Goal: Task Accomplishment & Management: Manage account settings

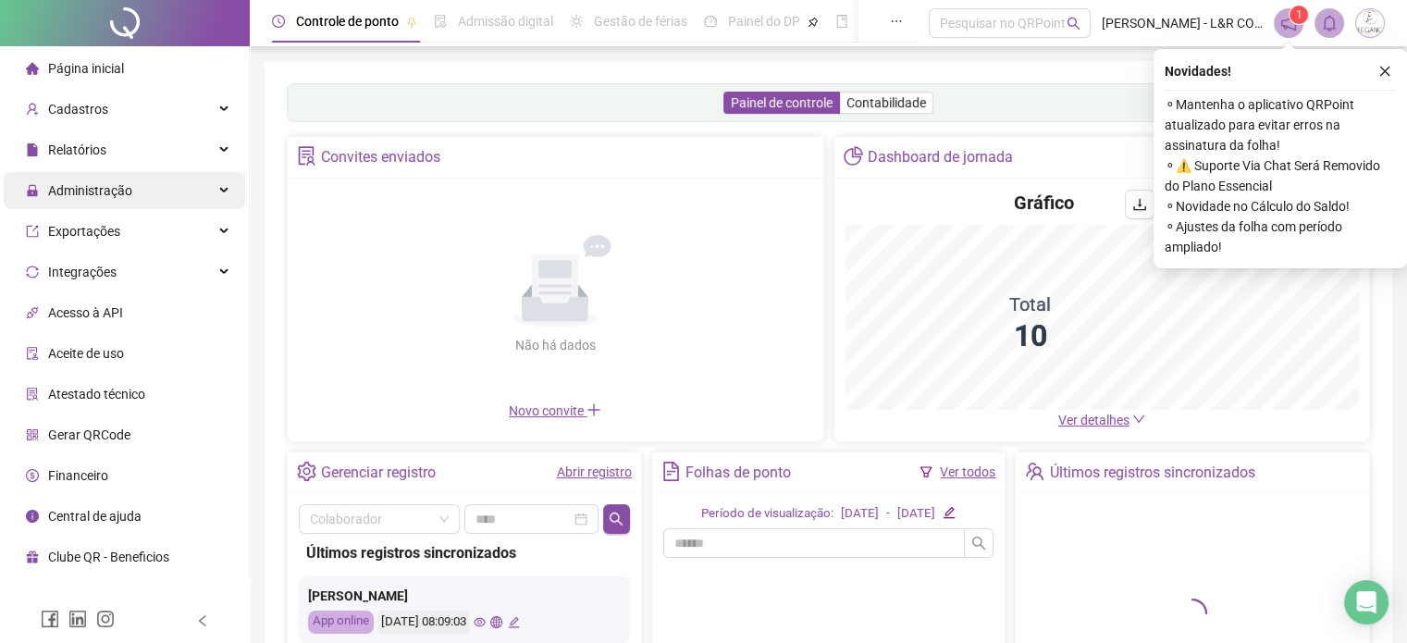
click at [137, 195] on div "Administração" at bounding box center [124, 190] width 241 height 37
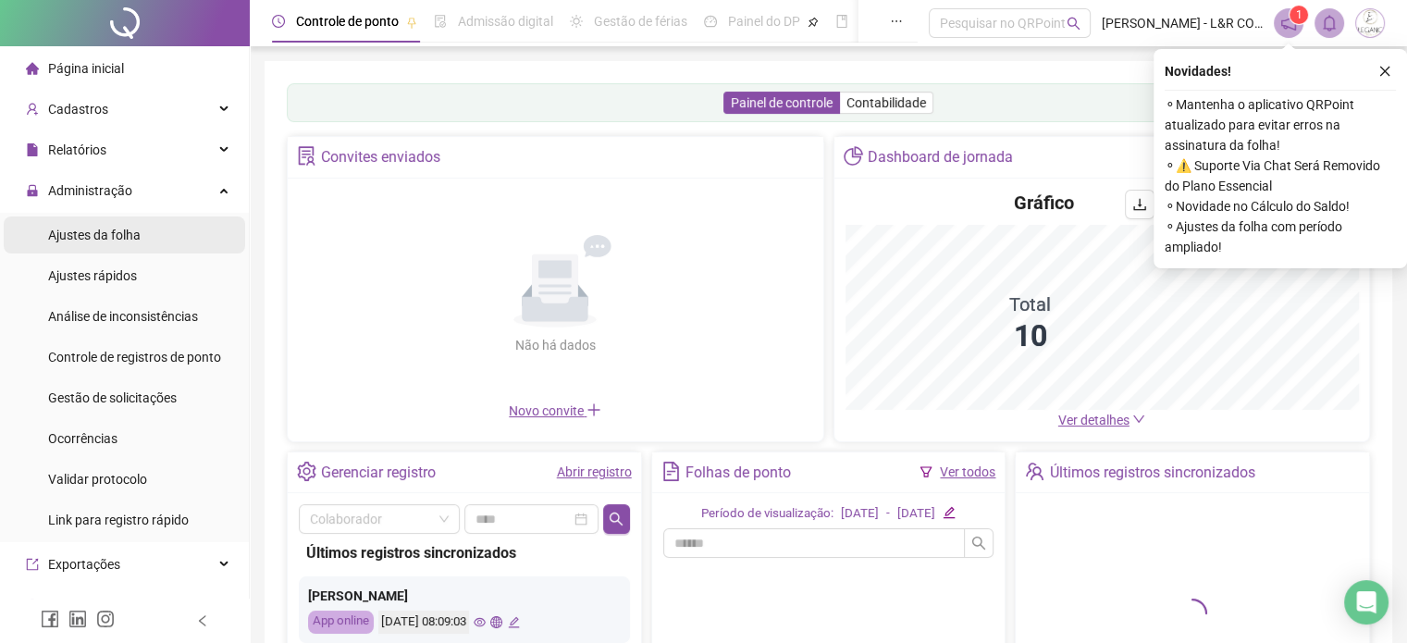
click at [124, 228] on span "Ajustes da folha" at bounding box center [94, 235] width 92 height 15
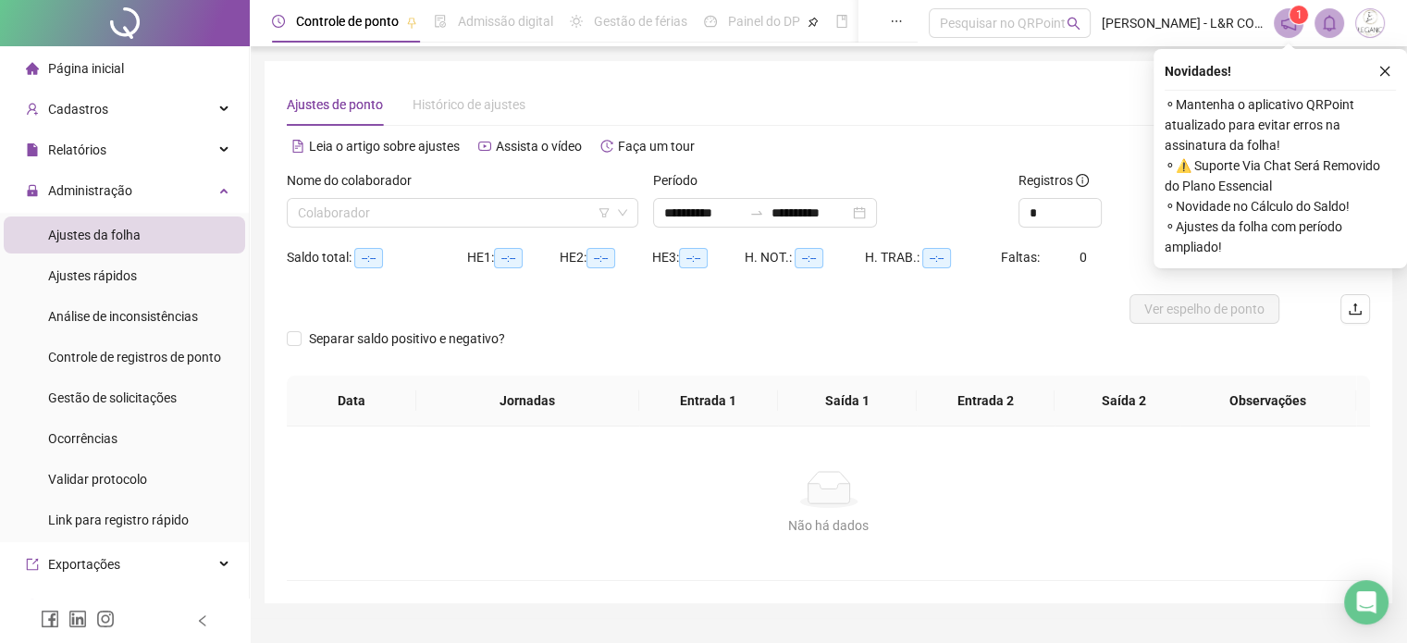
type input "**********"
click at [401, 216] on input "search" at bounding box center [454, 213] width 313 height 28
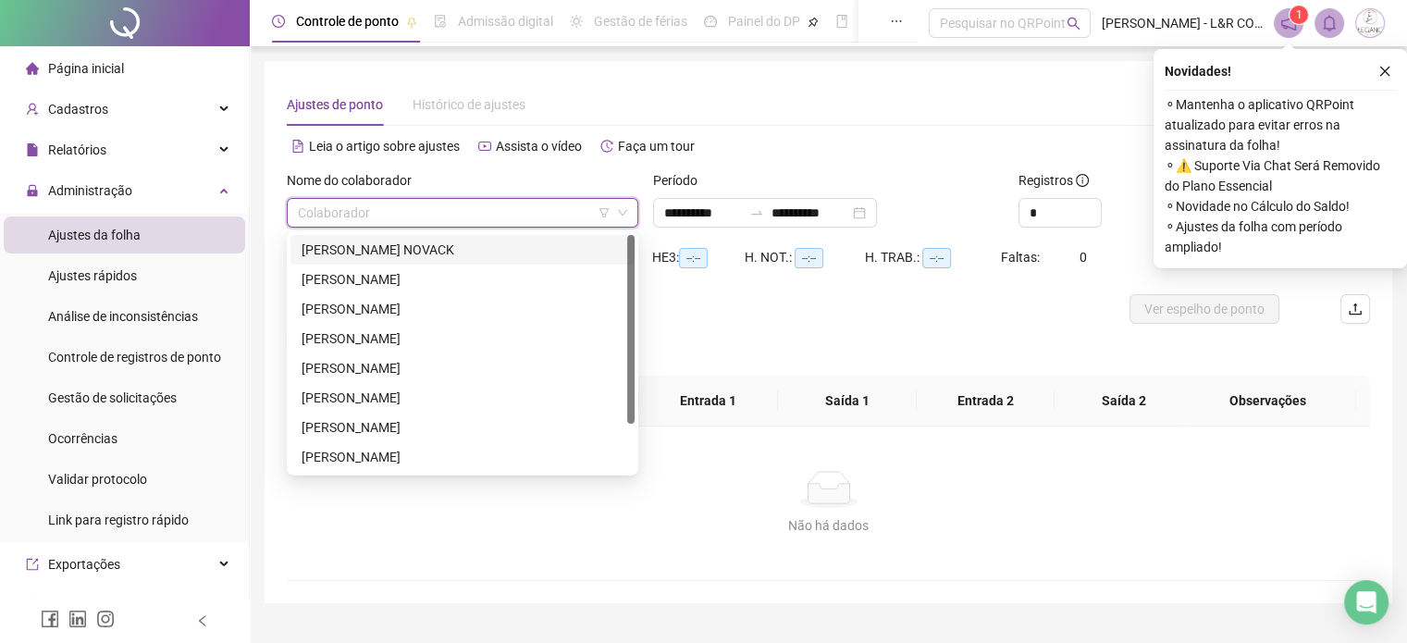
click at [375, 250] on div "[PERSON_NAME] NOVACK" at bounding box center [463, 250] width 322 height 20
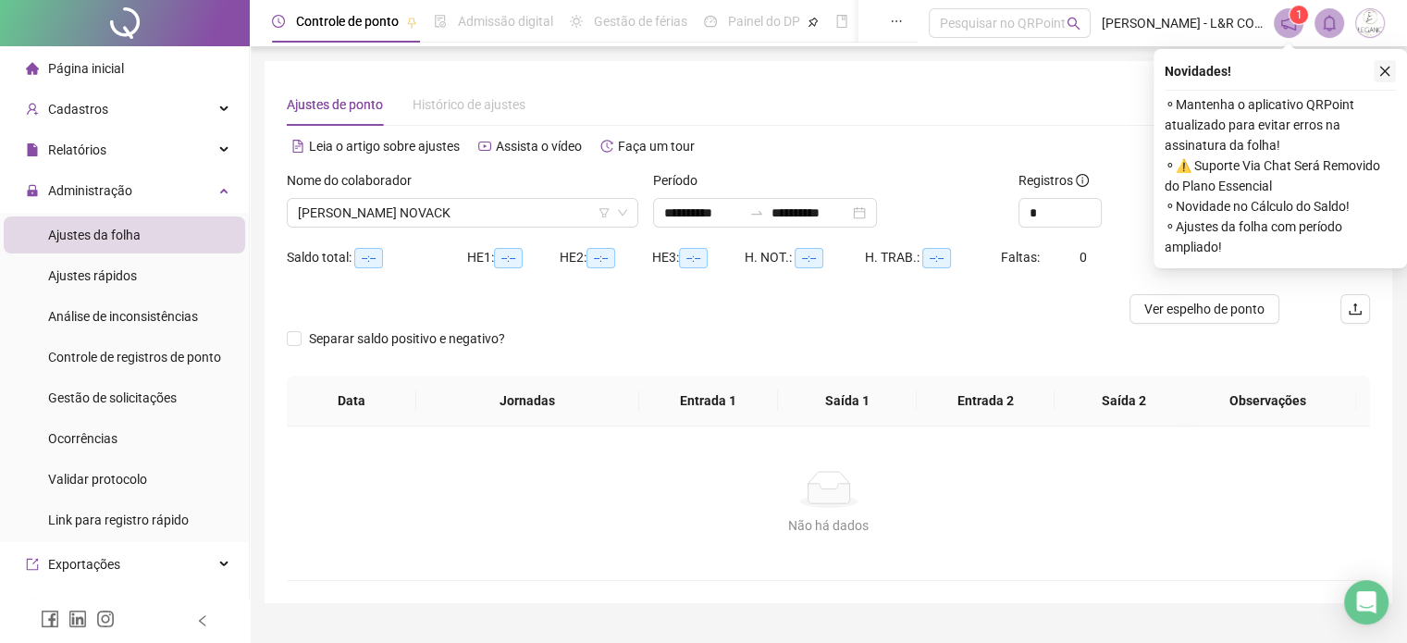
click at [1387, 76] on icon "close" at bounding box center [1384, 71] width 13 height 13
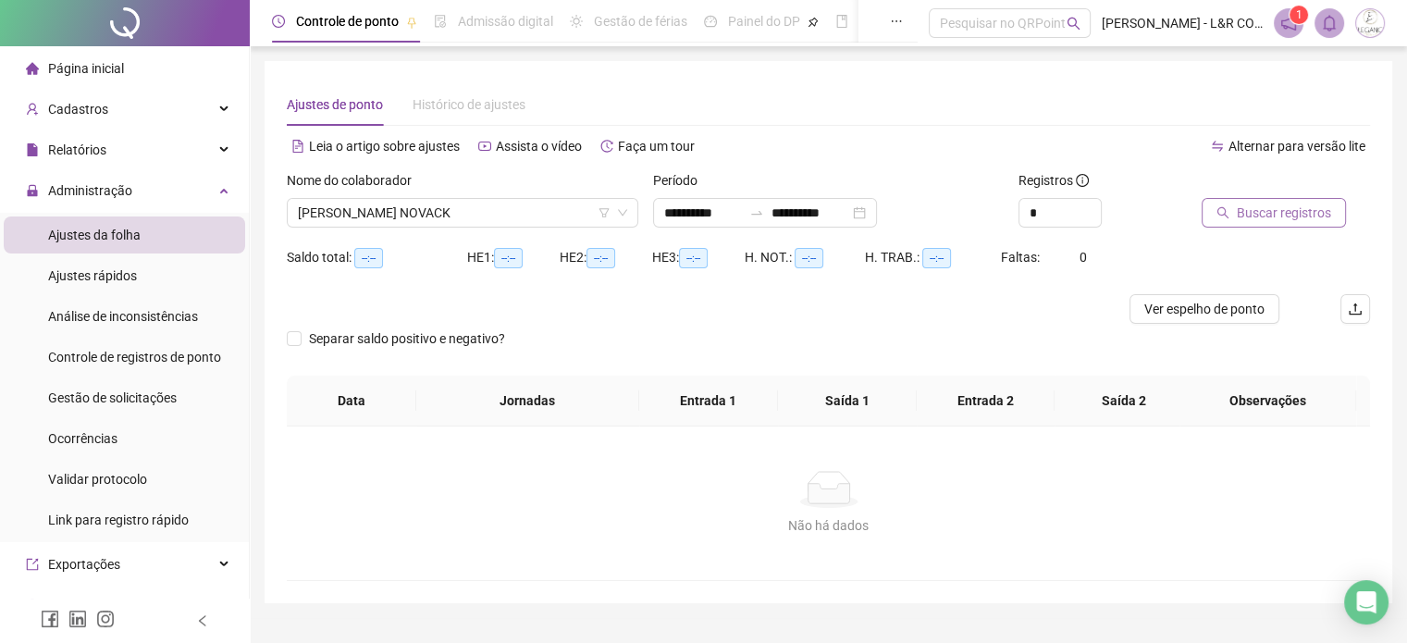
click at [1290, 211] on span "Buscar registros" at bounding box center [1284, 213] width 94 height 20
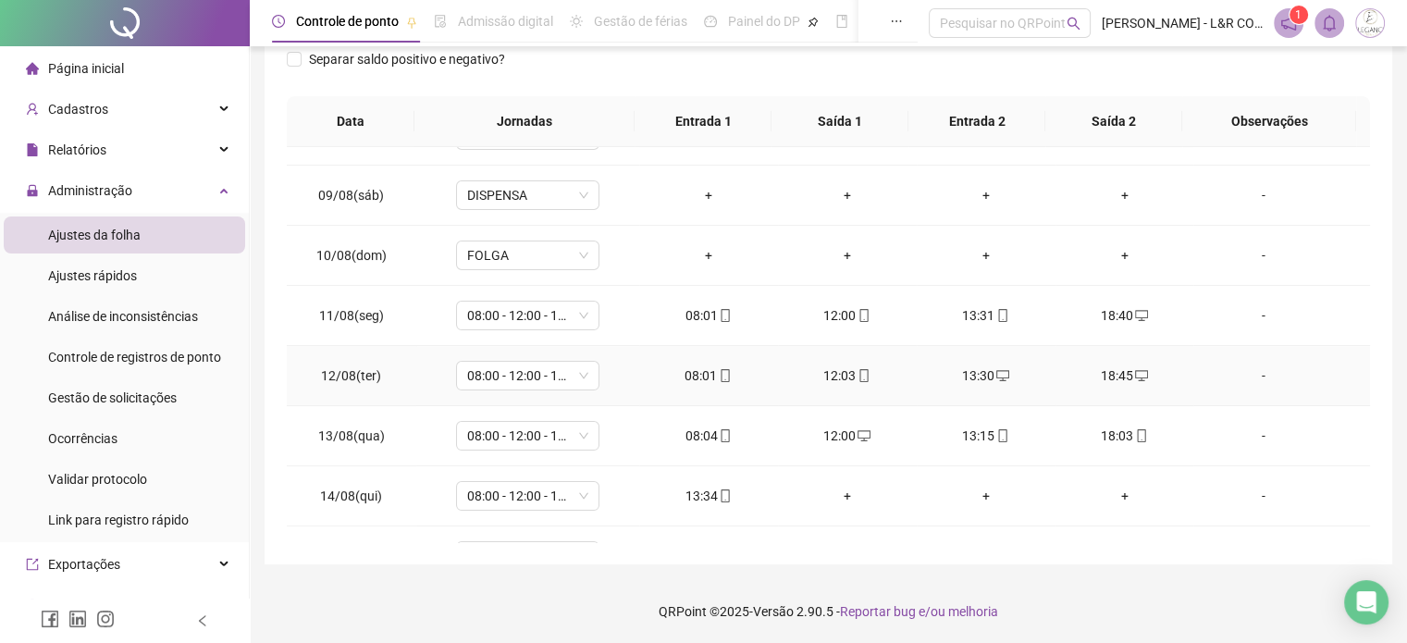
scroll to position [684, 0]
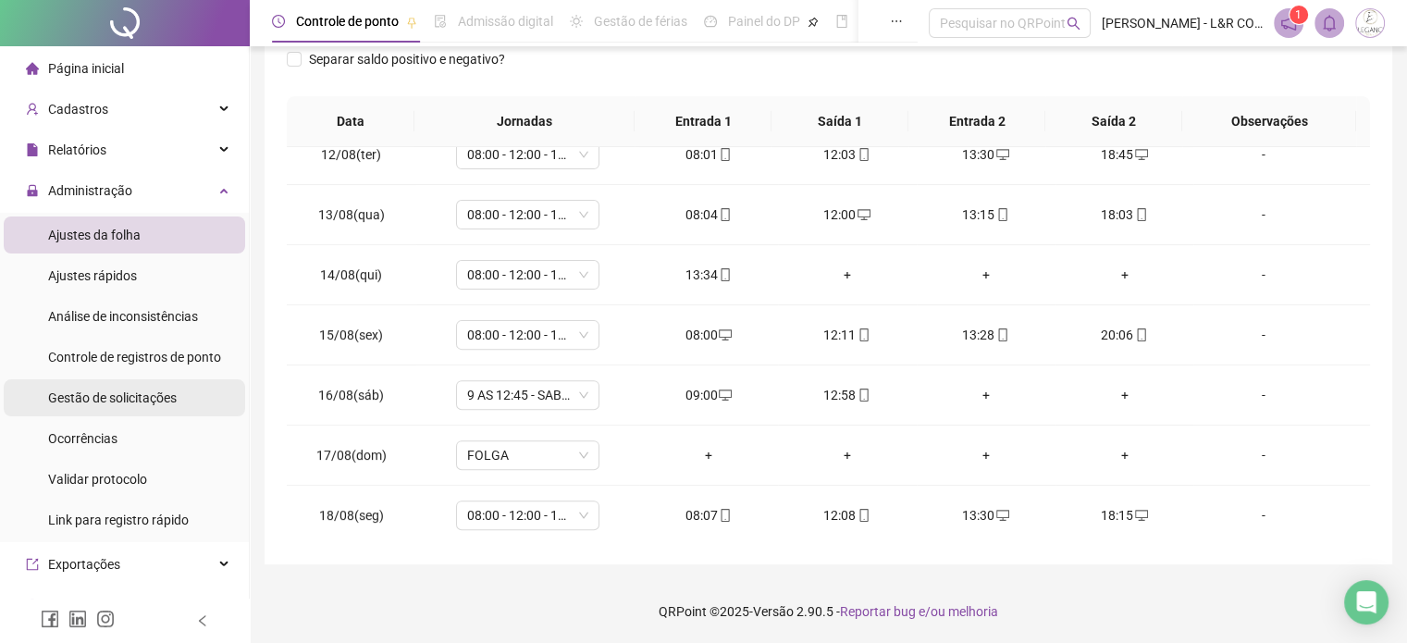
click at [97, 403] on span "Gestão de solicitações" at bounding box center [112, 397] width 129 height 15
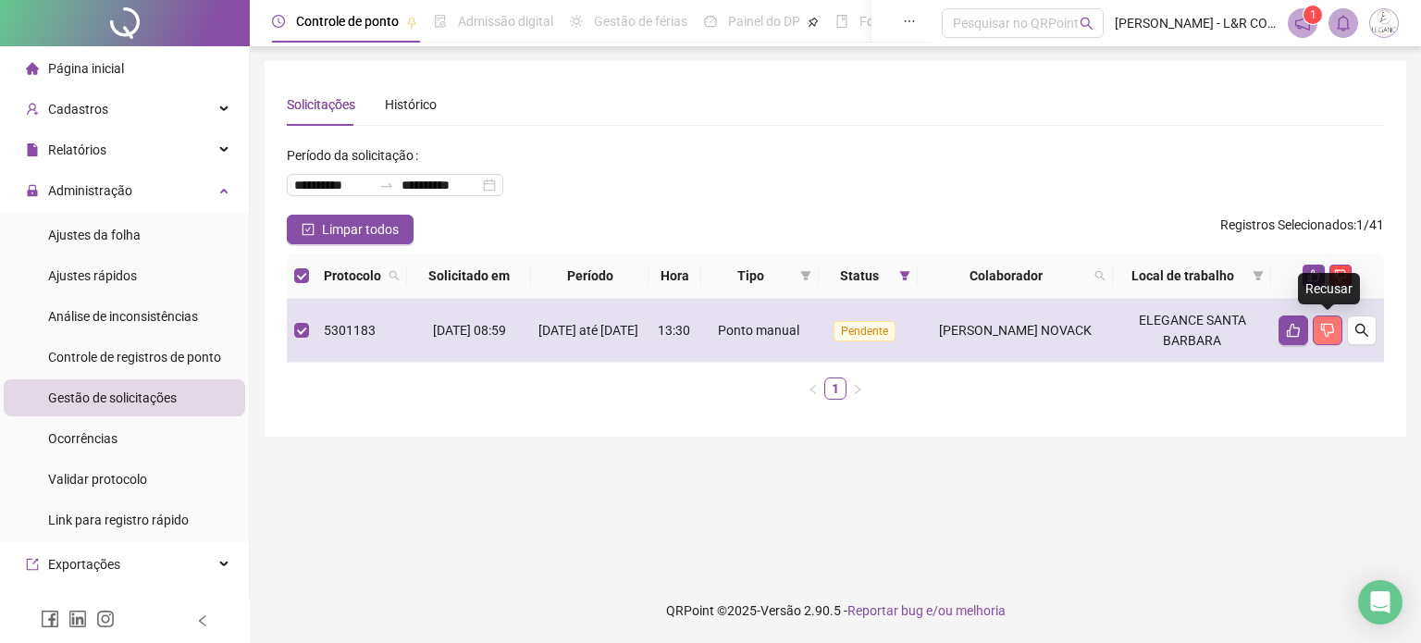
click at [1326, 328] on icon "dislike" at bounding box center [1327, 330] width 15 height 15
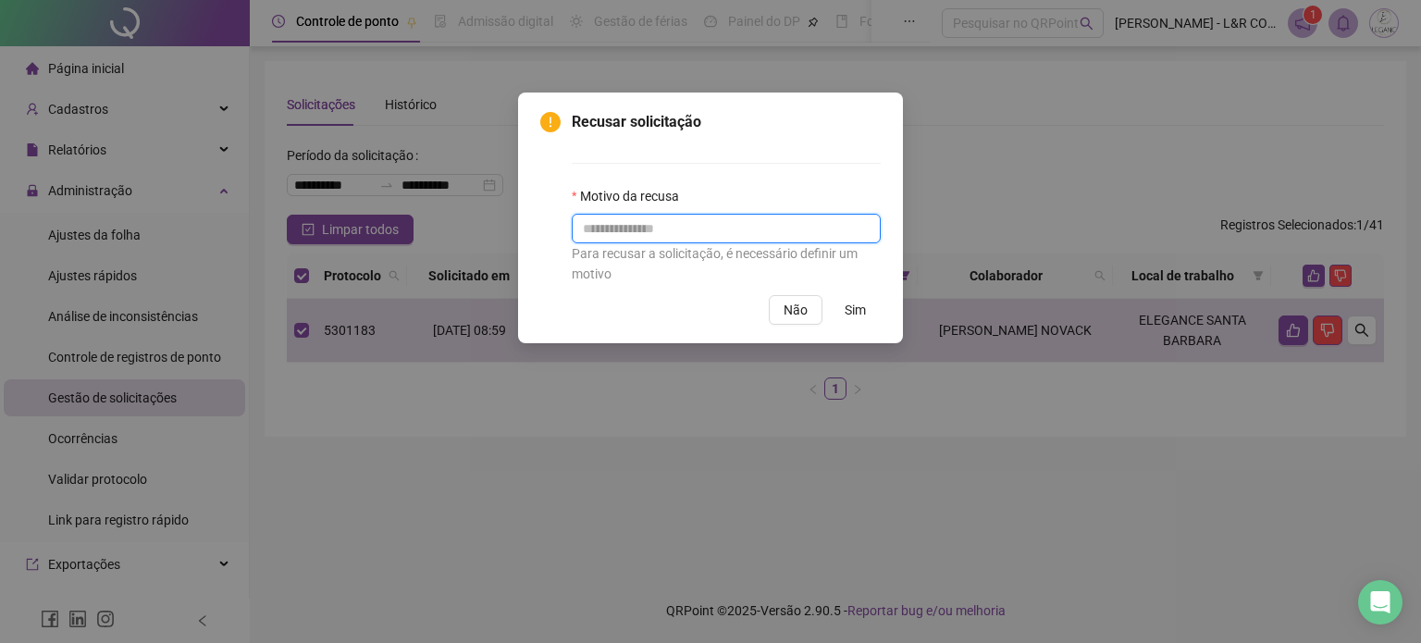
click at [586, 227] on input "text" at bounding box center [726, 229] width 309 height 30
type input "*********"
click at [855, 310] on span "Sim" at bounding box center [854, 310] width 21 height 20
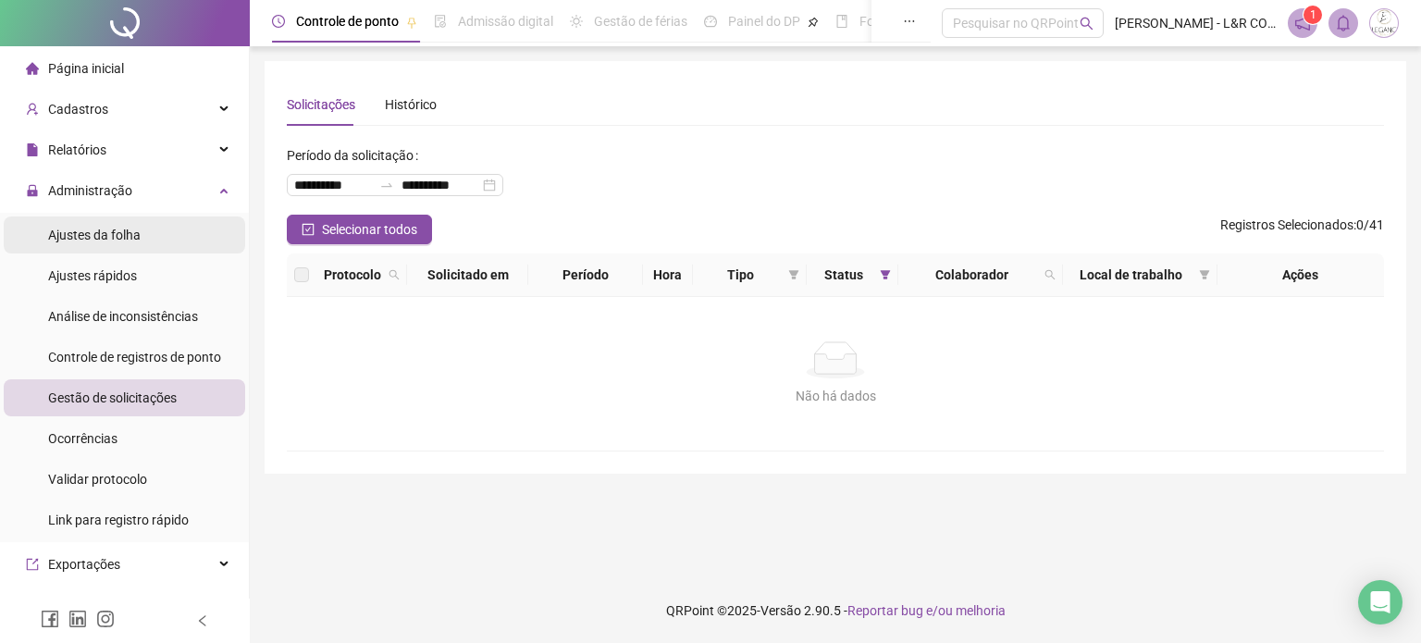
click at [114, 239] on span "Ajustes da folha" at bounding box center [94, 235] width 92 height 15
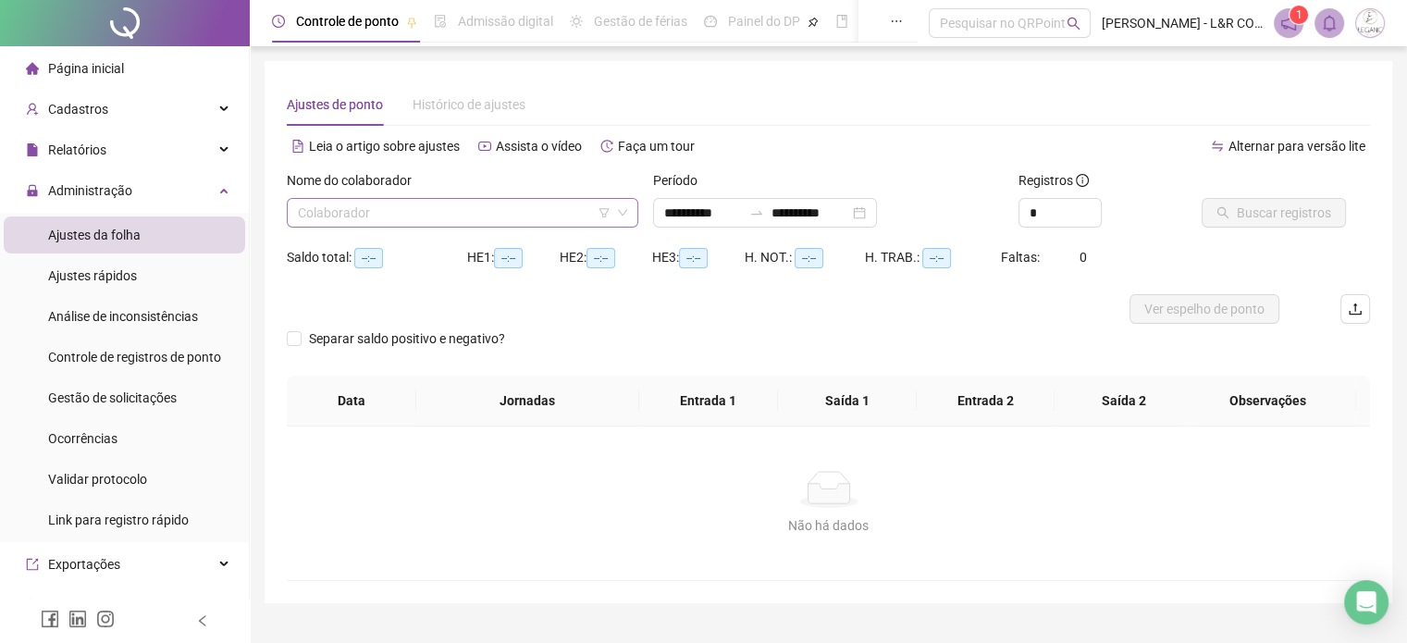
type input "**********"
click at [436, 204] on input "search" at bounding box center [454, 213] width 313 height 28
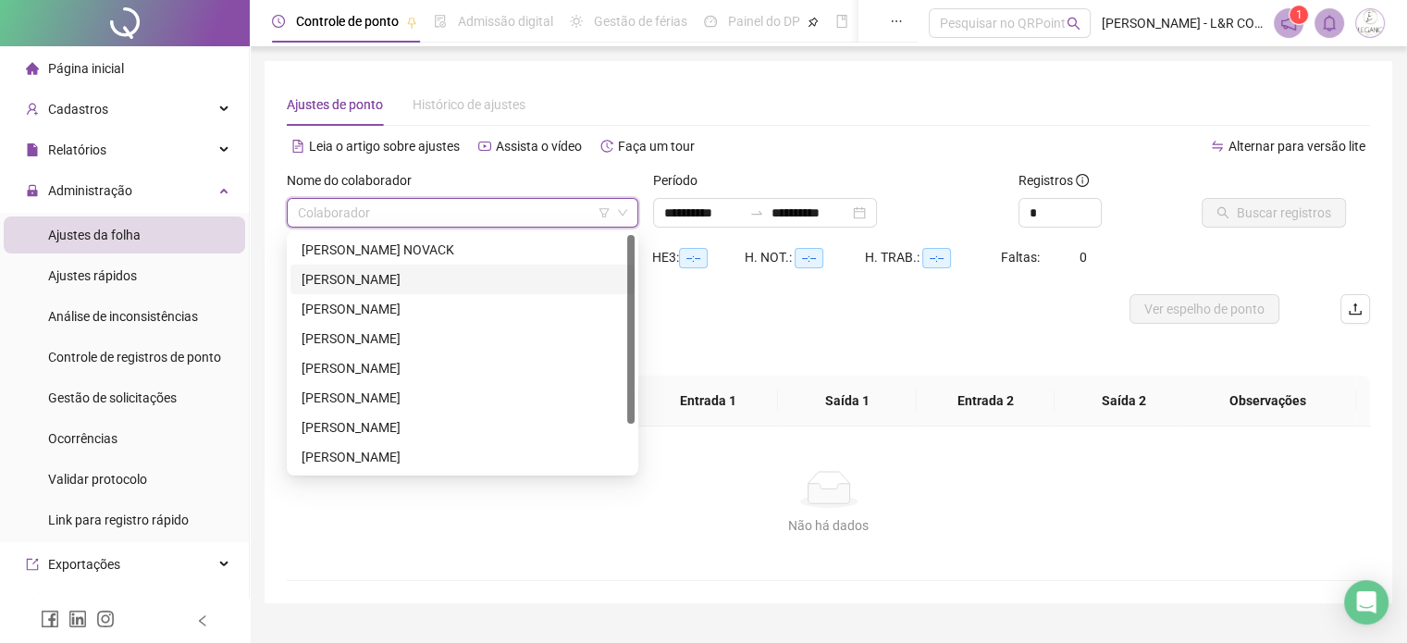
click at [350, 284] on div "[PERSON_NAME]" at bounding box center [463, 279] width 322 height 20
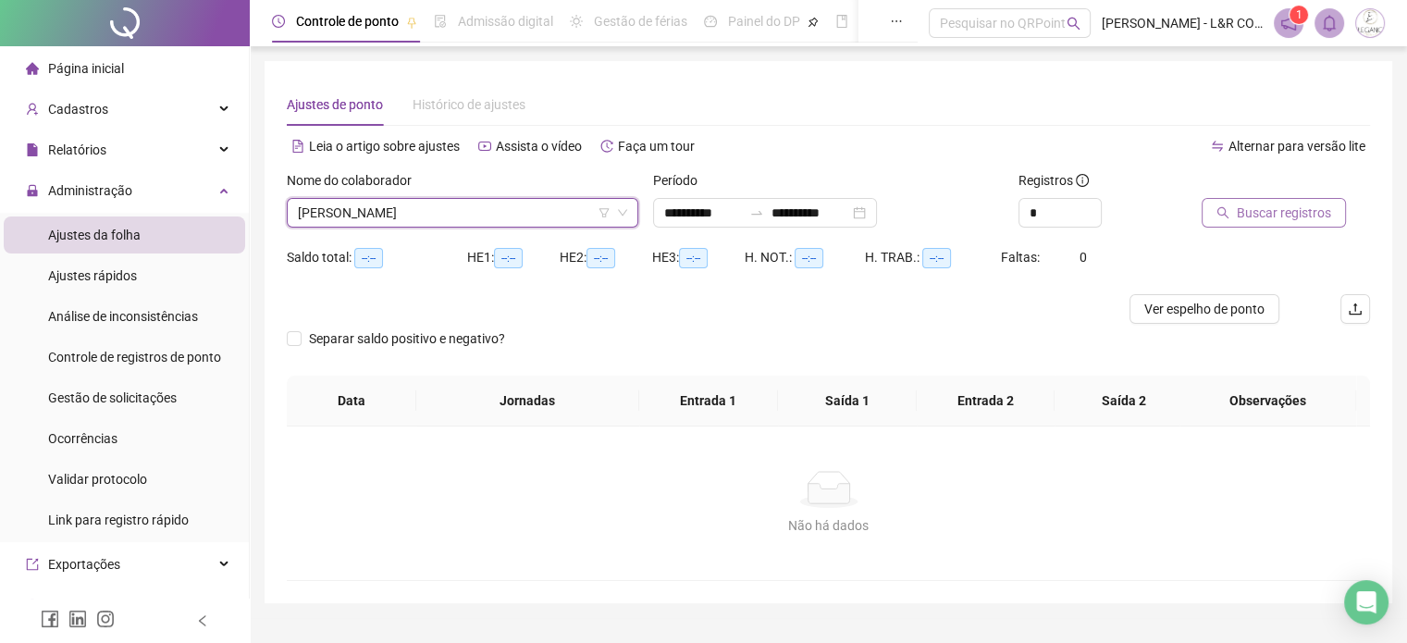
click at [1263, 210] on span "Buscar registros" at bounding box center [1284, 213] width 94 height 20
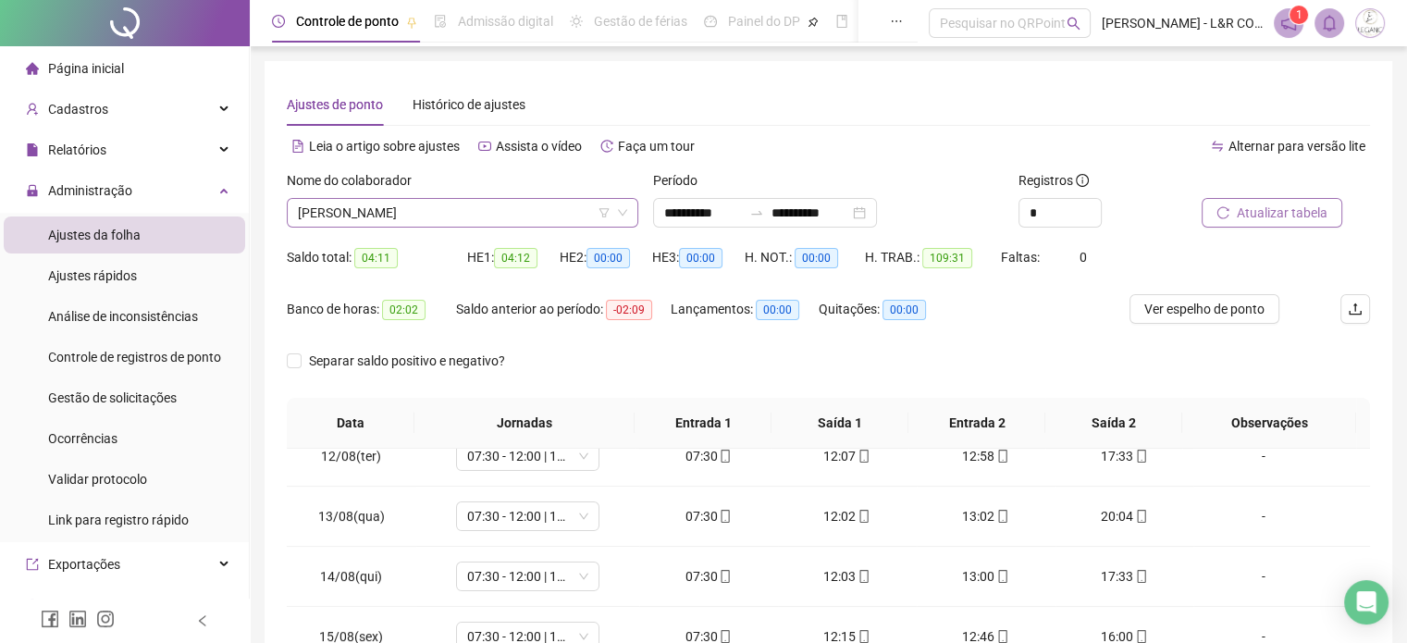
click at [566, 216] on span "[PERSON_NAME]" at bounding box center [462, 213] width 329 height 28
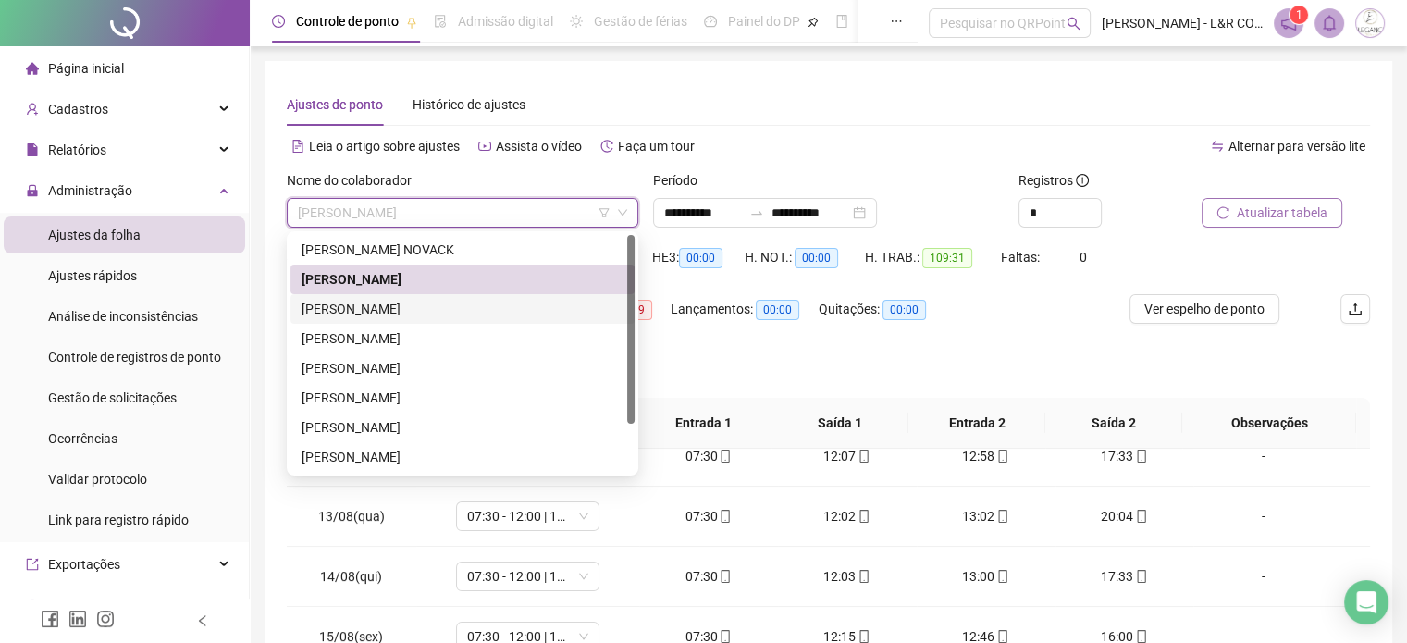
click at [400, 301] on div "[PERSON_NAME]" at bounding box center [463, 309] width 322 height 20
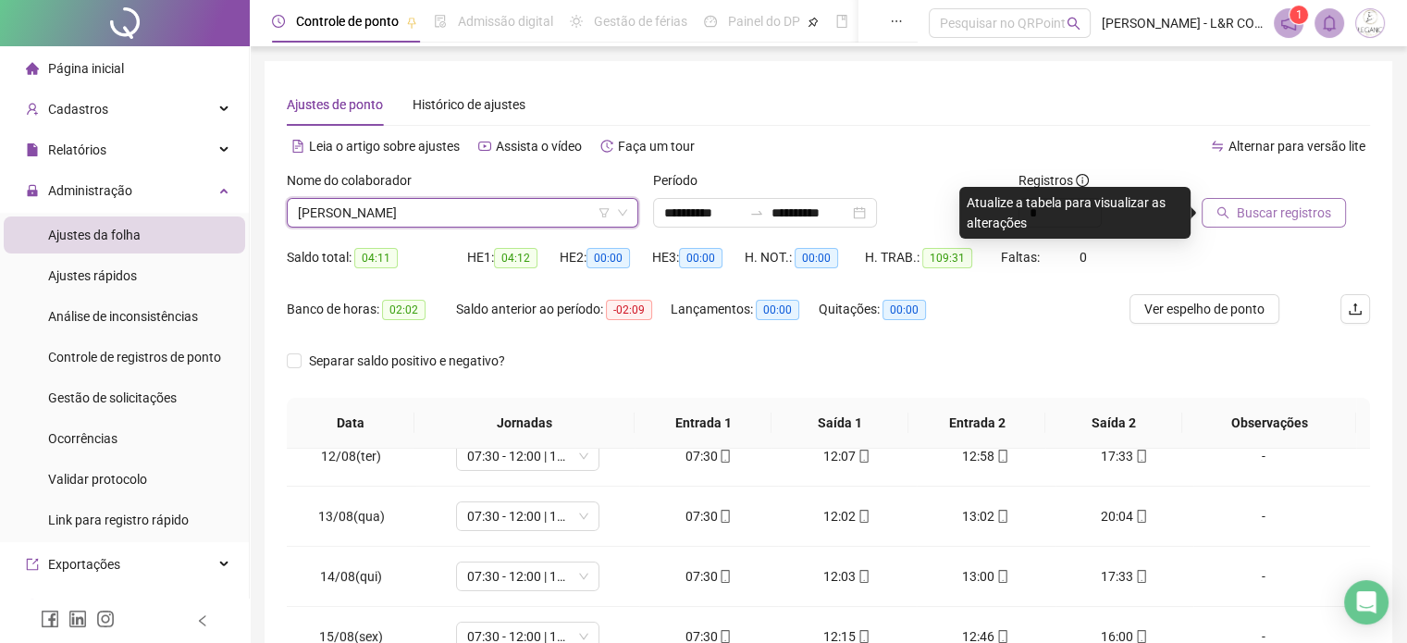
click at [1238, 205] on span "Buscar registros" at bounding box center [1284, 213] width 94 height 20
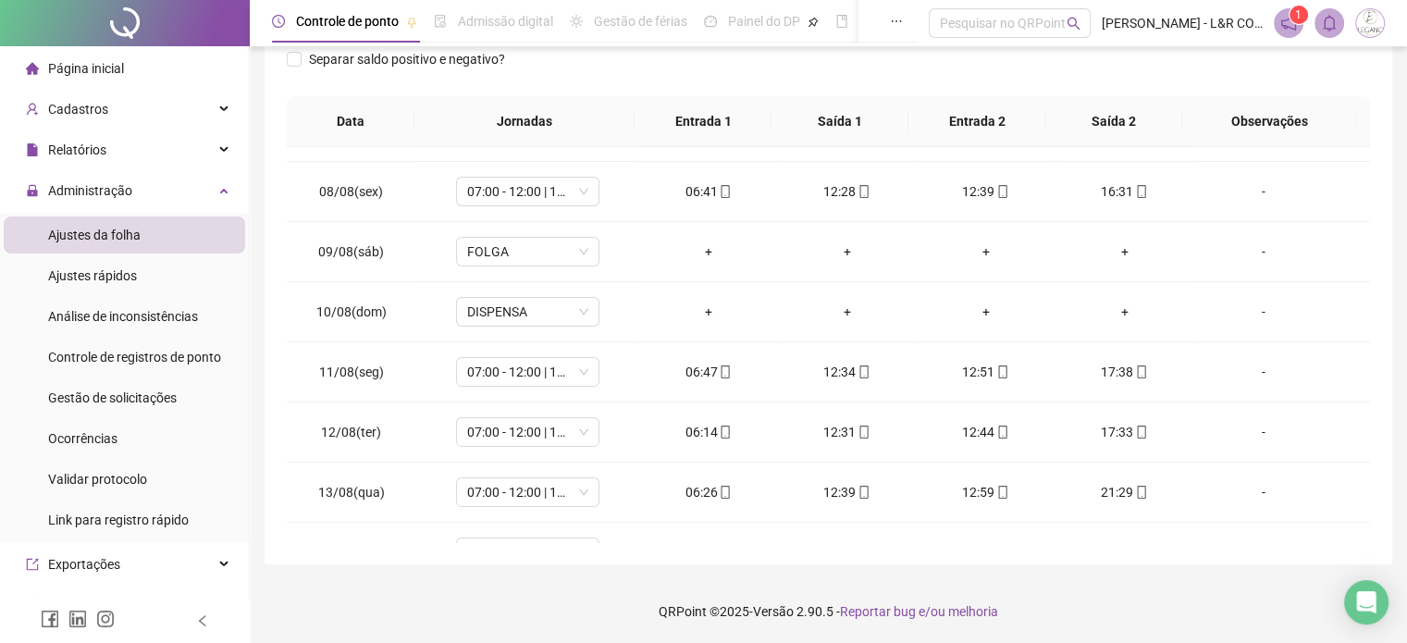
scroll to position [24, 0]
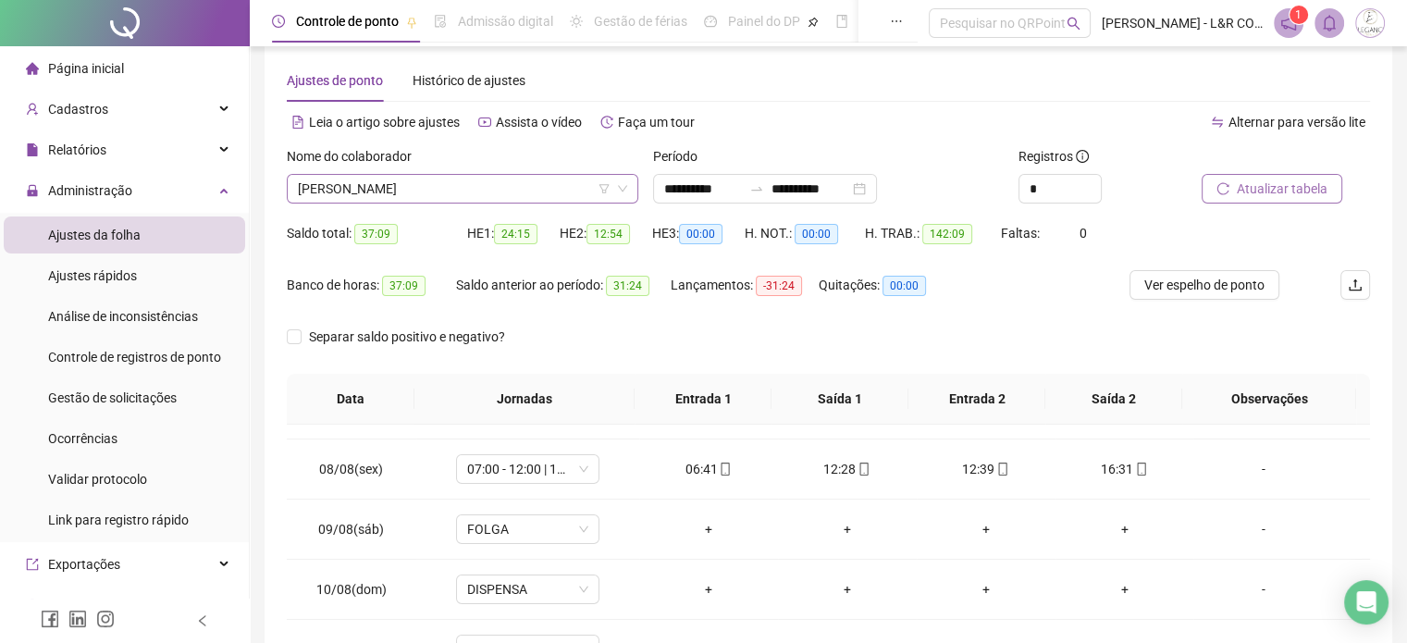
click at [545, 186] on span "[PERSON_NAME]" at bounding box center [462, 189] width 329 height 28
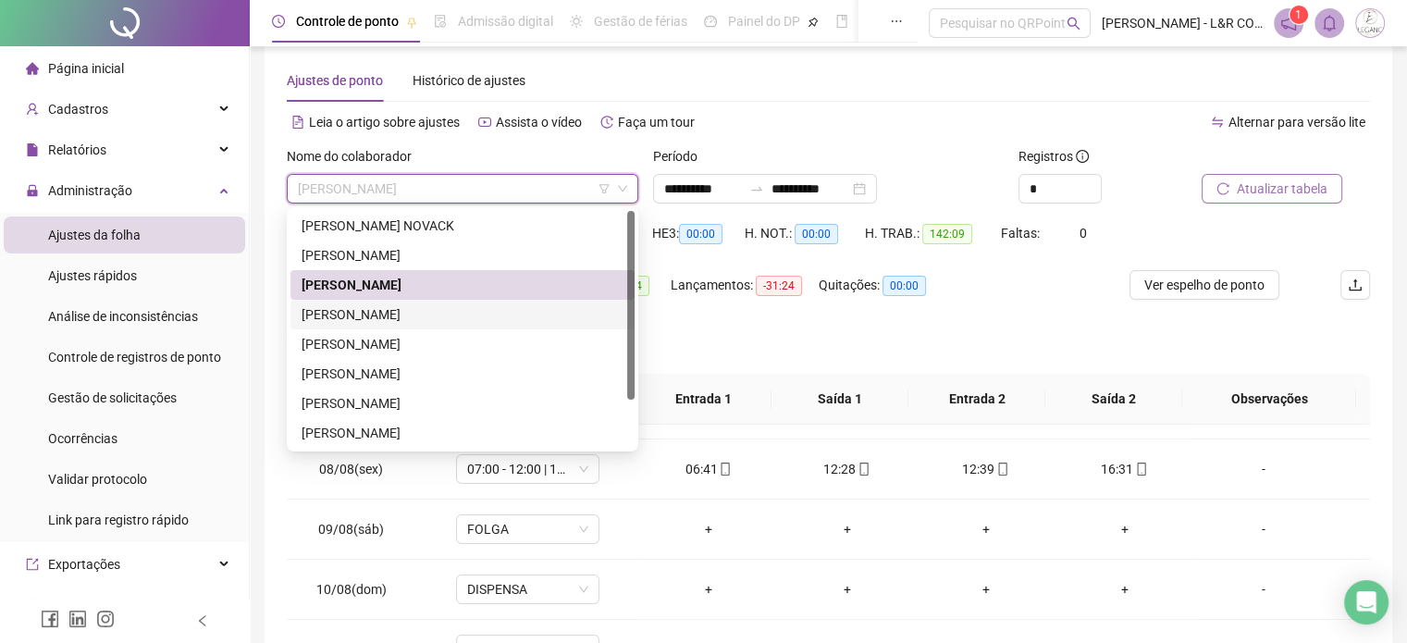
click at [385, 307] on div "[PERSON_NAME]" at bounding box center [463, 314] width 322 height 20
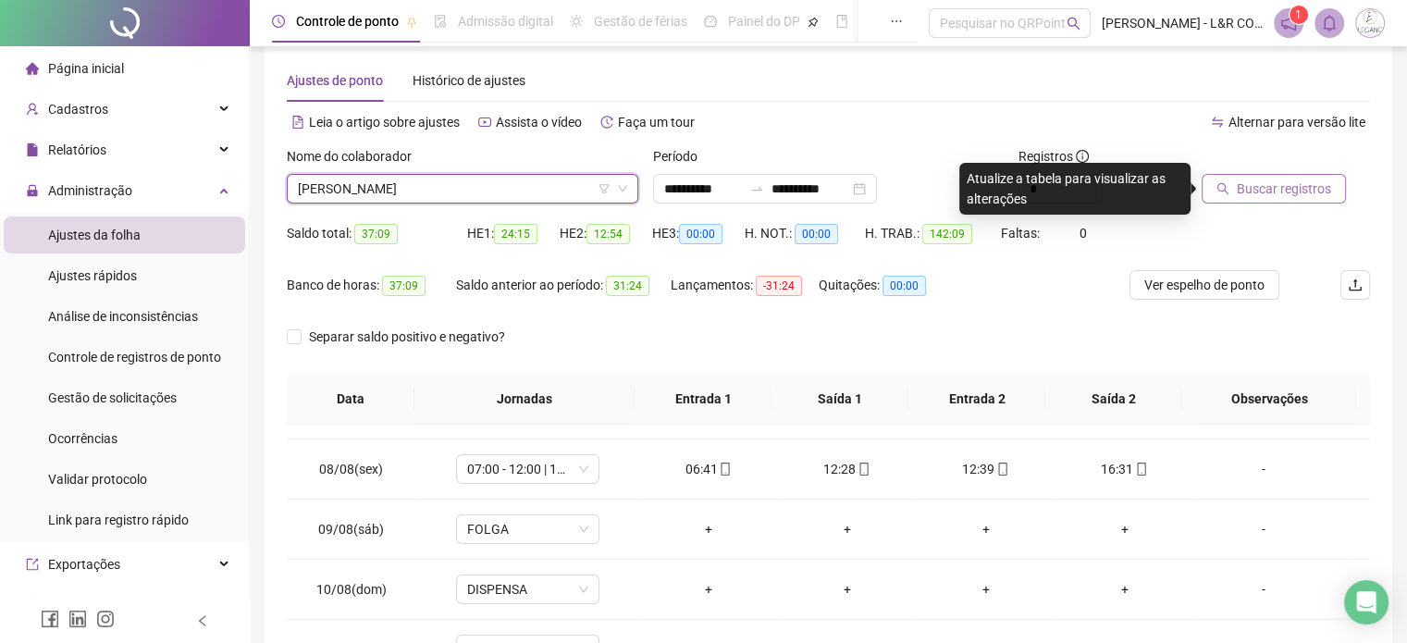
click at [1225, 195] on button "Buscar registros" at bounding box center [1274, 189] width 144 height 30
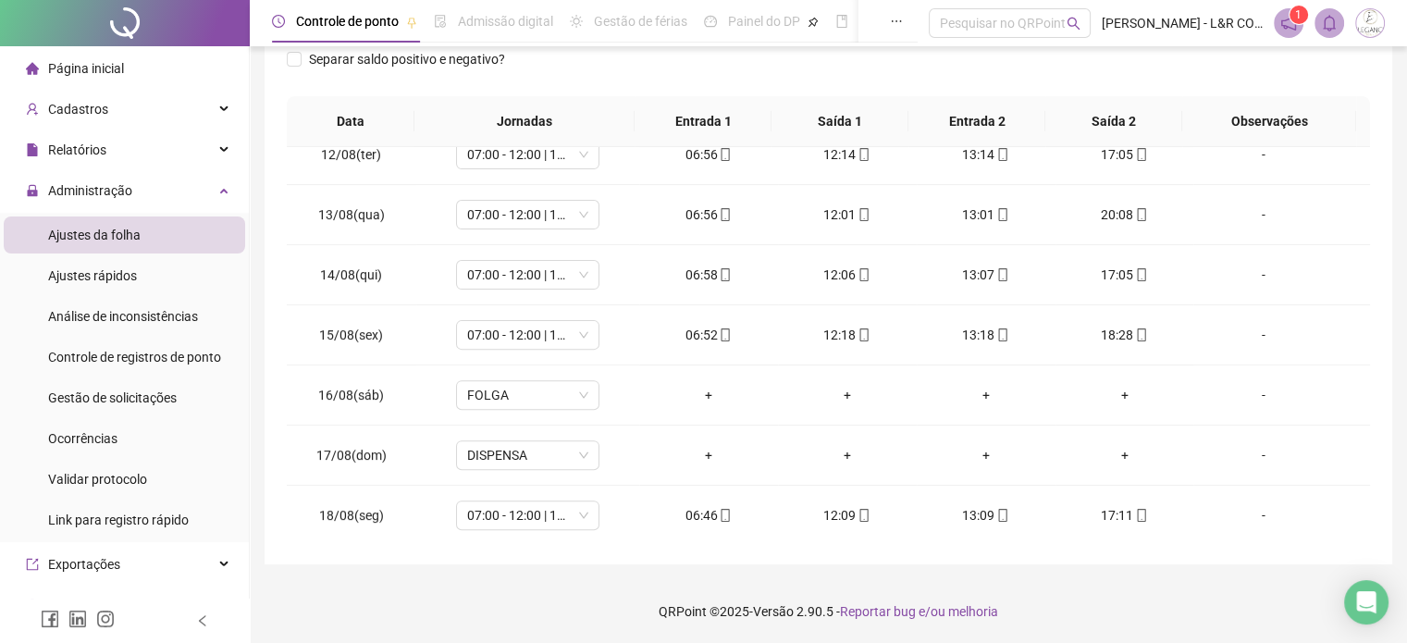
scroll to position [117, 0]
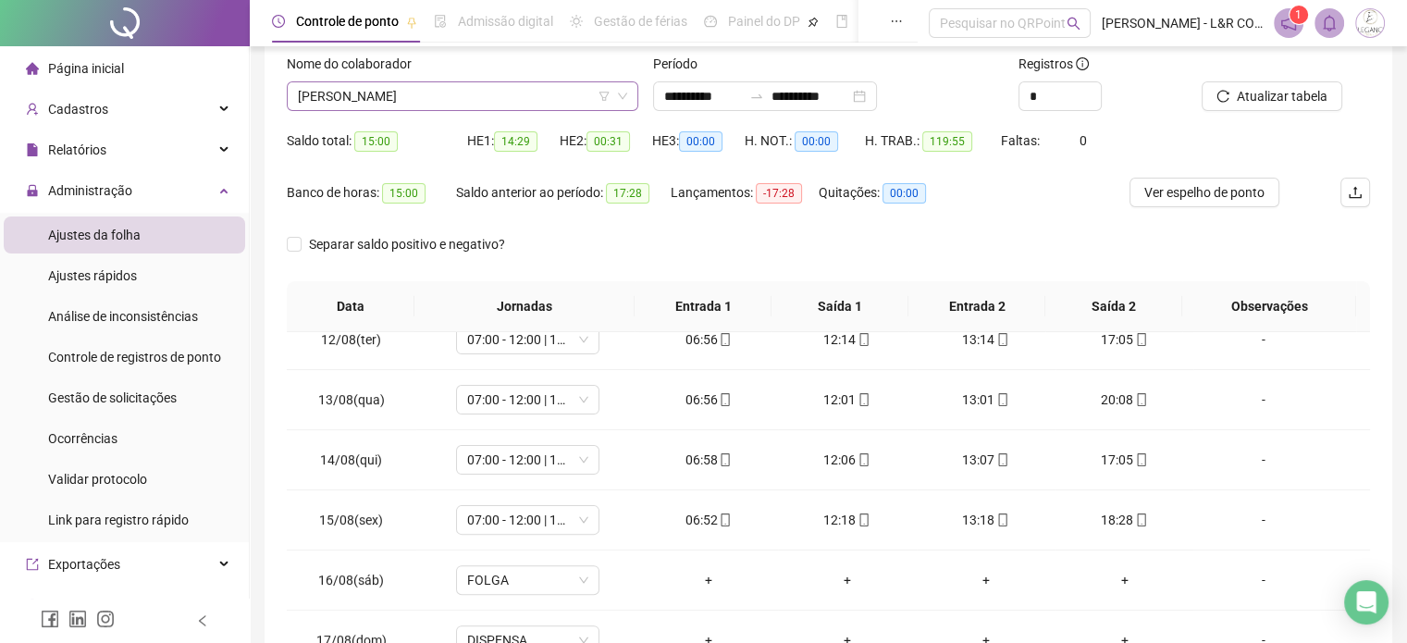
click at [484, 92] on span "[PERSON_NAME]" at bounding box center [462, 96] width 329 height 28
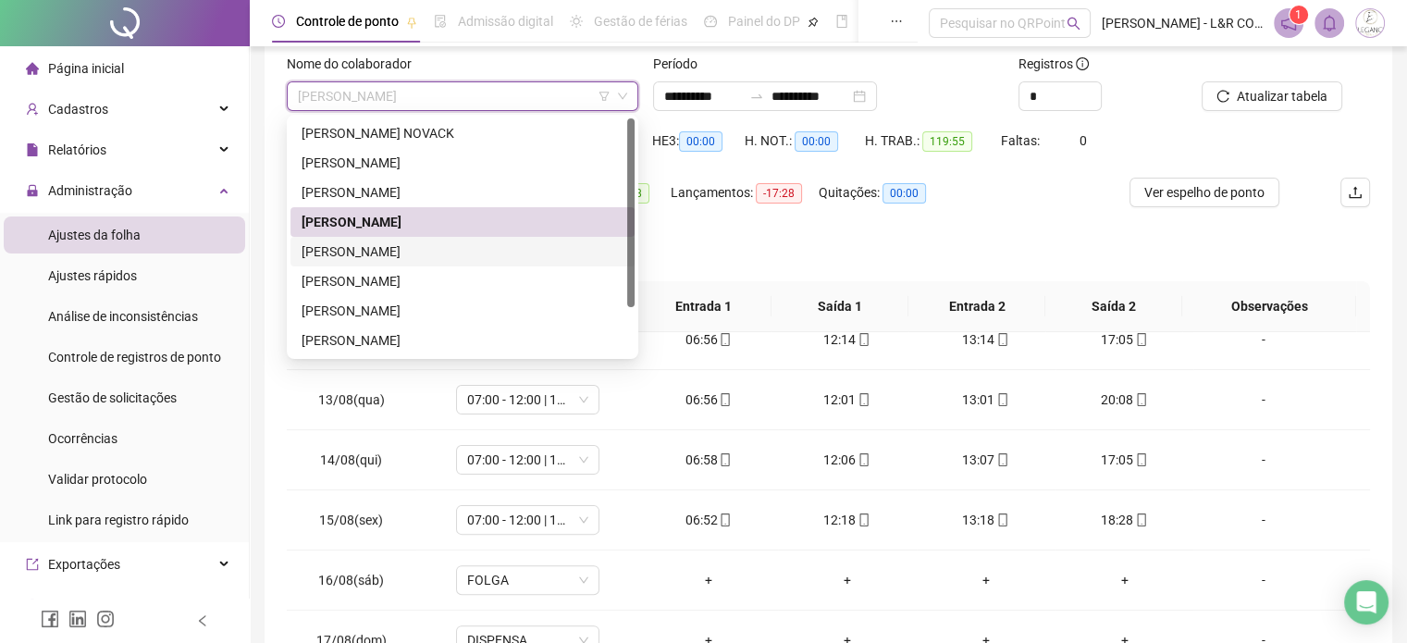
click at [333, 251] on div "[PERSON_NAME]" at bounding box center [463, 251] width 322 height 20
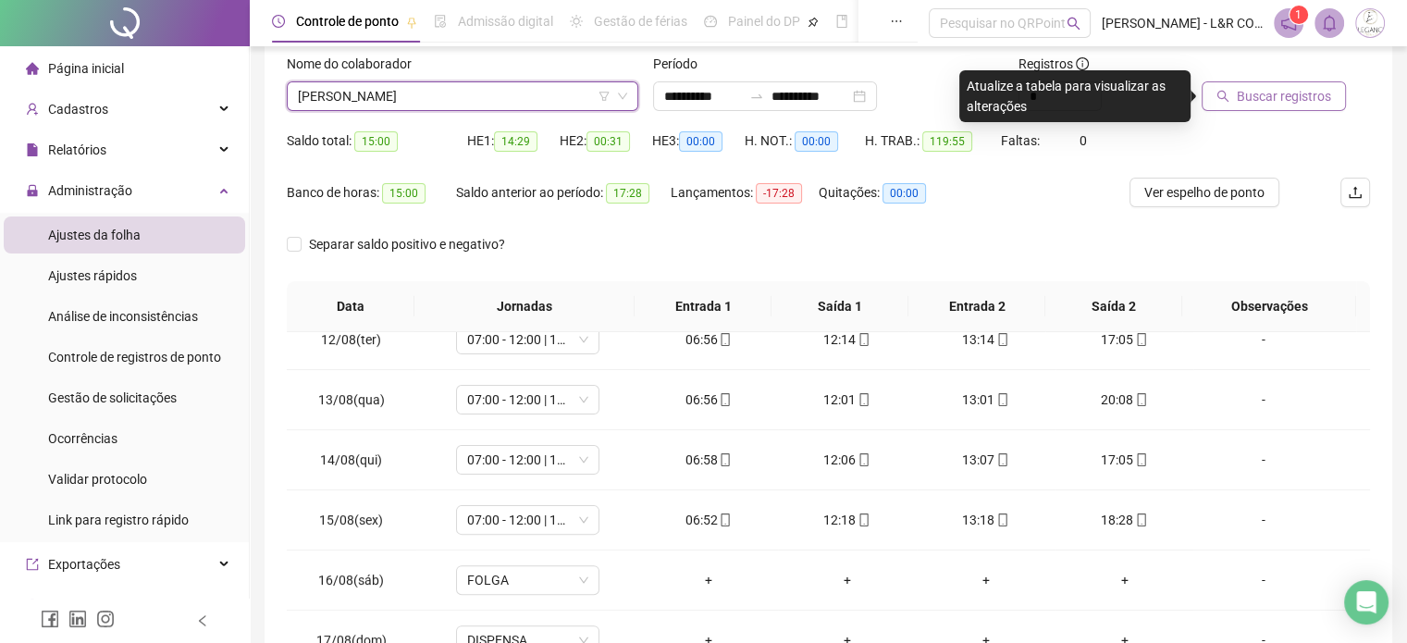
click at [1243, 95] on span "Buscar registros" at bounding box center [1284, 96] width 94 height 20
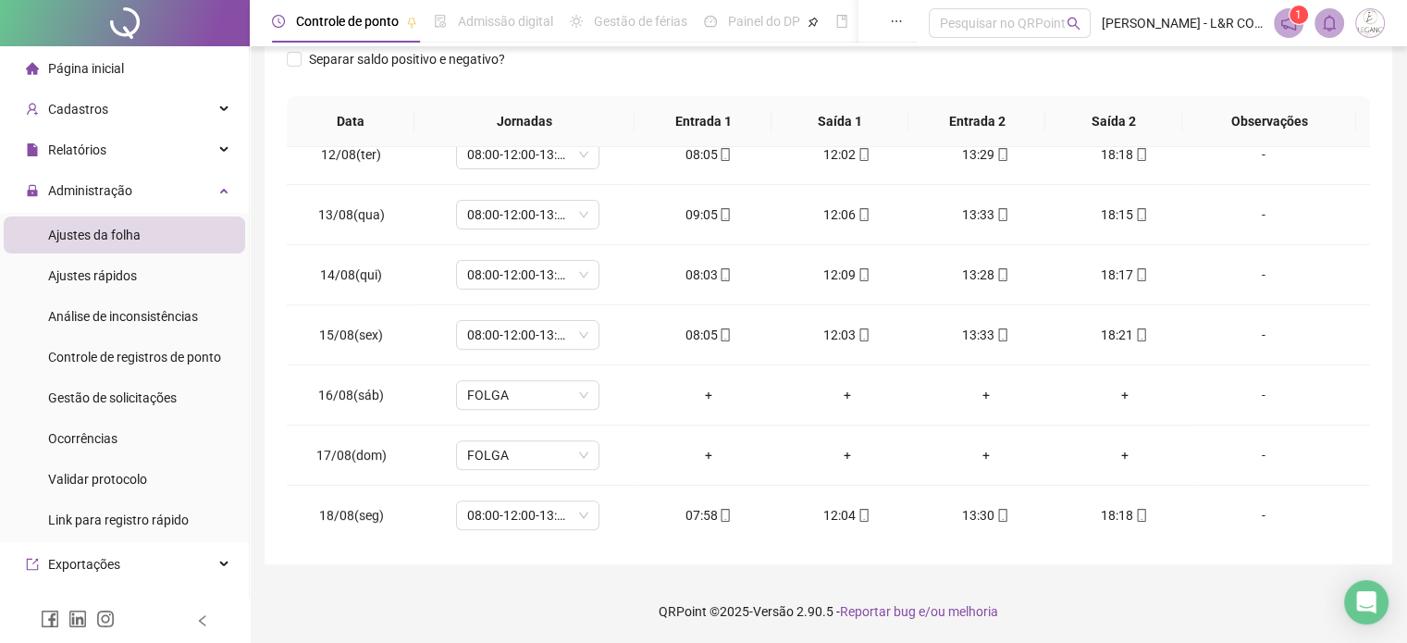
scroll to position [24, 0]
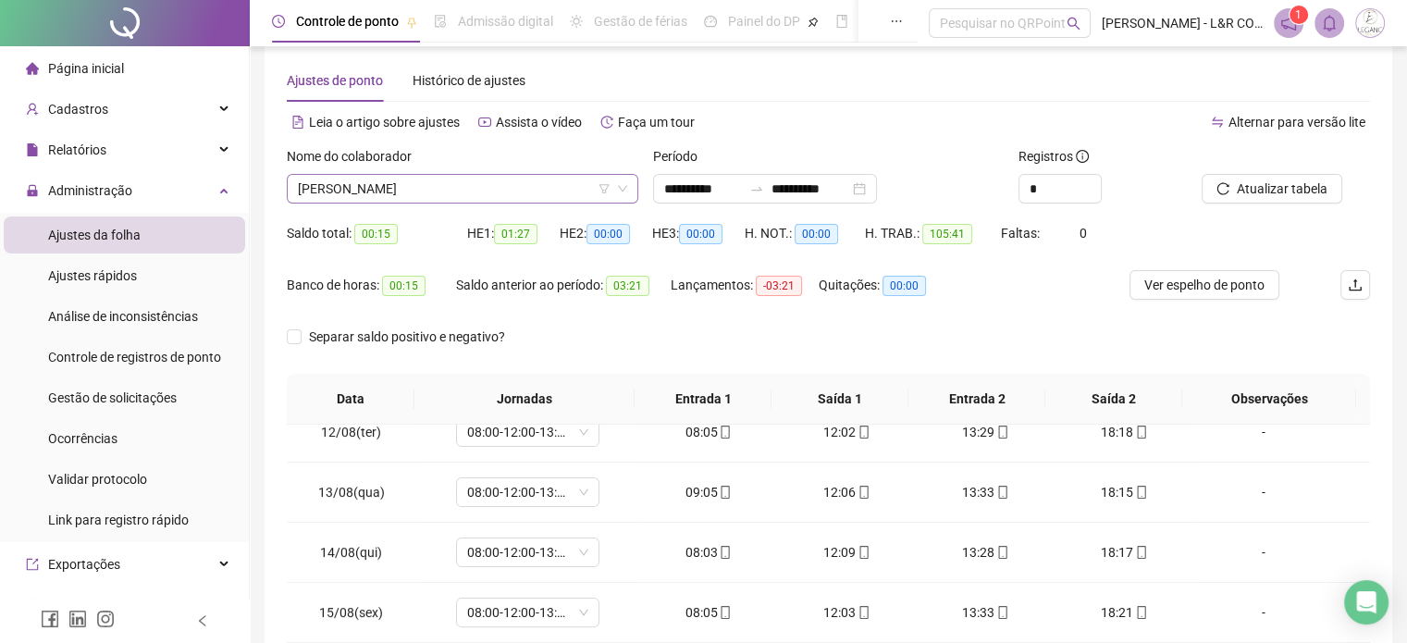
click at [492, 188] on span "[PERSON_NAME]" at bounding box center [462, 189] width 329 height 28
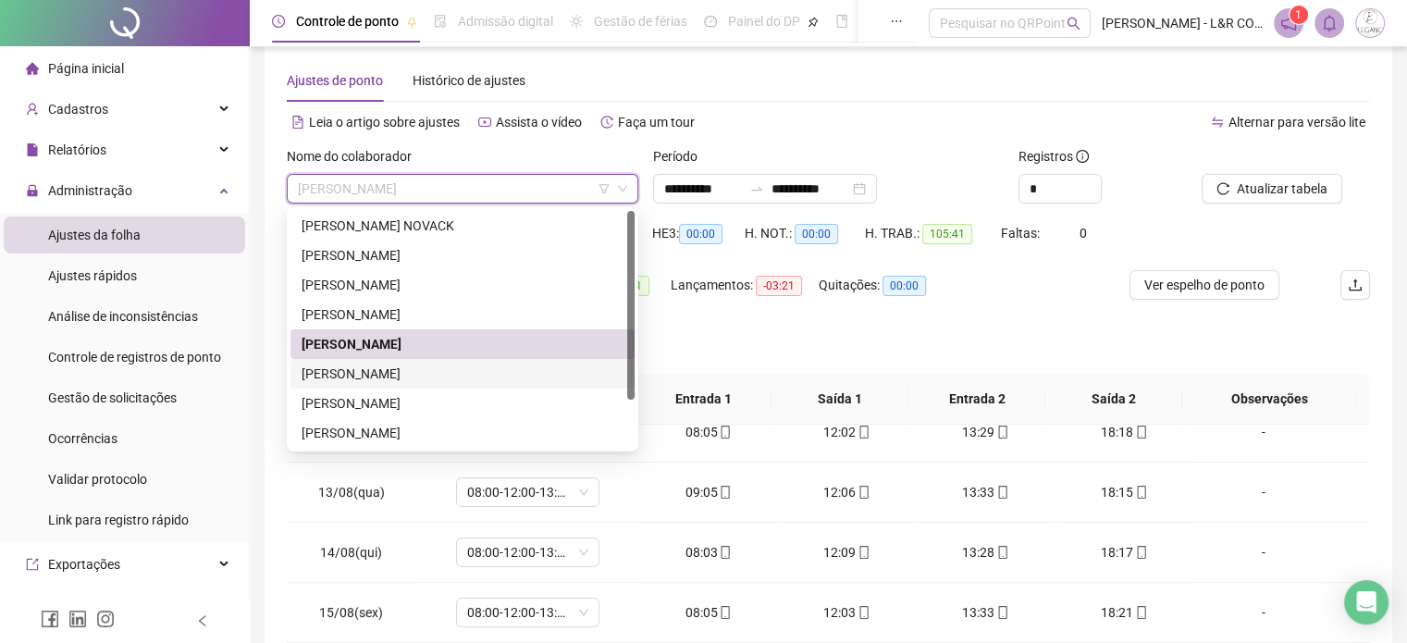
click at [353, 373] on div "[PERSON_NAME]" at bounding box center [463, 374] width 322 height 20
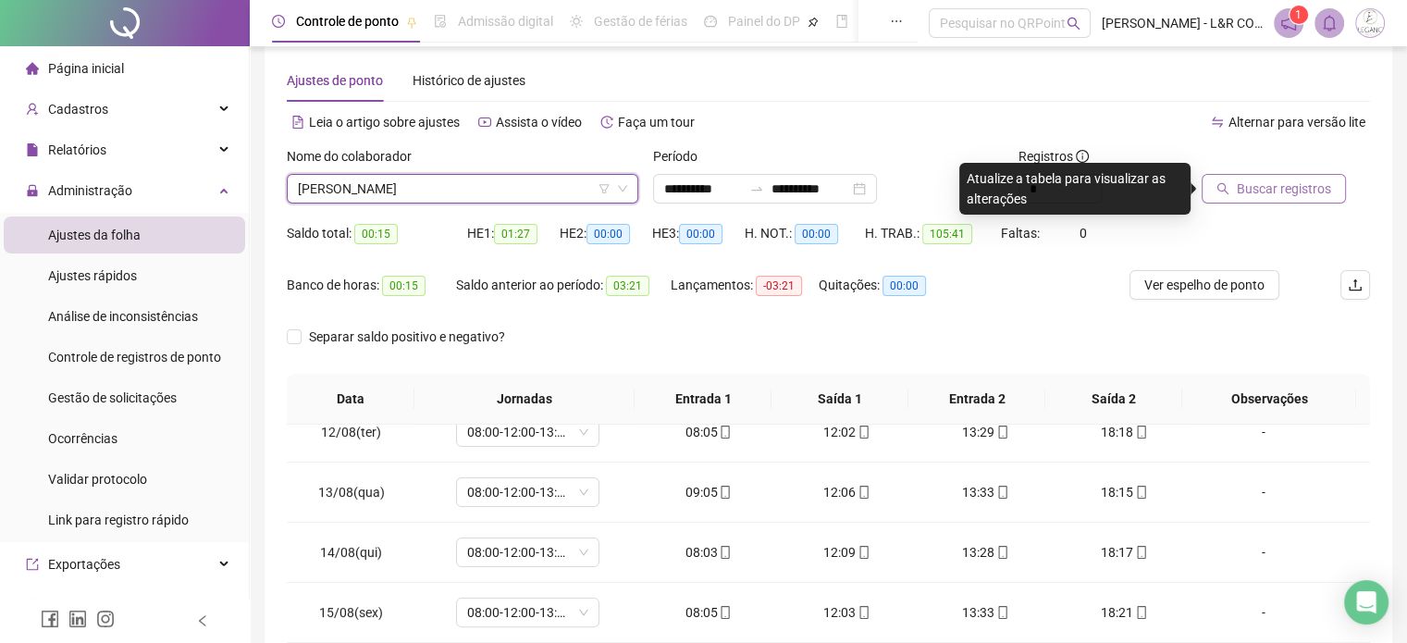
click at [1231, 175] on button "Buscar registros" at bounding box center [1274, 189] width 144 height 30
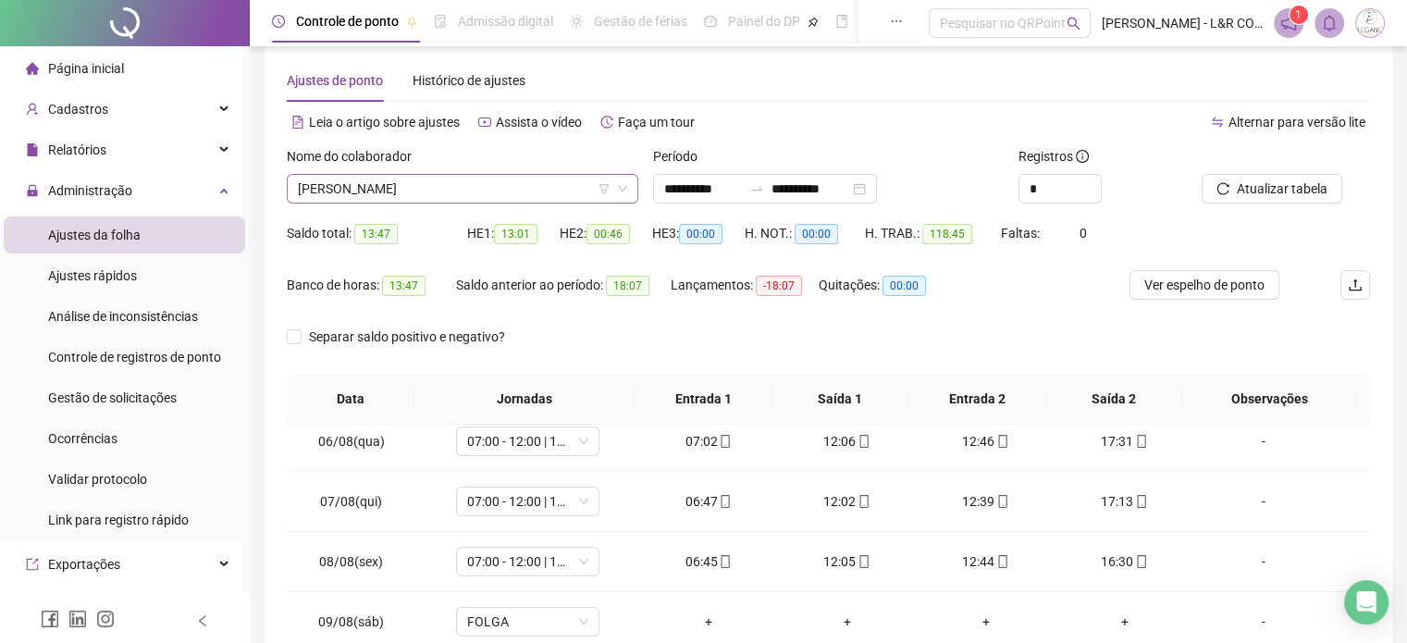
click at [479, 191] on span "[PERSON_NAME]" at bounding box center [462, 189] width 329 height 28
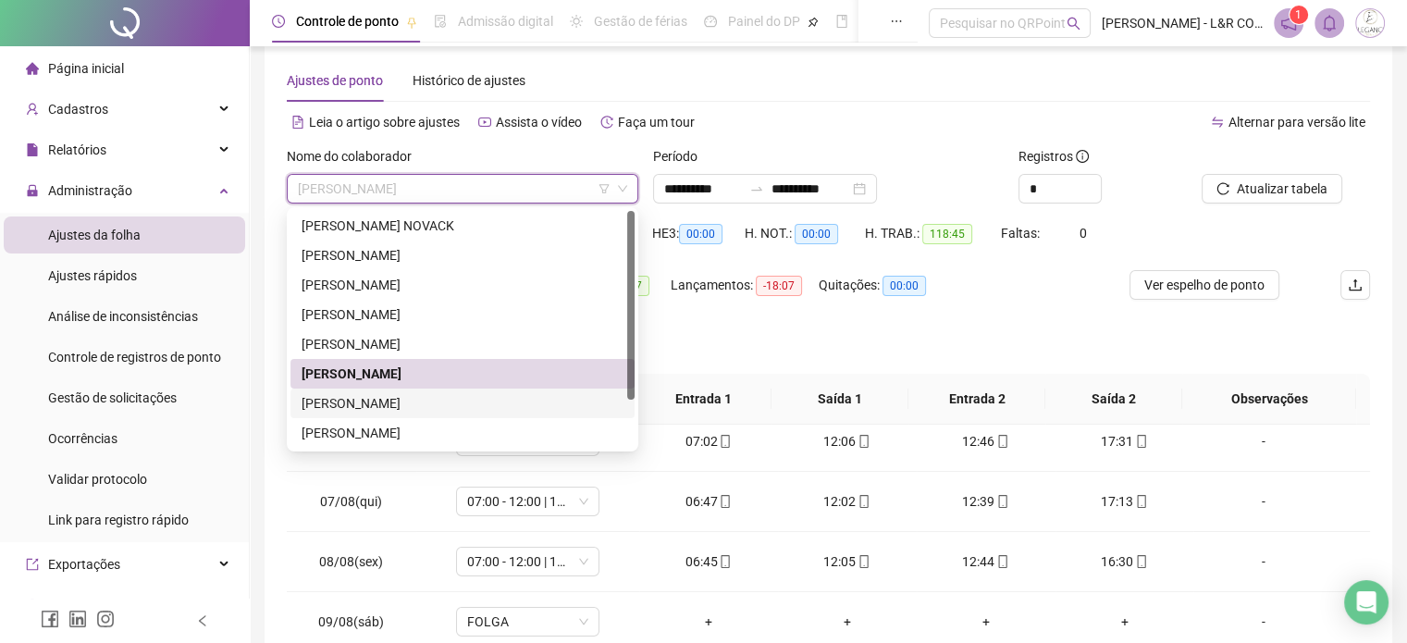
click at [355, 393] on div "[PERSON_NAME]" at bounding box center [463, 403] width 322 height 20
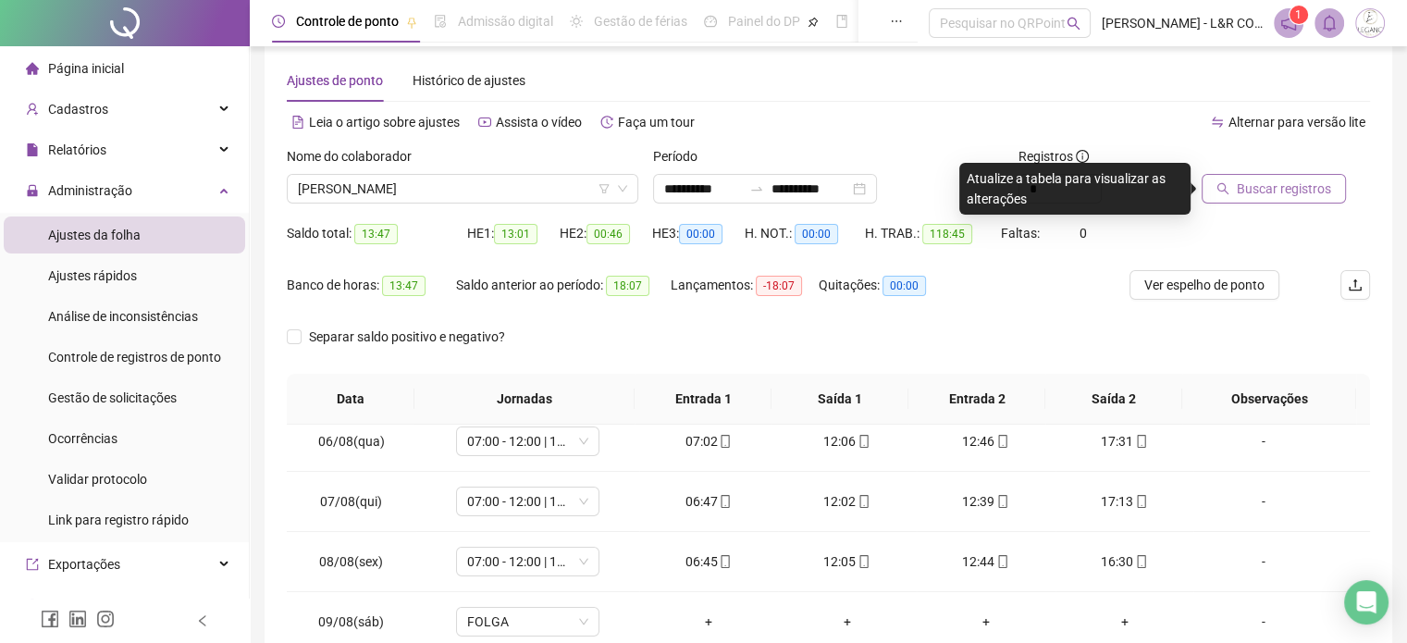
click at [1260, 187] on span "Buscar registros" at bounding box center [1284, 189] width 94 height 20
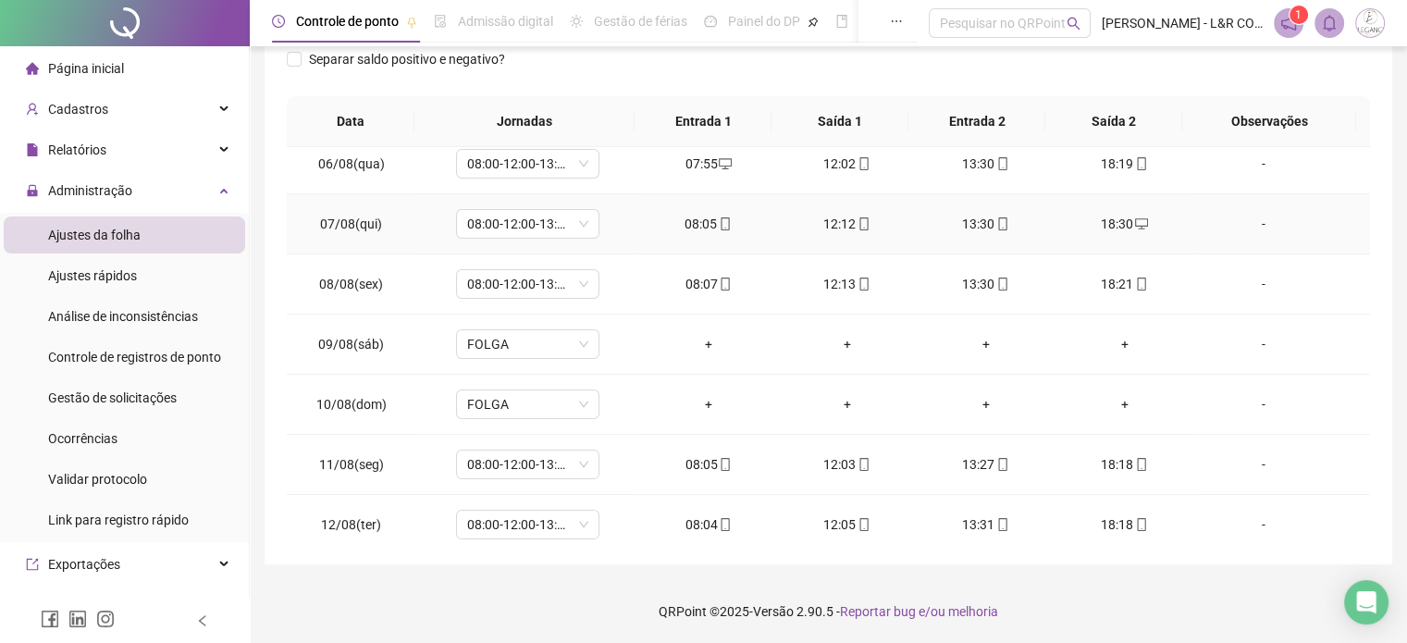
scroll to position [684, 0]
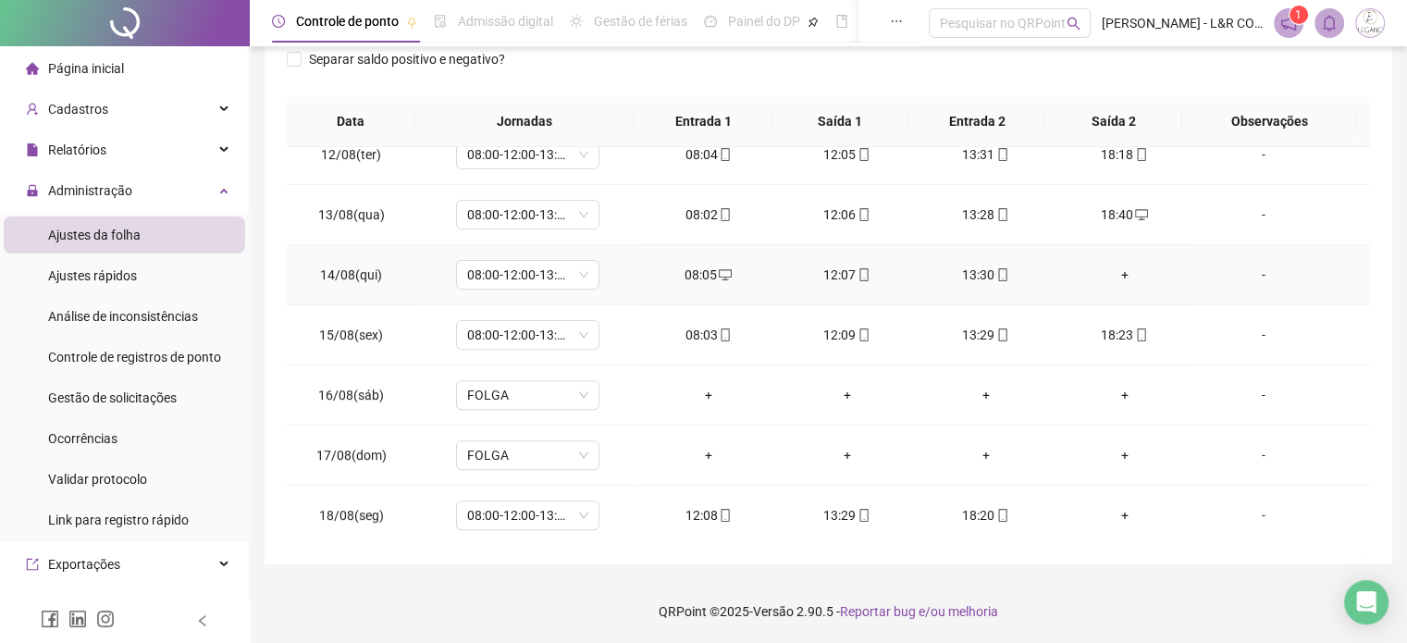
click at [1113, 265] on div "+" at bounding box center [1124, 275] width 109 height 20
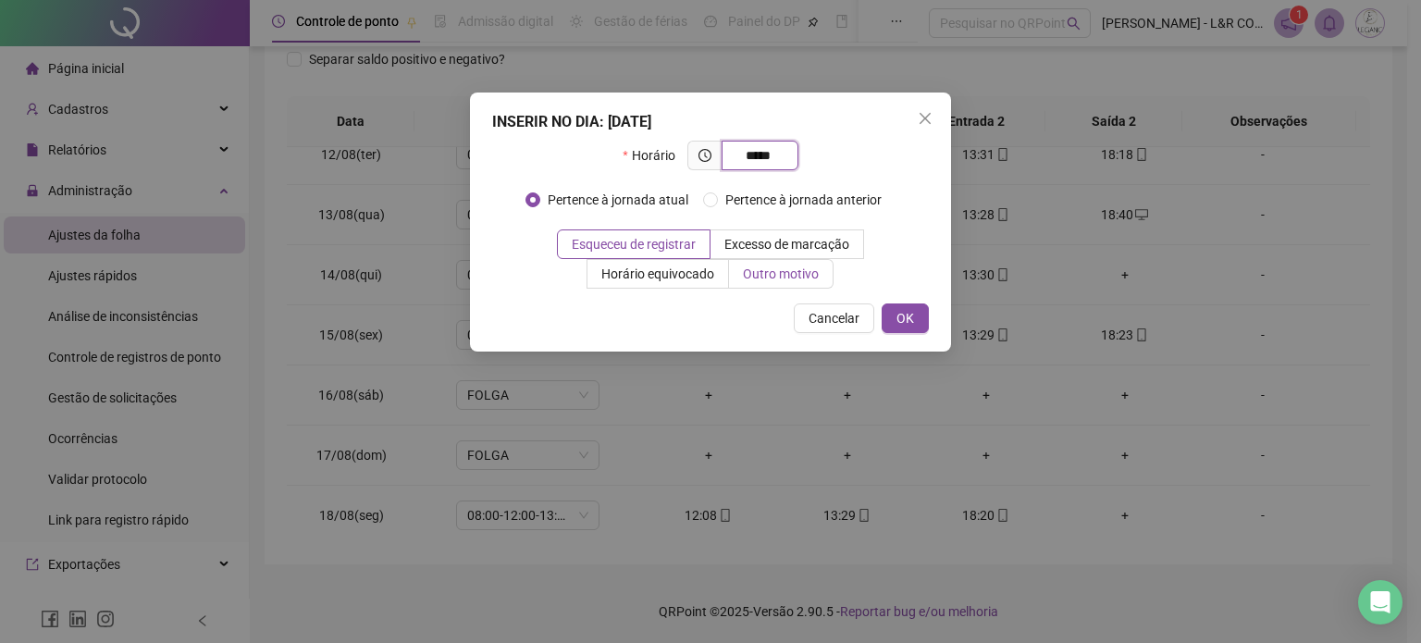
type input "*****"
click at [807, 266] on span "Outro motivo" at bounding box center [781, 273] width 76 height 15
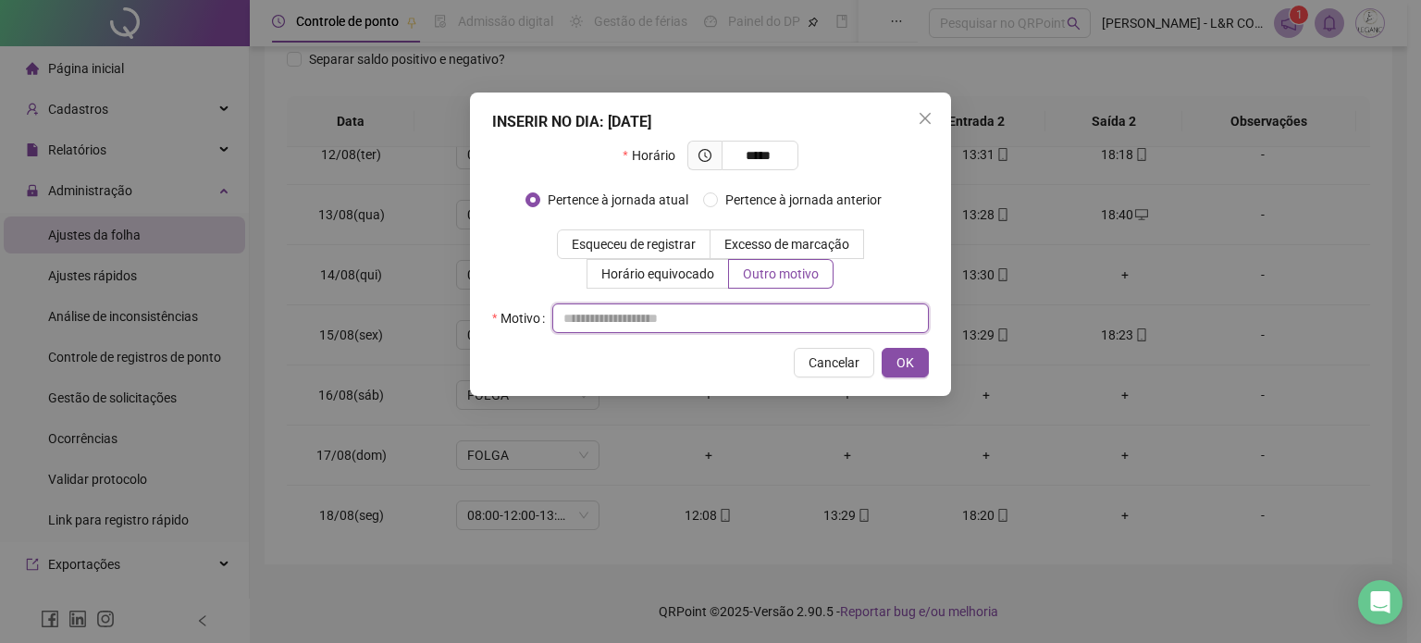
click at [632, 316] on input "text" at bounding box center [740, 318] width 376 height 30
type input "******"
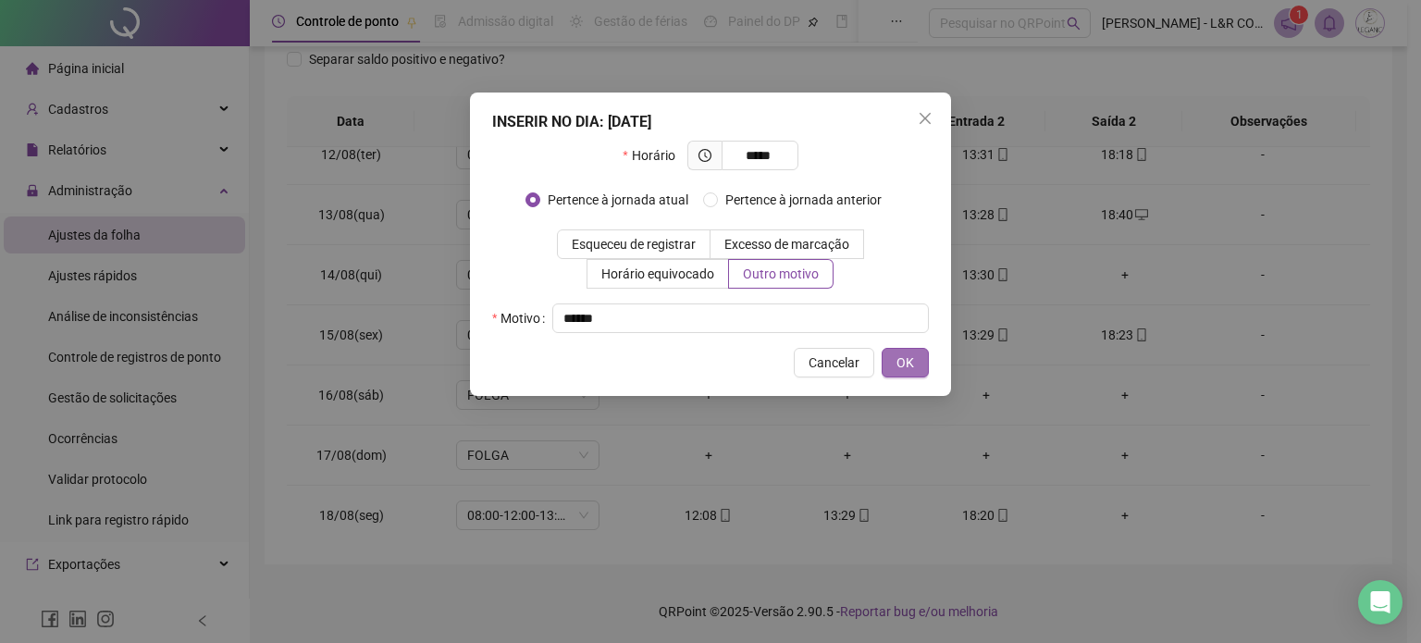
click at [907, 373] on button "OK" at bounding box center [904, 363] width 47 height 30
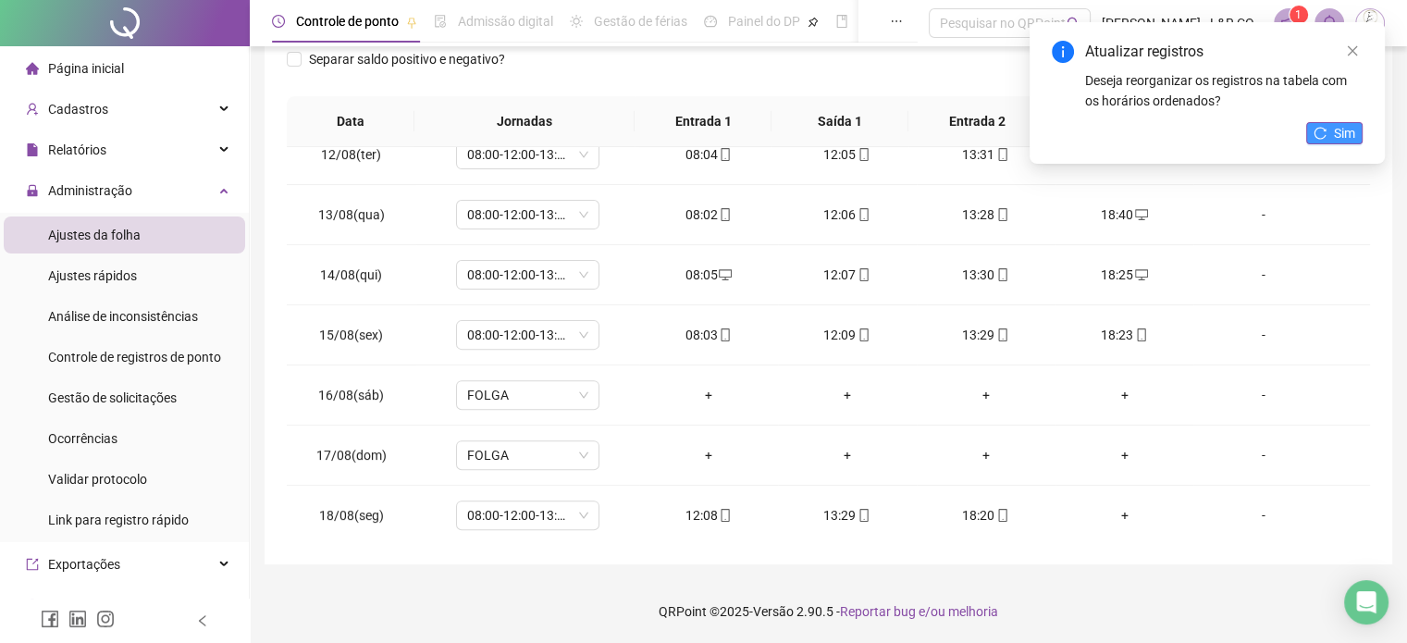
click at [1321, 126] on button "Sim" at bounding box center [1334, 133] width 56 height 22
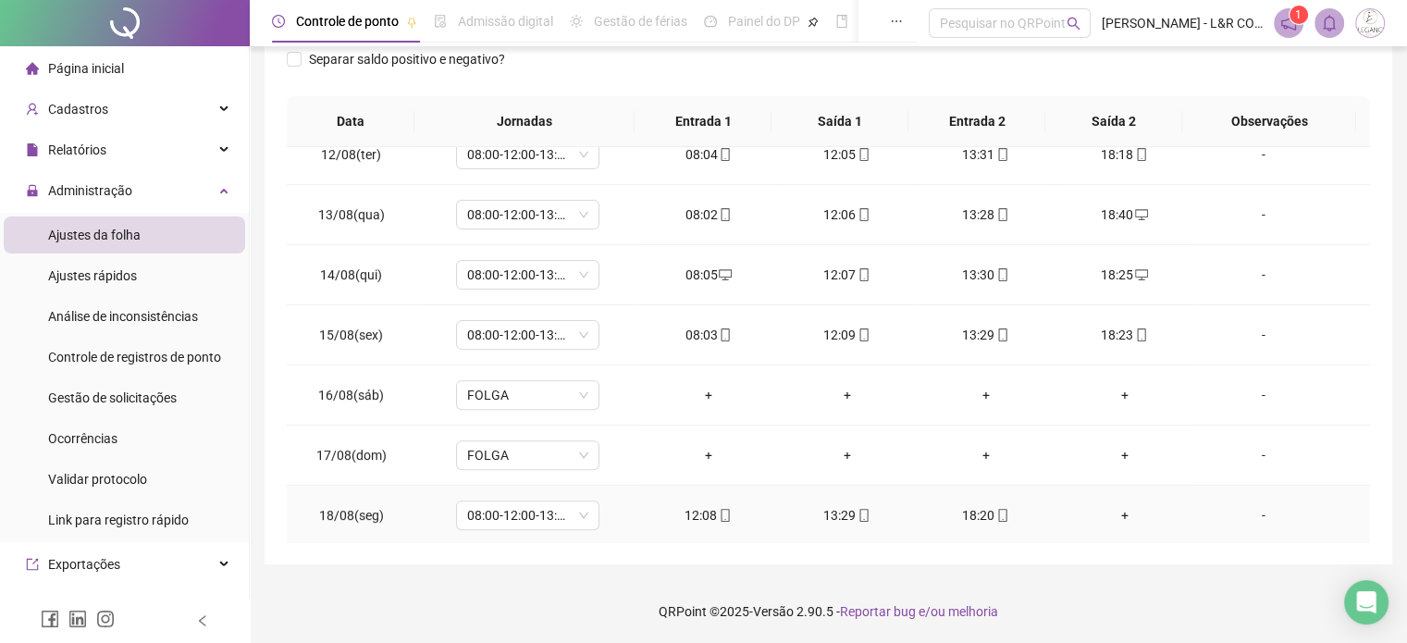
click at [1111, 511] on div "+" at bounding box center [1124, 515] width 109 height 20
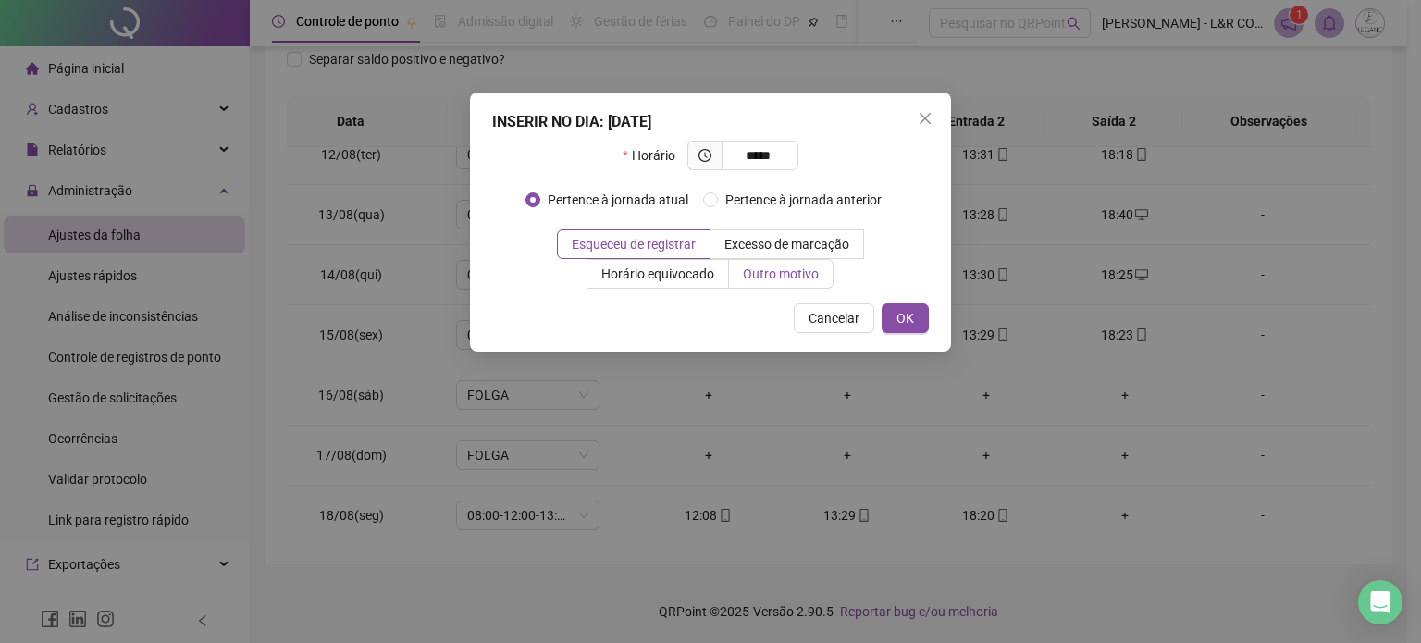
type input "*****"
click at [777, 272] on span "Outro motivo" at bounding box center [781, 273] width 76 height 15
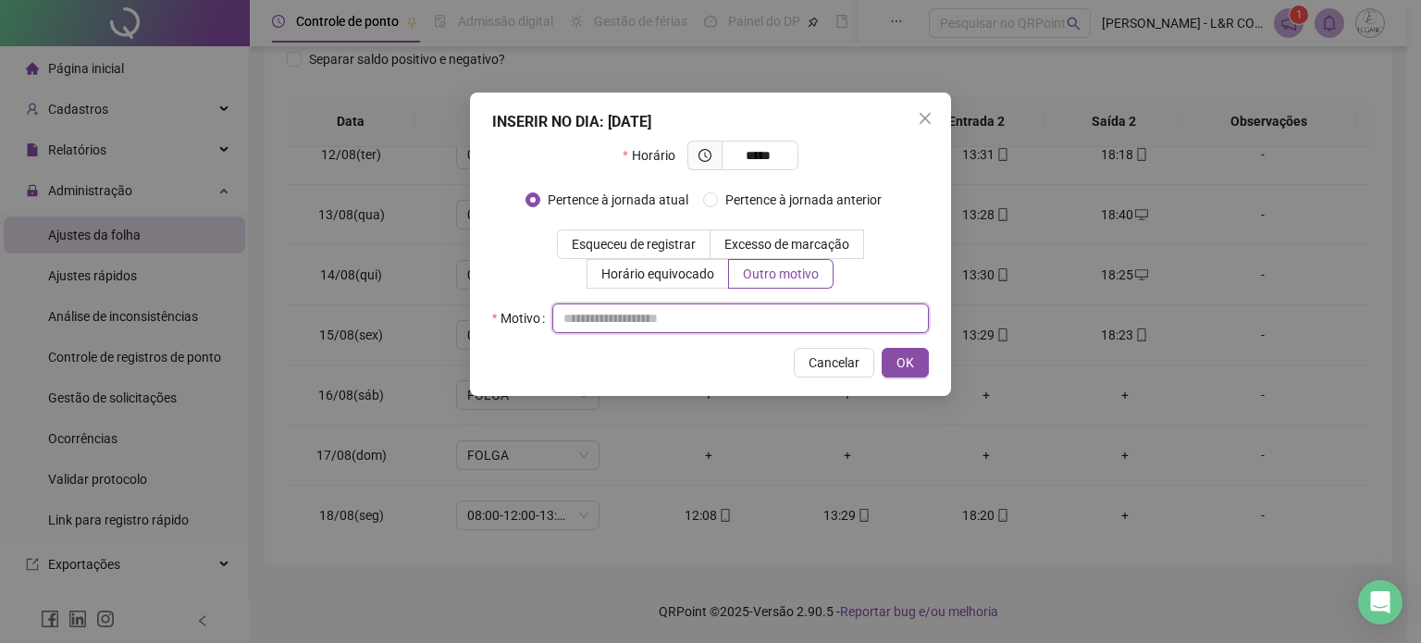
click at [600, 310] on input "text" at bounding box center [740, 318] width 376 height 30
type input "**********"
click at [917, 357] on button "OK" at bounding box center [904, 363] width 47 height 30
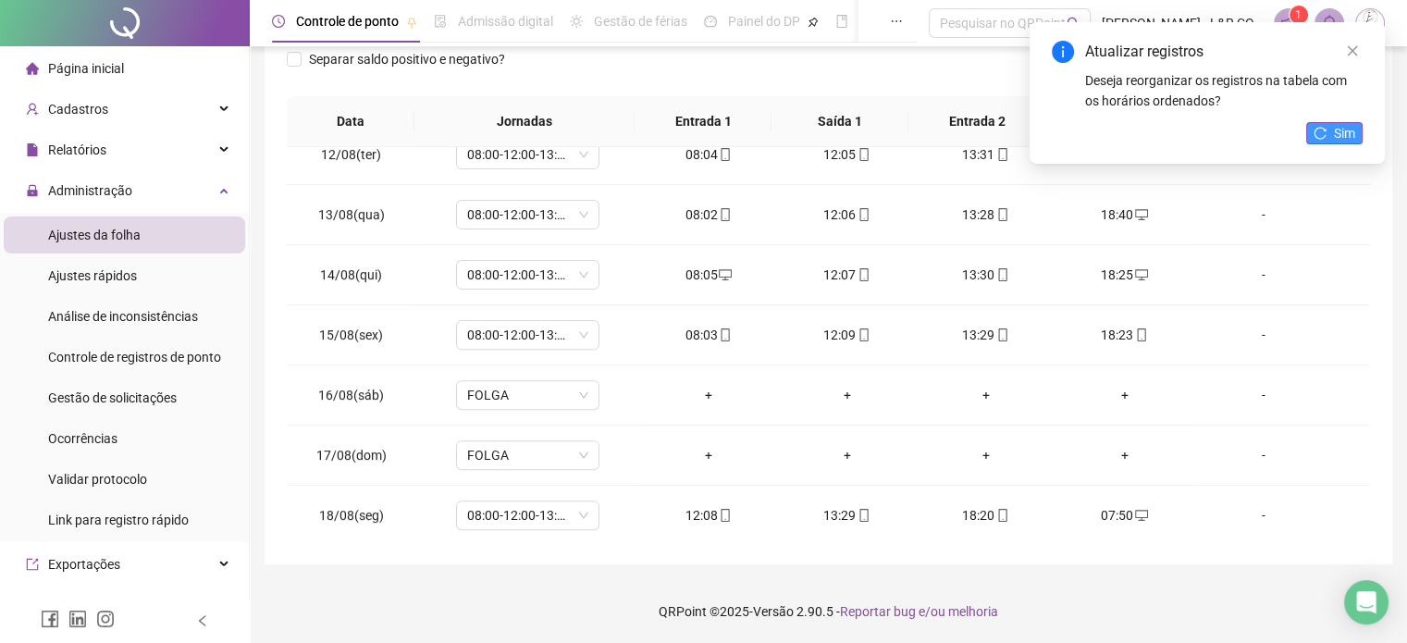
click at [1339, 129] on span "Sim" at bounding box center [1344, 133] width 21 height 20
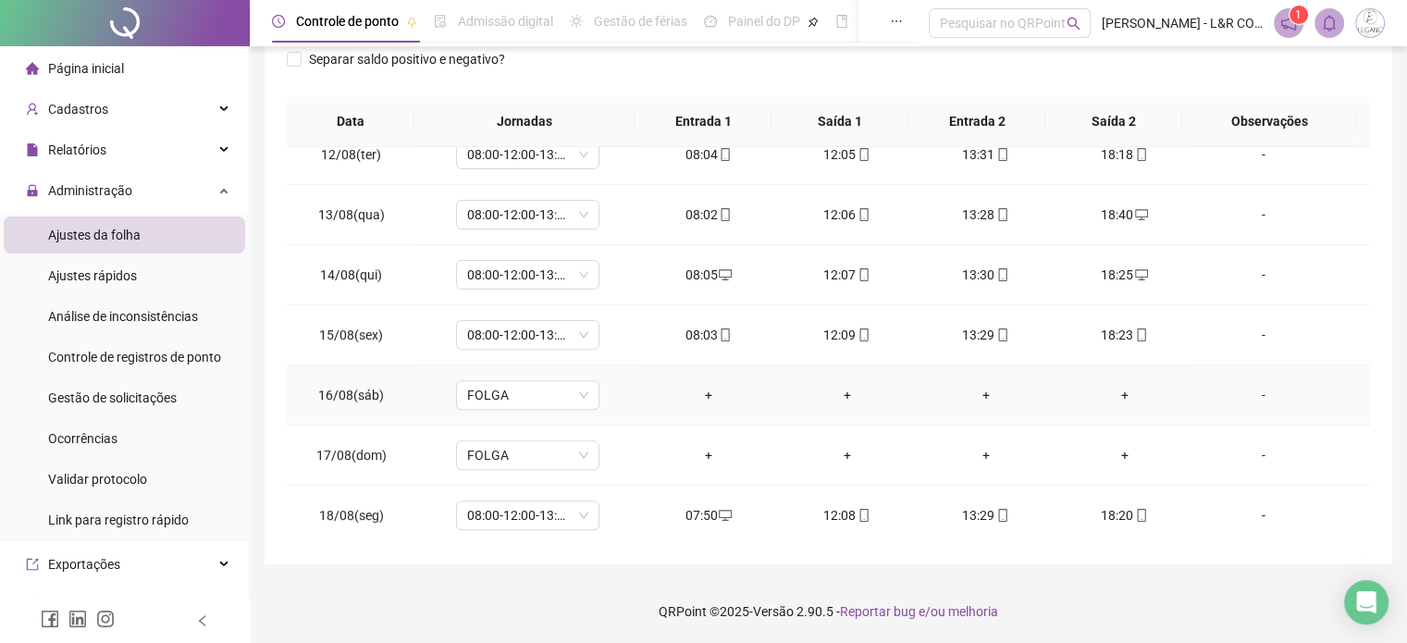
scroll to position [0, 0]
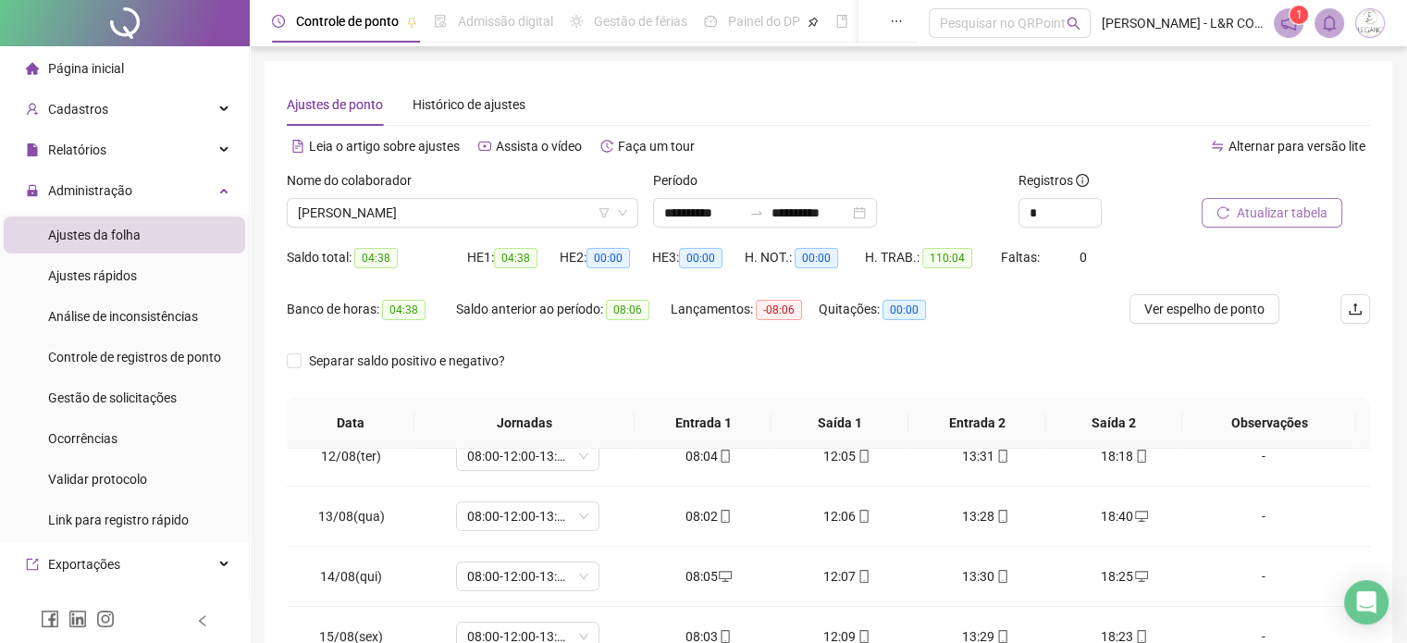
click at [1278, 205] on span "Atualizar tabela" at bounding box center [1282, 213] width 91 height 20
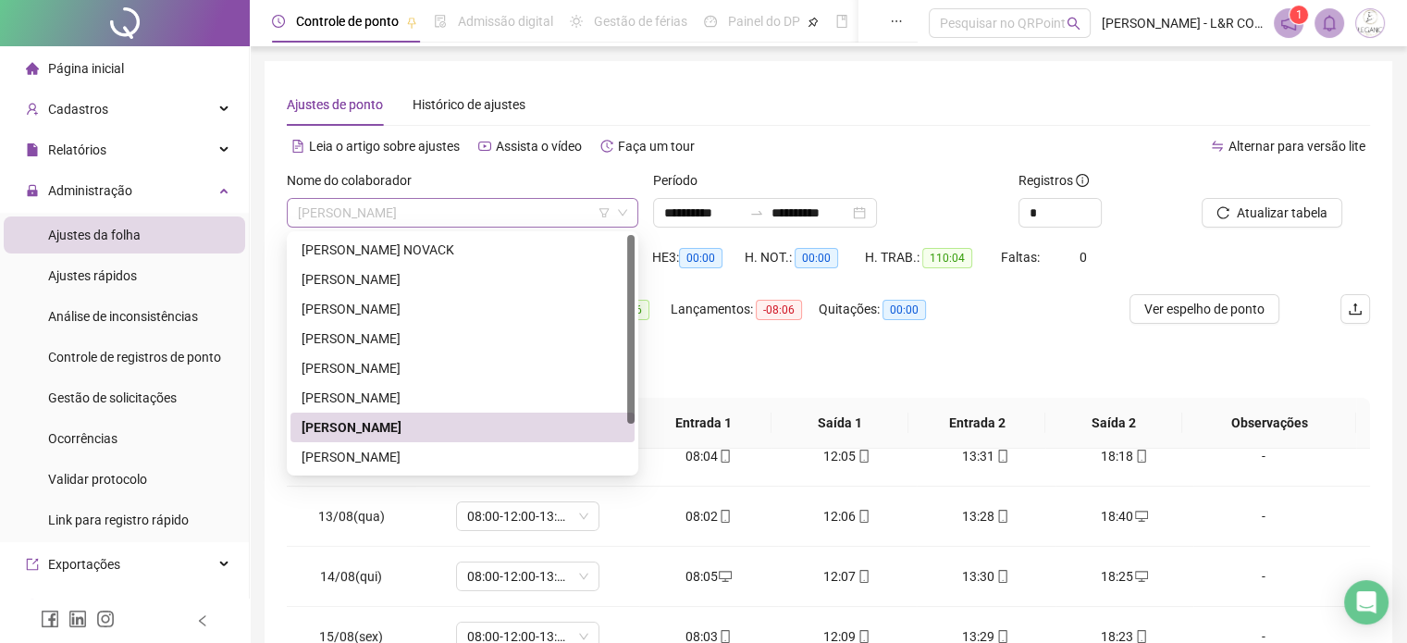
click at [540, 210] on span "[PERSON_NAME]" at bounding box center [462, 213] width 329 height 28
click at [354, 462] on div "[PERSON_NAME]" at bounding box center [463, 457] width 322 height 20
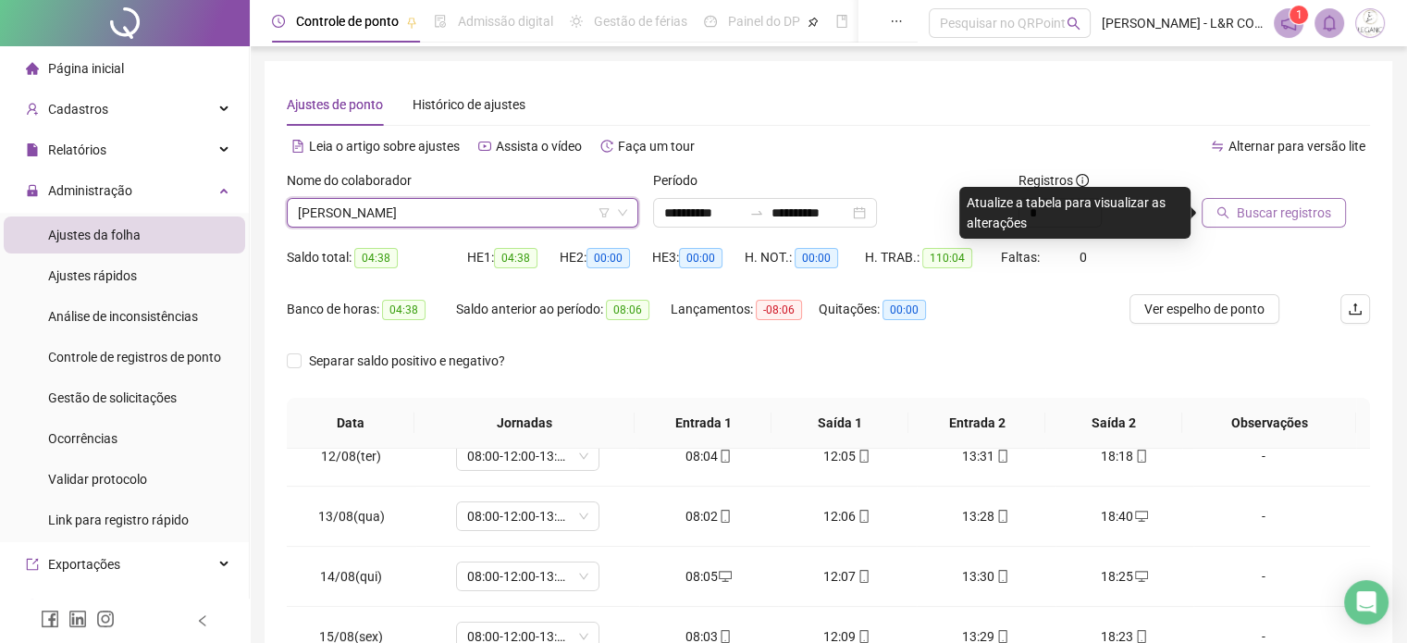
click at [1249, 208] on span "Buscar registros" at bounding box center [1284, 213] width 94 height 20
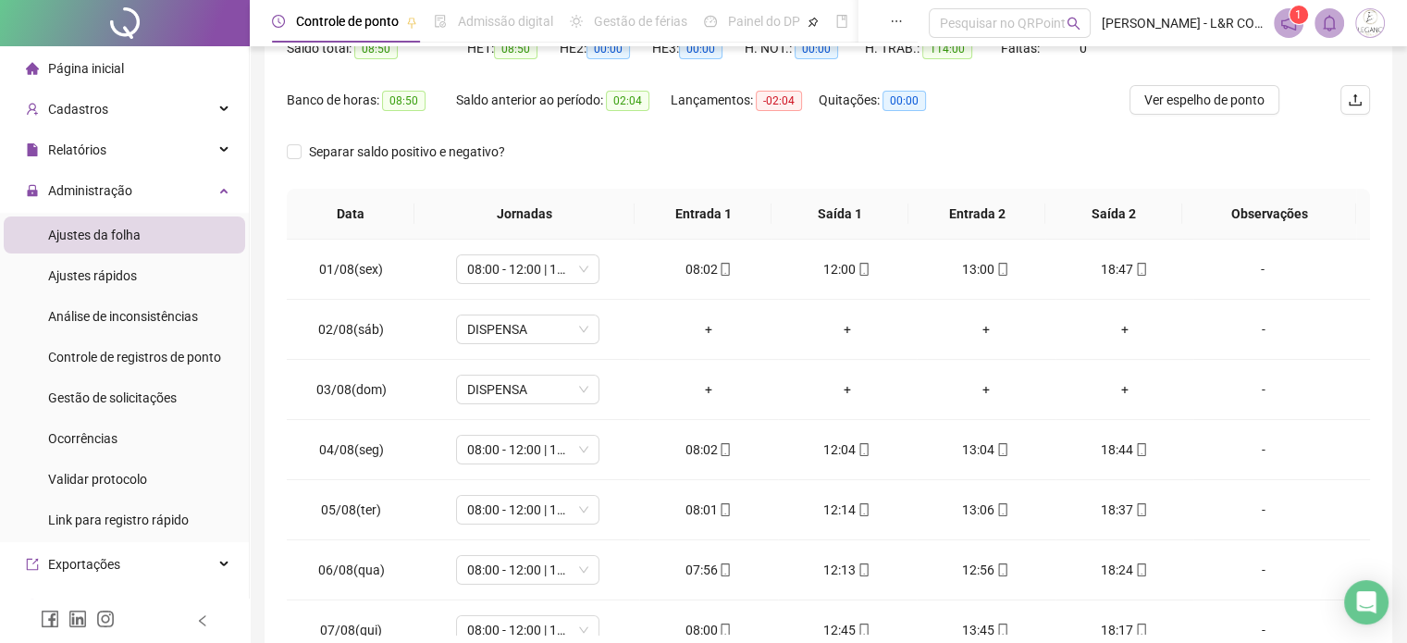
scroll to position [24, 0]
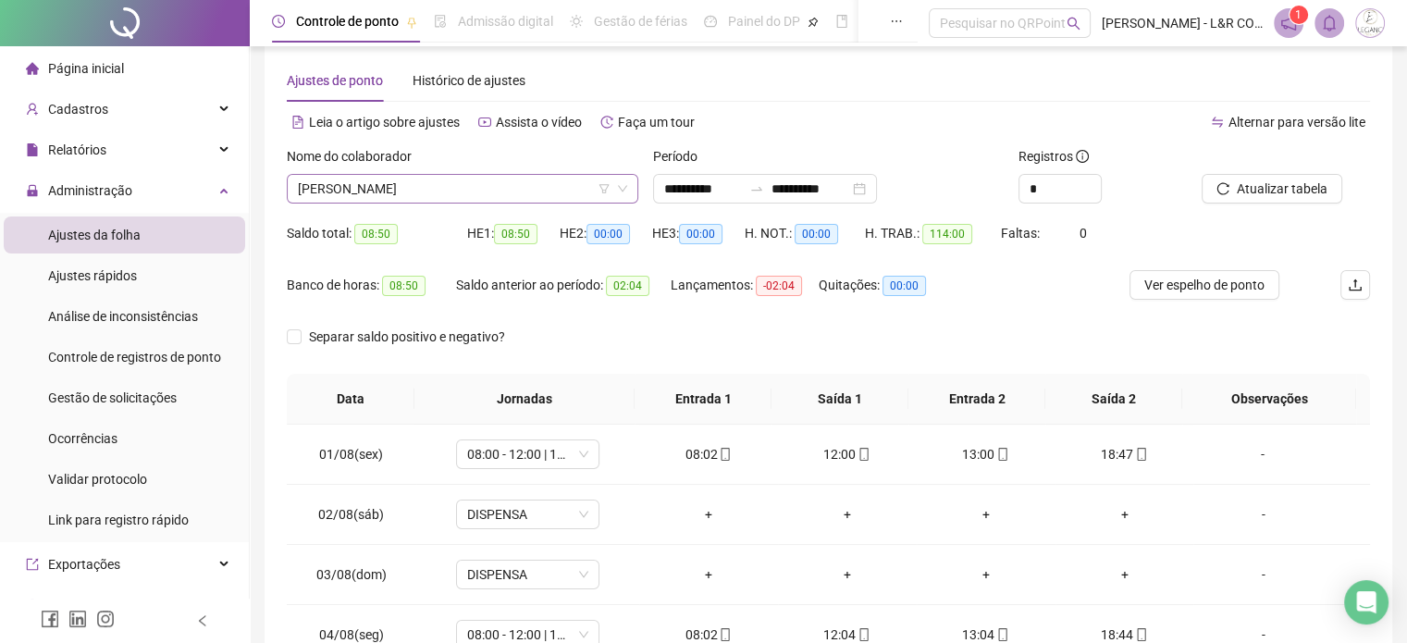
click at [498, 189] on span "[PERSON_NAME]" at bounding box center [462, 189] width 329 height 28
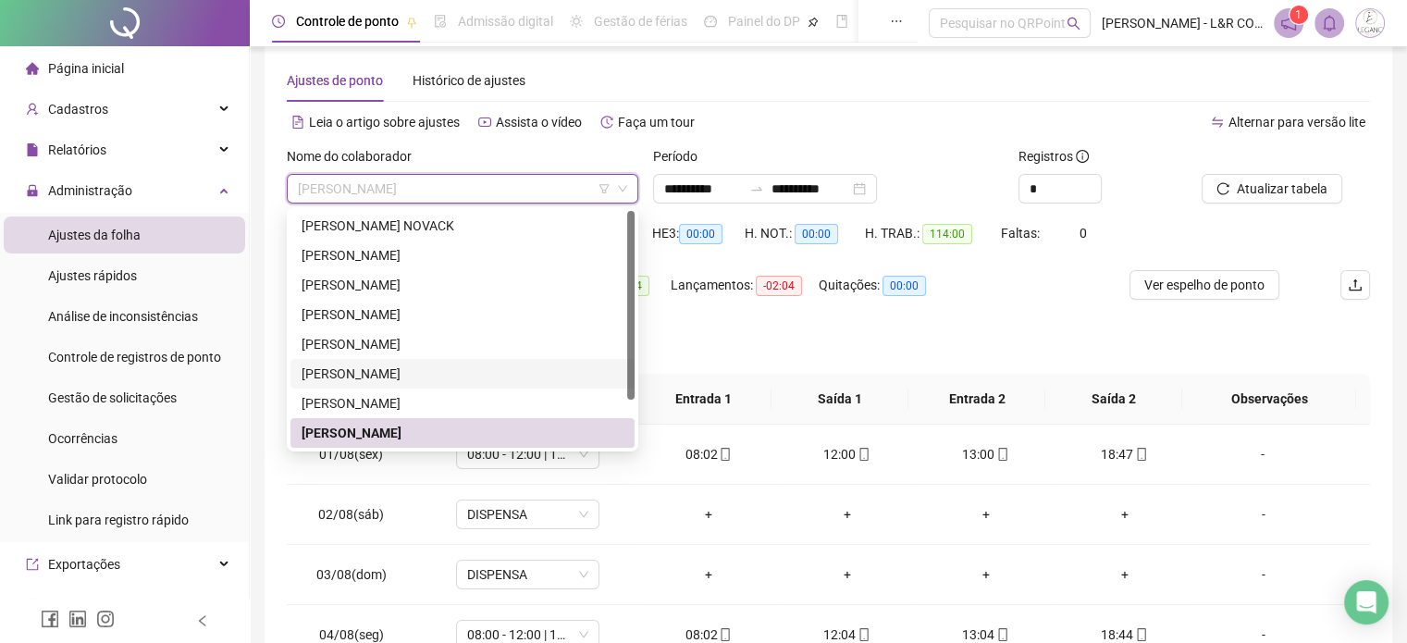
scroll to position [59, 0]
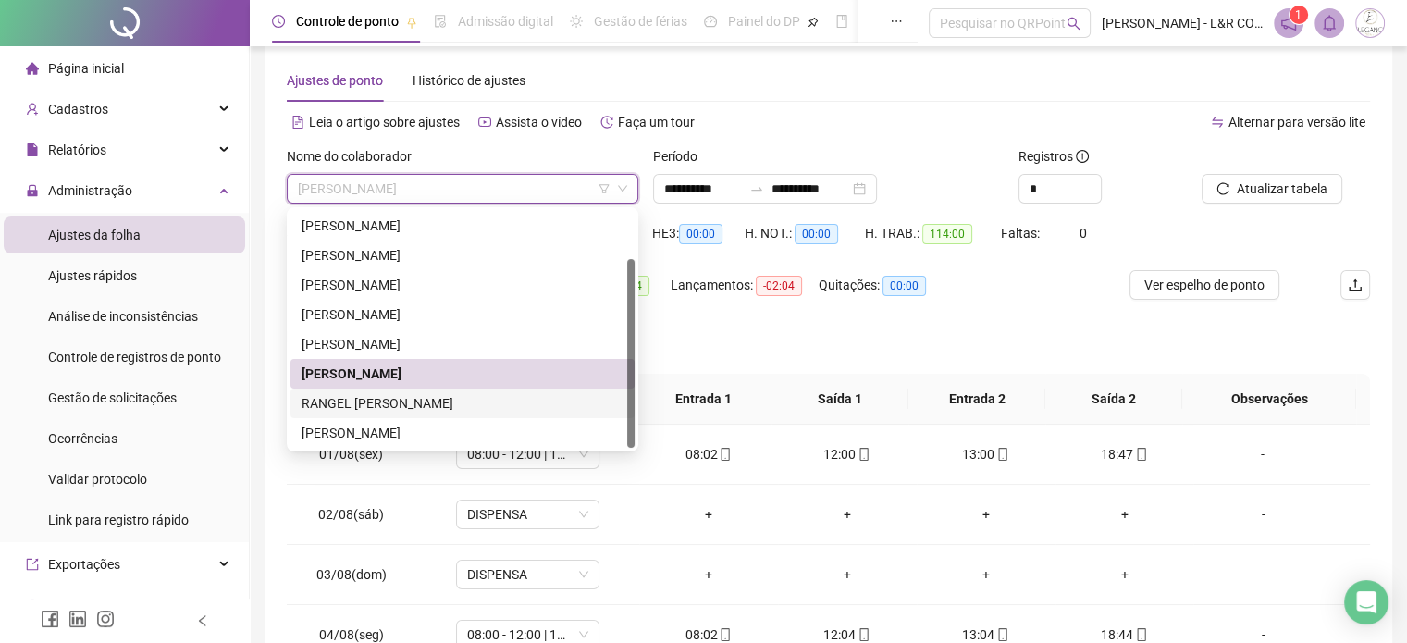
click at [385, 399] on div "RANGEL [PERSON_NAME]" at bounding box center [463, 403] width 322 height 20
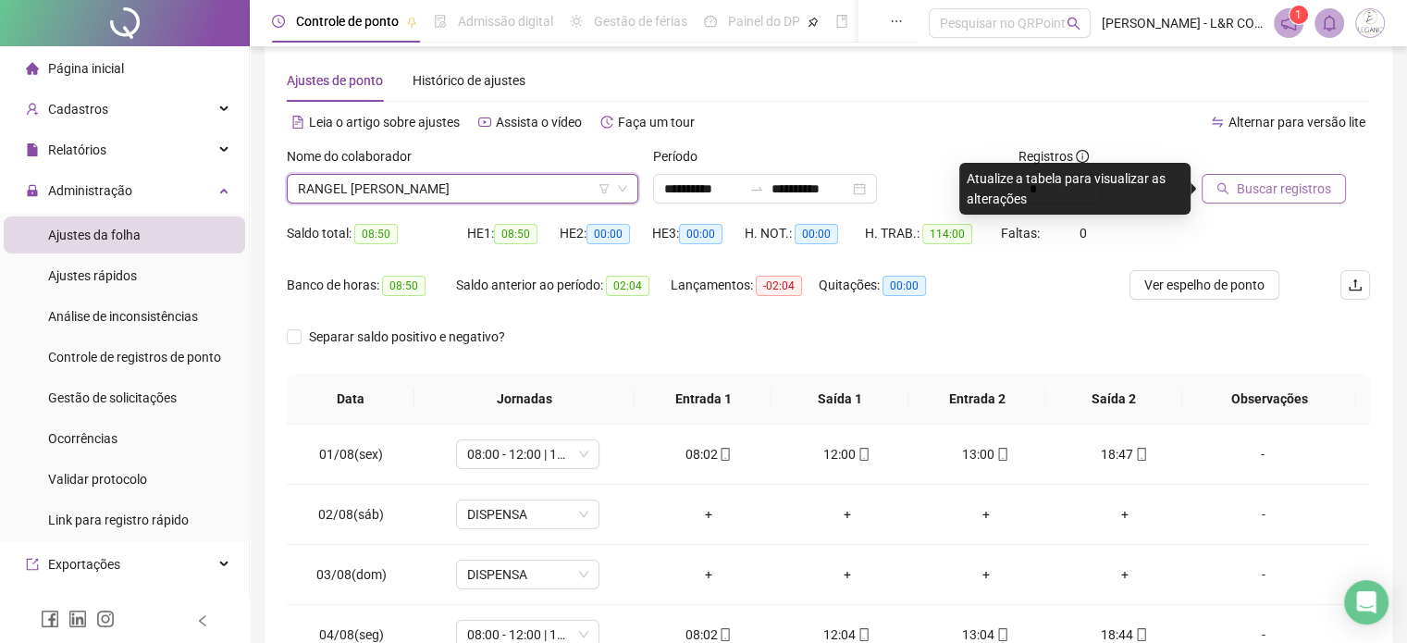
click at [1269, 180] on span "Buscar registros" at bounding box center [1284, 189] width 94 height 20
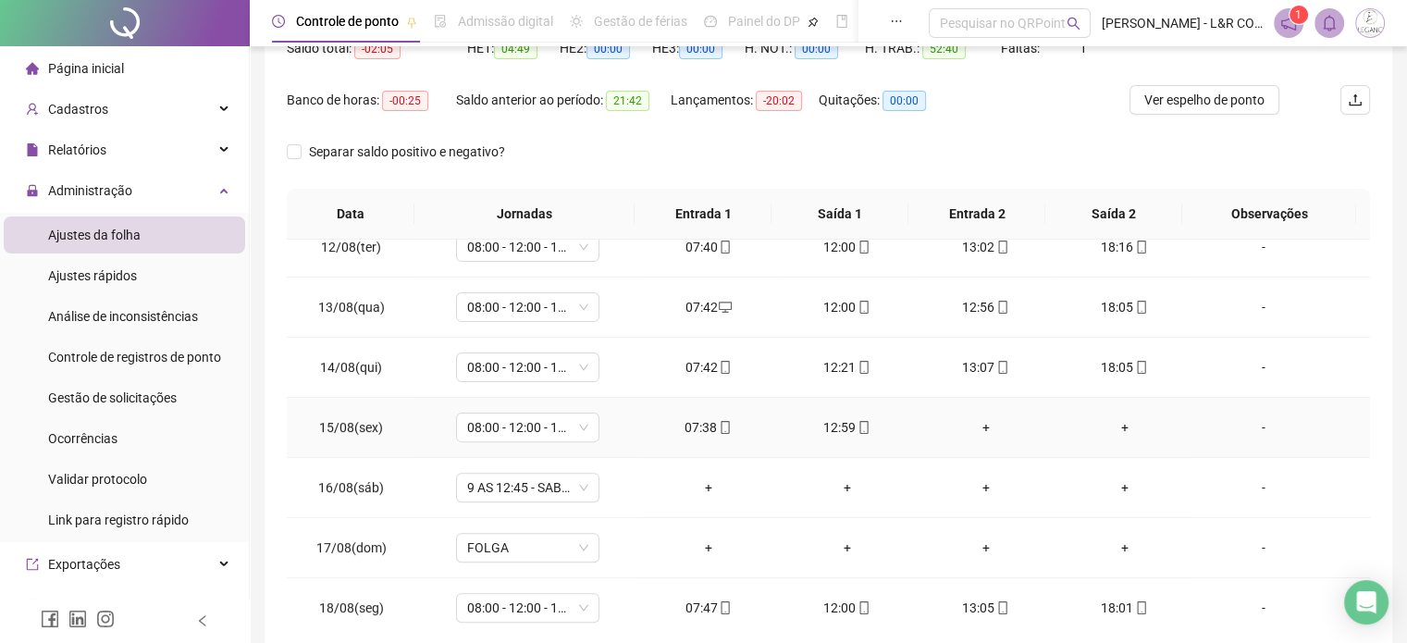
scroll to position [302, 0]
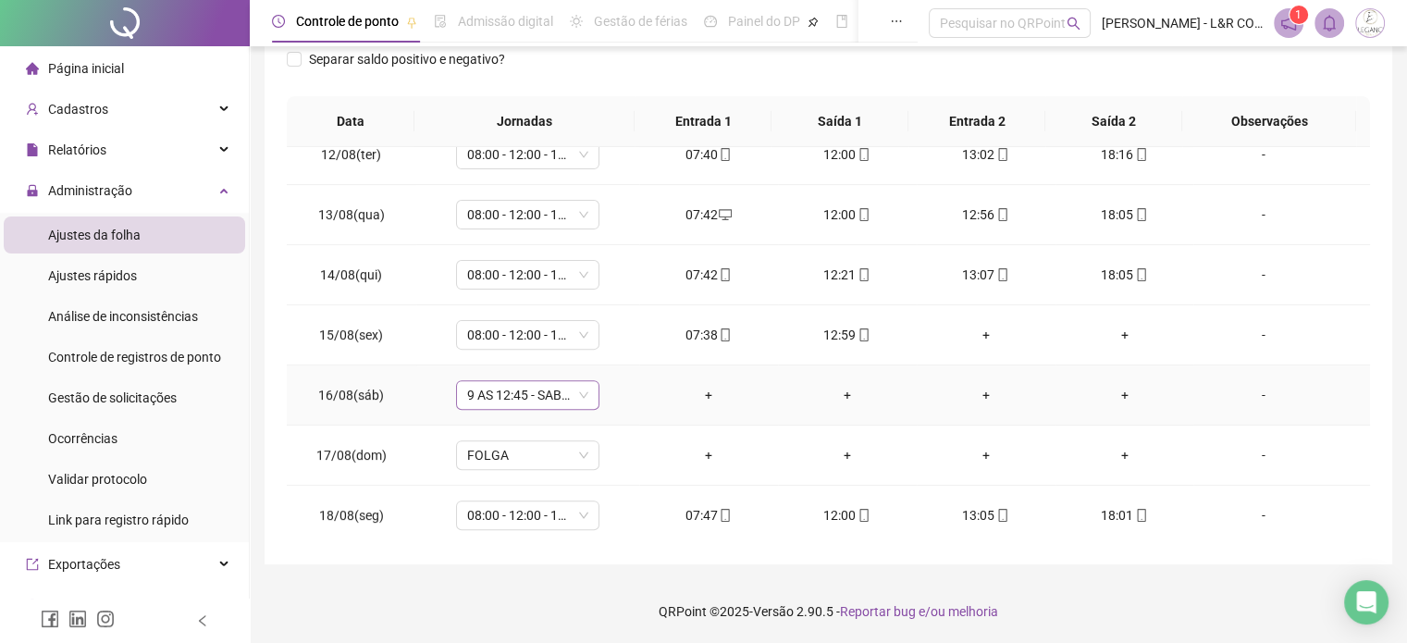
click at [568, 389] on span "9 AS 12:45 - SABADO" at bounding box center [527, 395] width 121 height 28
click at [1394, 375] on div "**********" at bounding box center [828, 170] width 1157 height 945
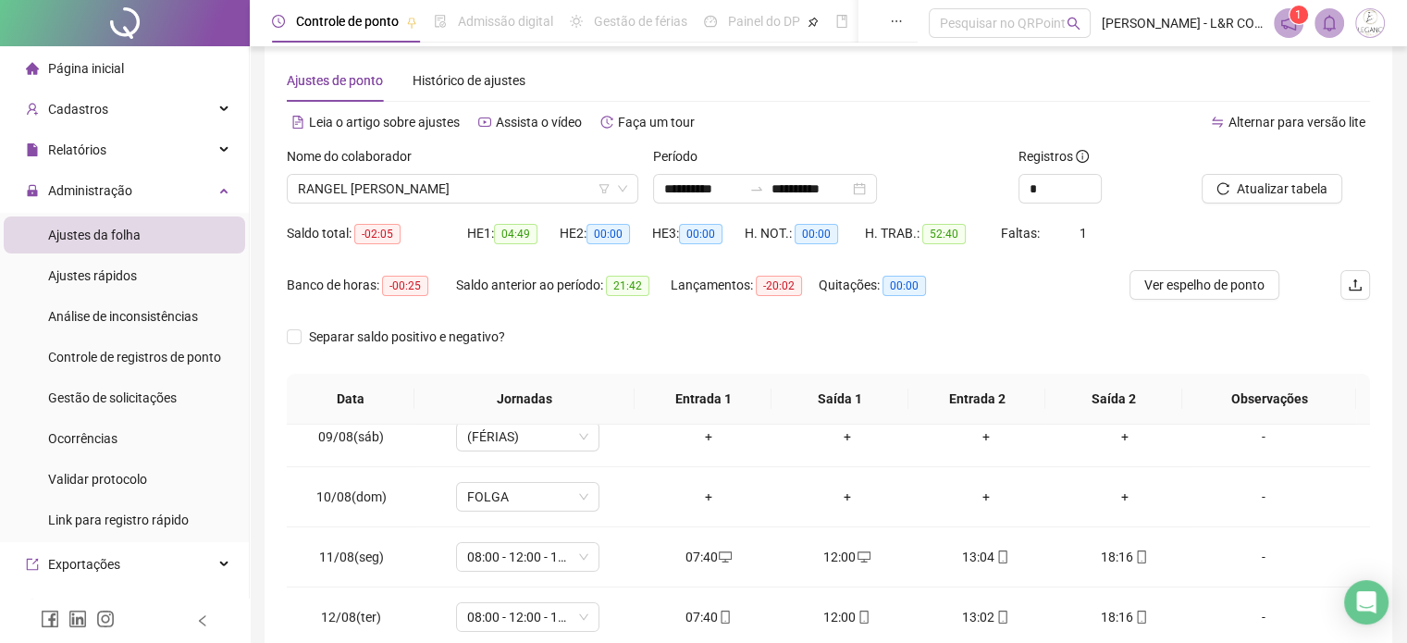
scroll to position [684, 0]
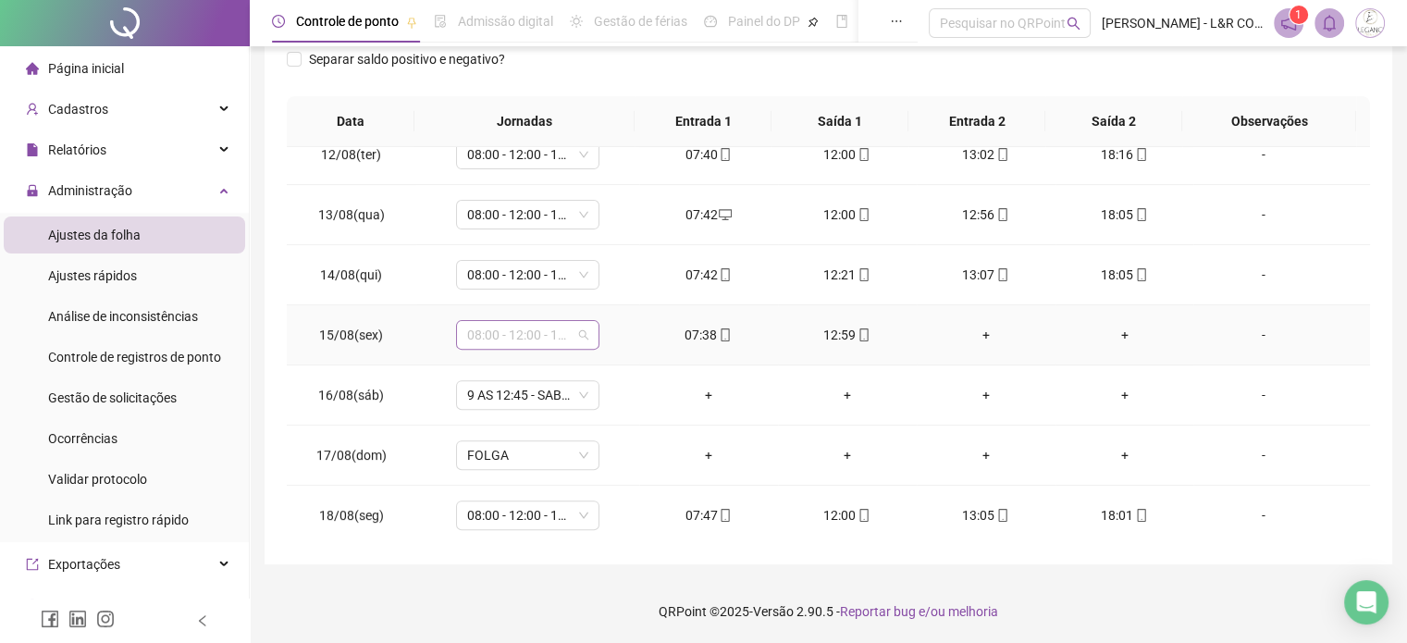
click at [578, 331] on span "08:00 - 12:00 - 13:30 - 18:00" at bounding box center [527, 335] width 121 height 28
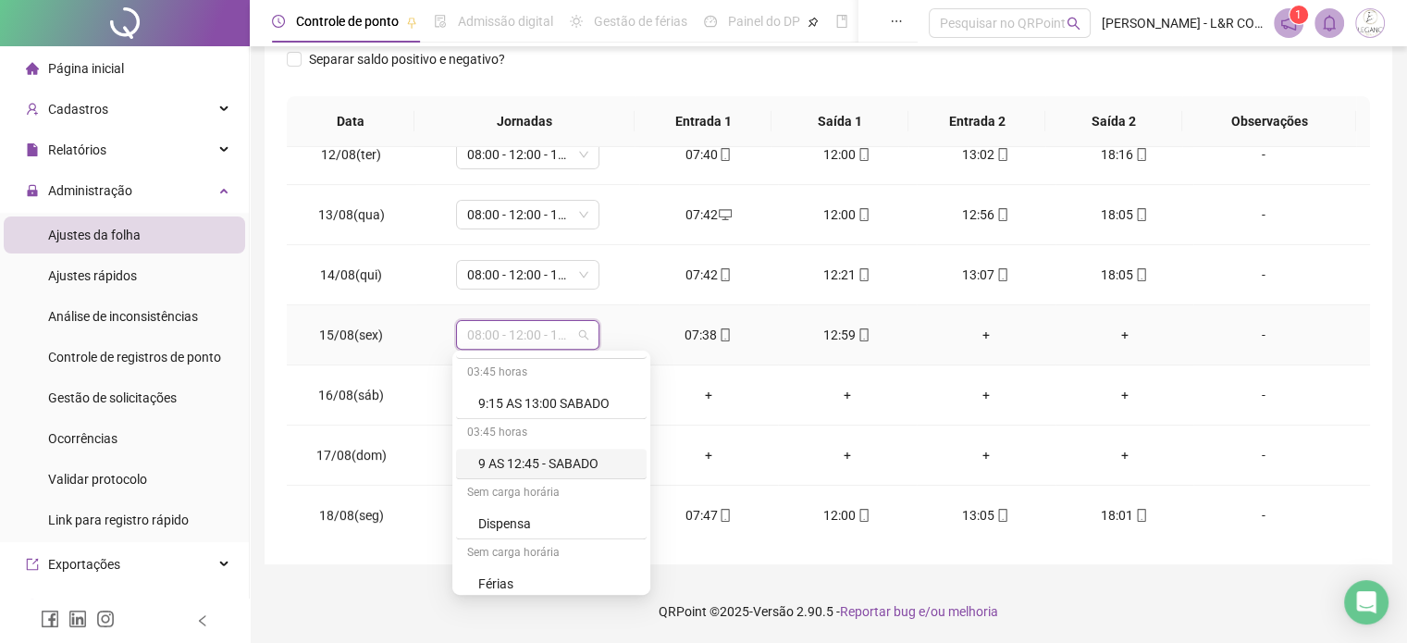
scroll to position [1110, 0]
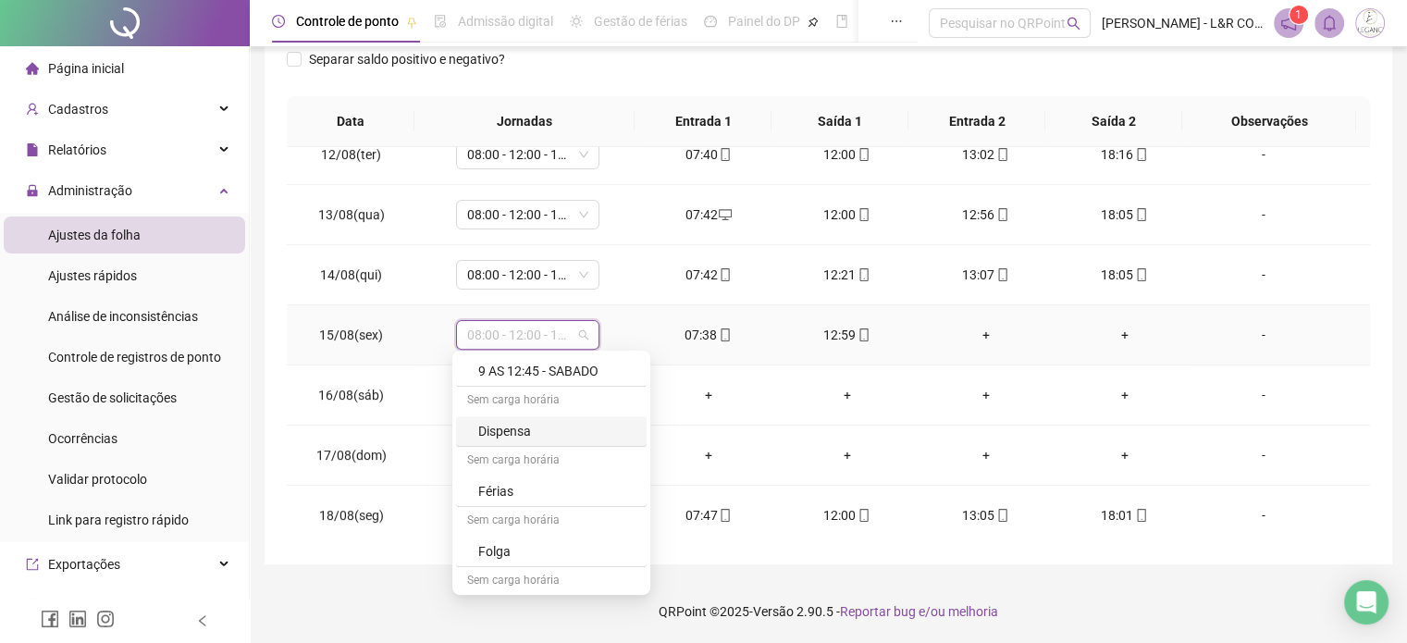
click at [532, 425] on div "Dispensa" at bounding box center [556, 431] width 157 height 20
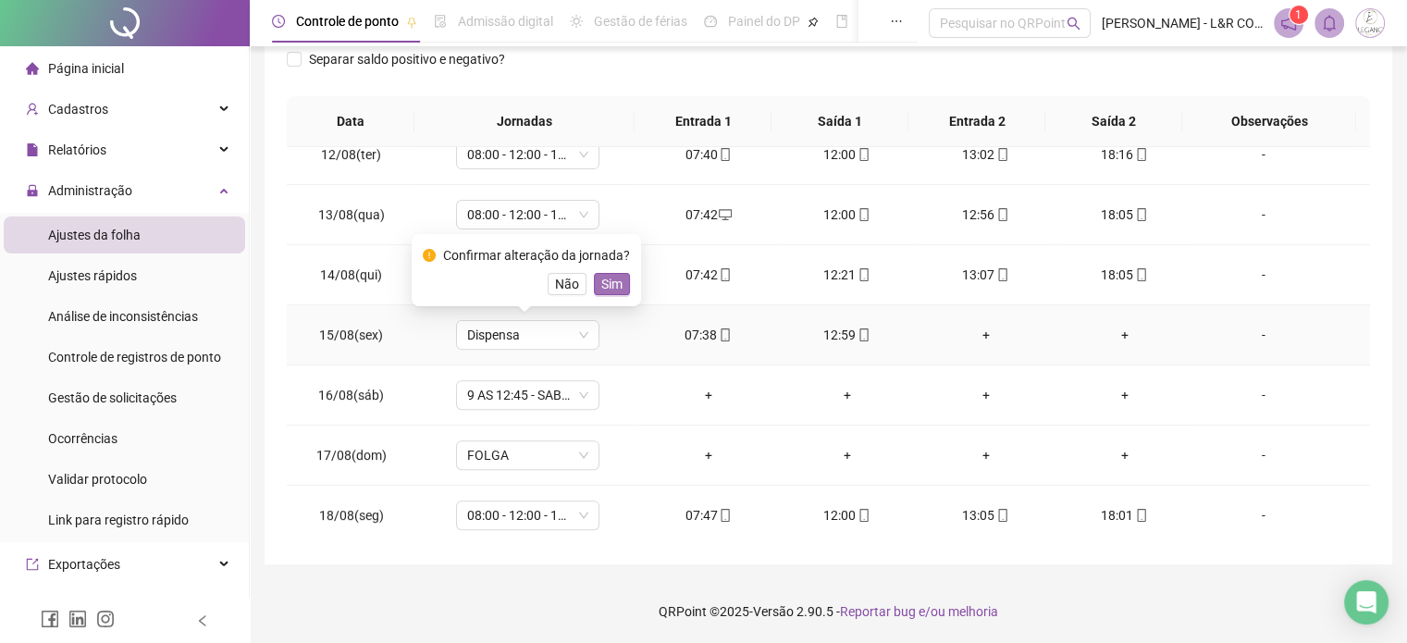
click at [607, 276] on span "Sim" at bounding box center [611, 284] width 21 height 20
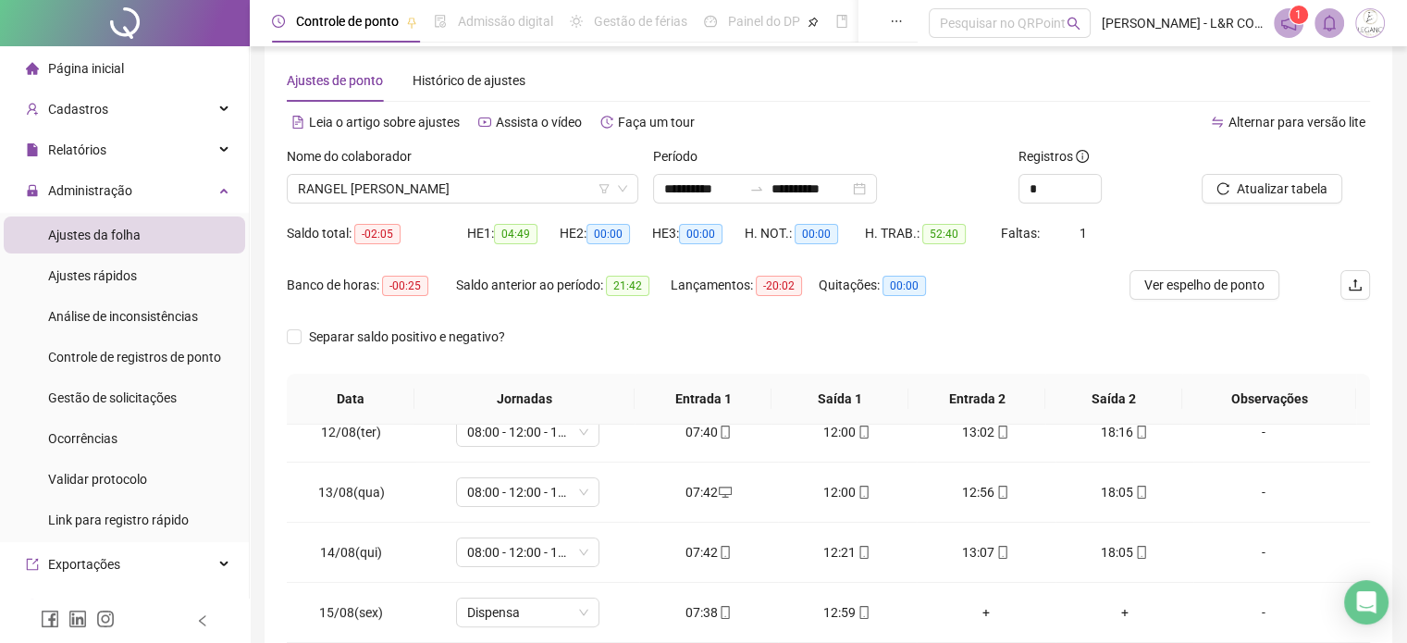
scroll to position [0, 0]
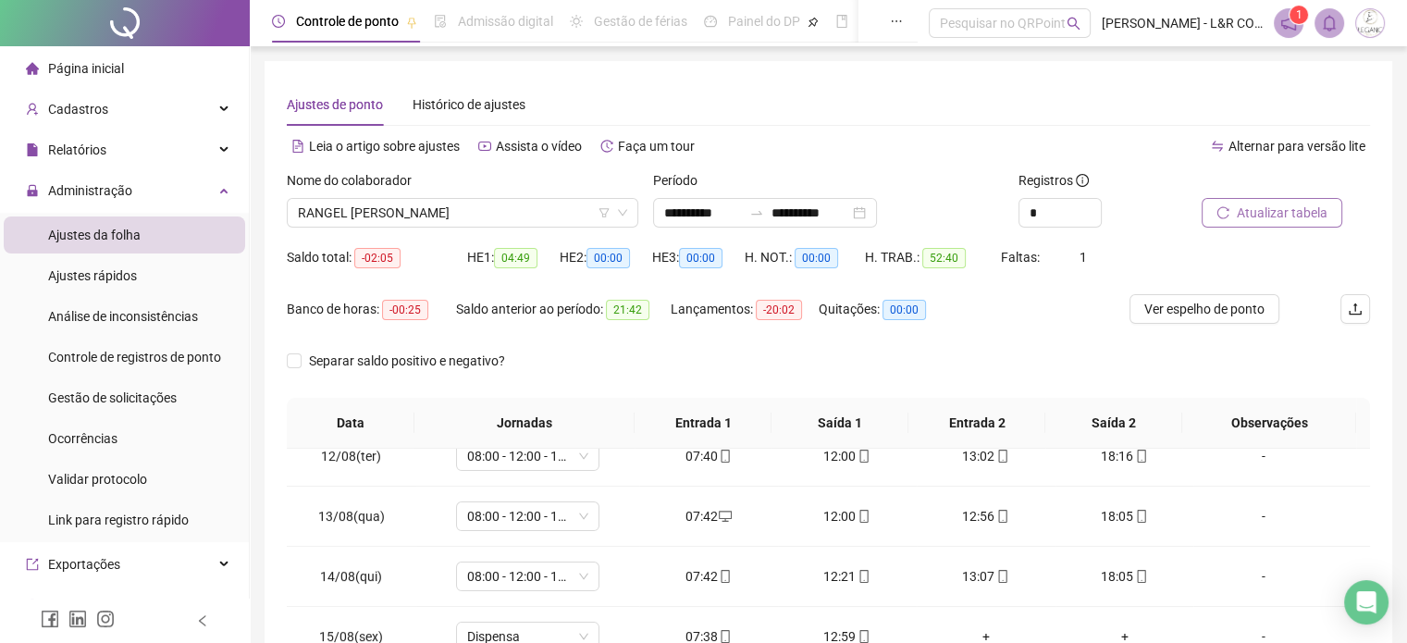
click at [1293, 213] on span "Atualizar tabela" at bounding box center [1282, 213] width 91 height 20
click at [523, 217] on span "RANGEL [PERSON_NAME]" at bounding box center [462, 213] width 329 height 28
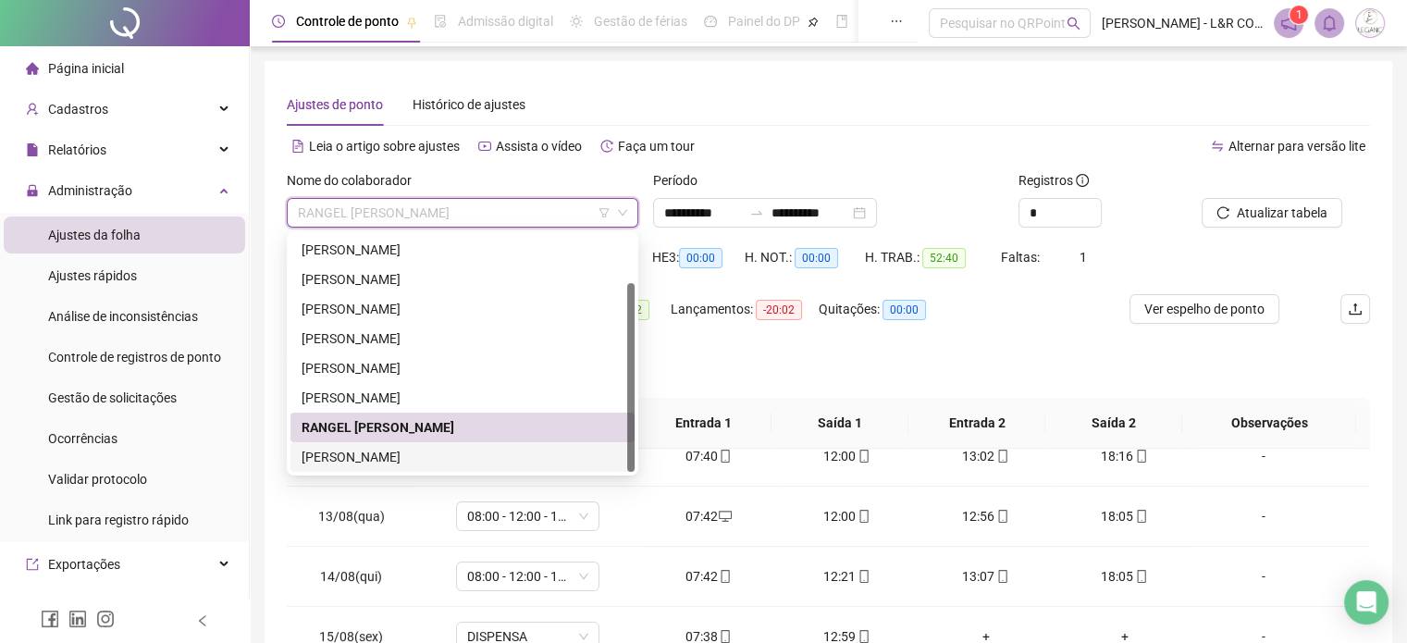
drag, startPoint x: 385, startPoint y: 460, endPoint x: 403, endPoint y: 454, distance: 19.3
click at [385, 459] on div "[PERSON_NAME]" at bounding box center [463, 457] width 322 height 20
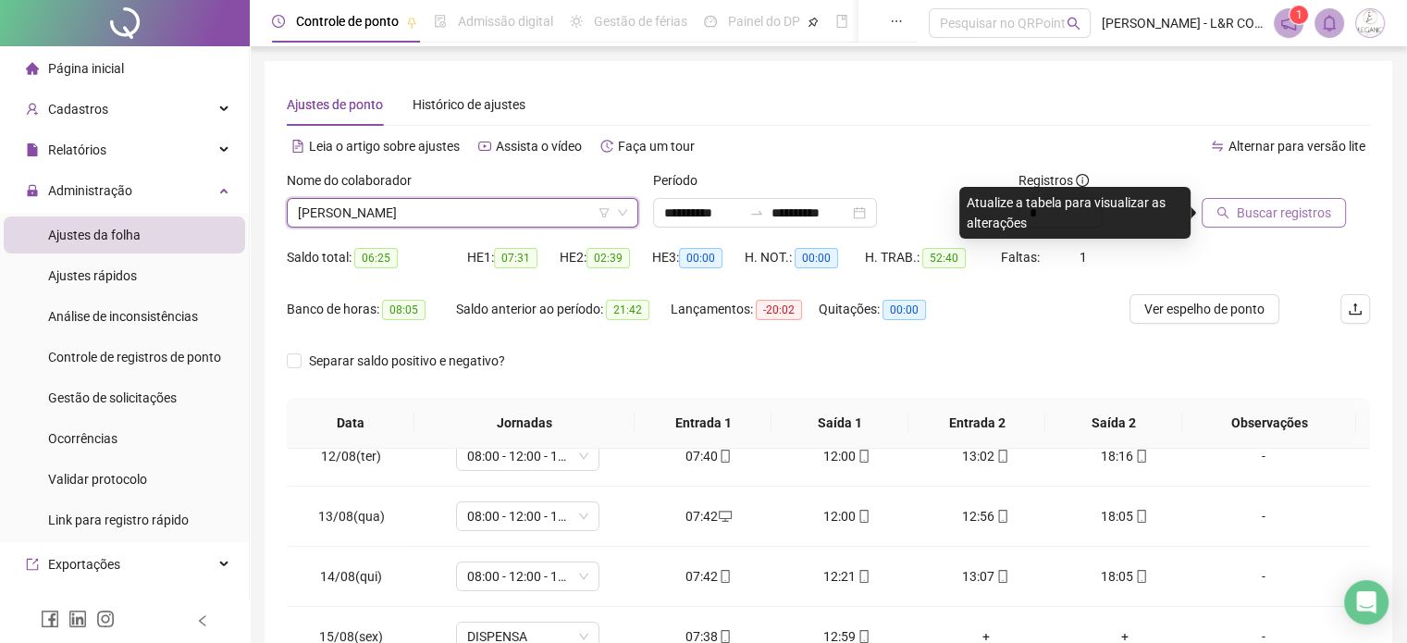
click at [1245, 212] on span "Buscar registros" at bounding box center [1284, 213] width 94 height 20
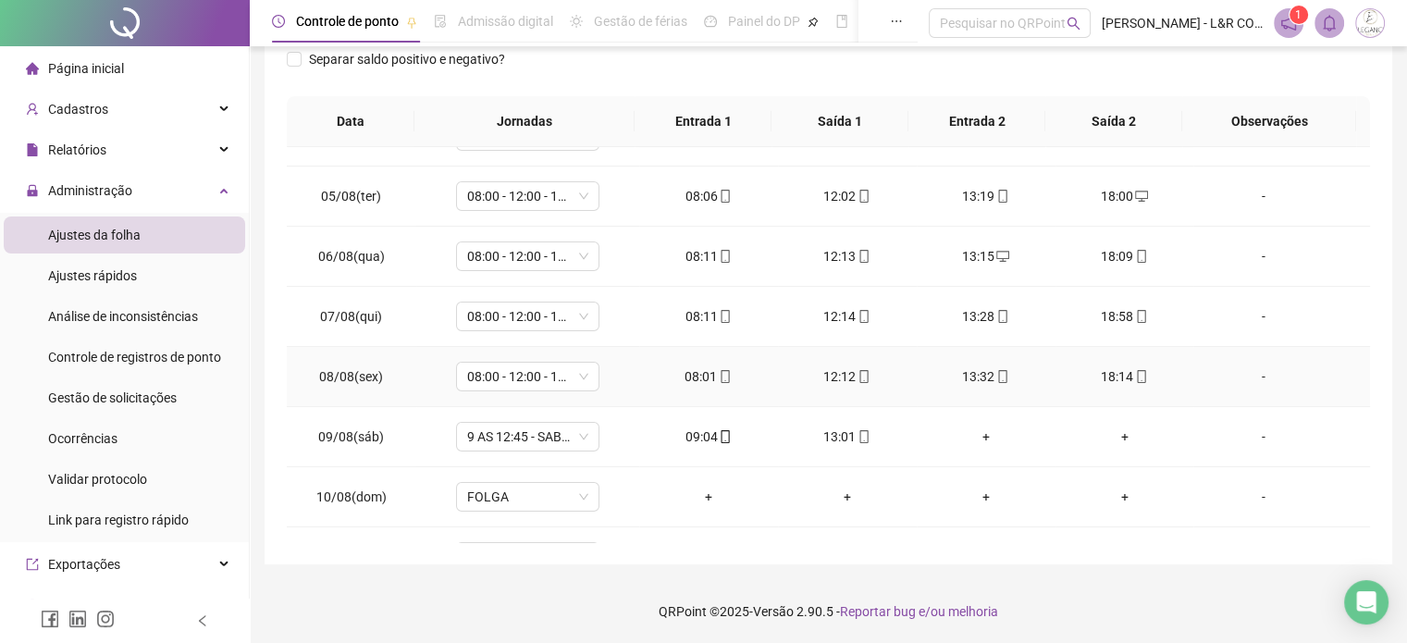
scroll to position [684, 0]
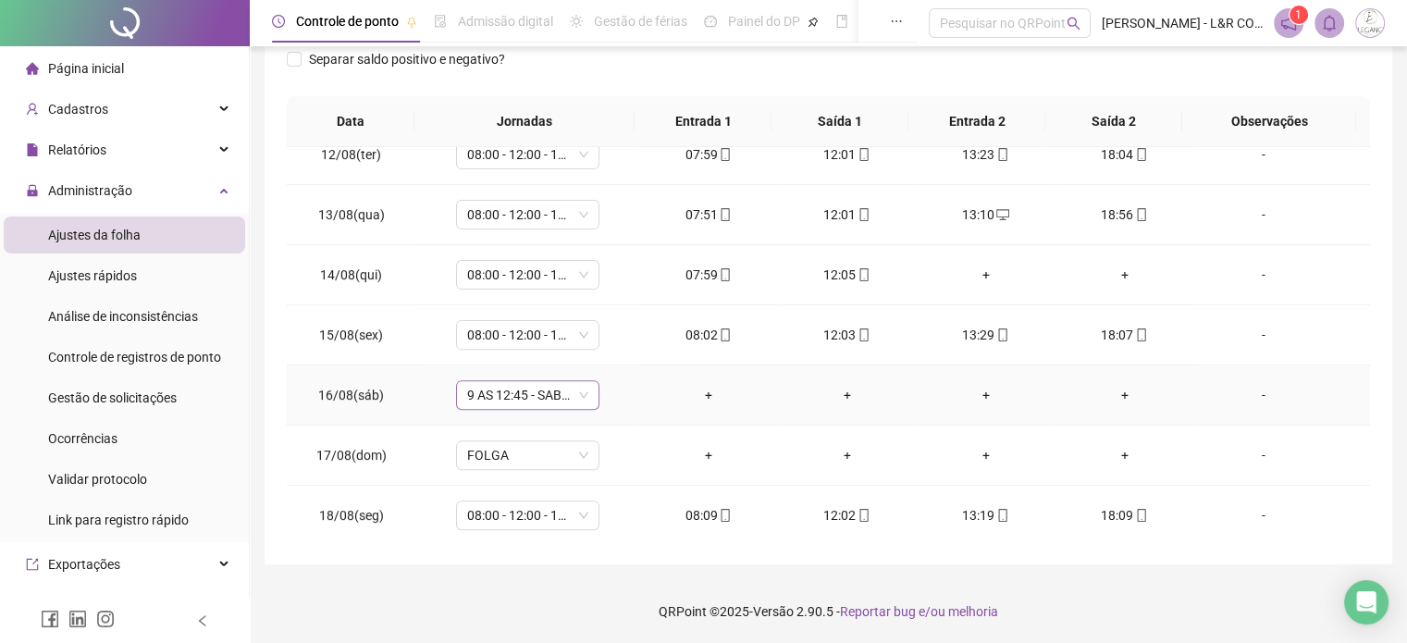
click at [572, 389] on span "9 AS 12:45 - SABADO" at bounding box center [527, 395] width 121 height 28
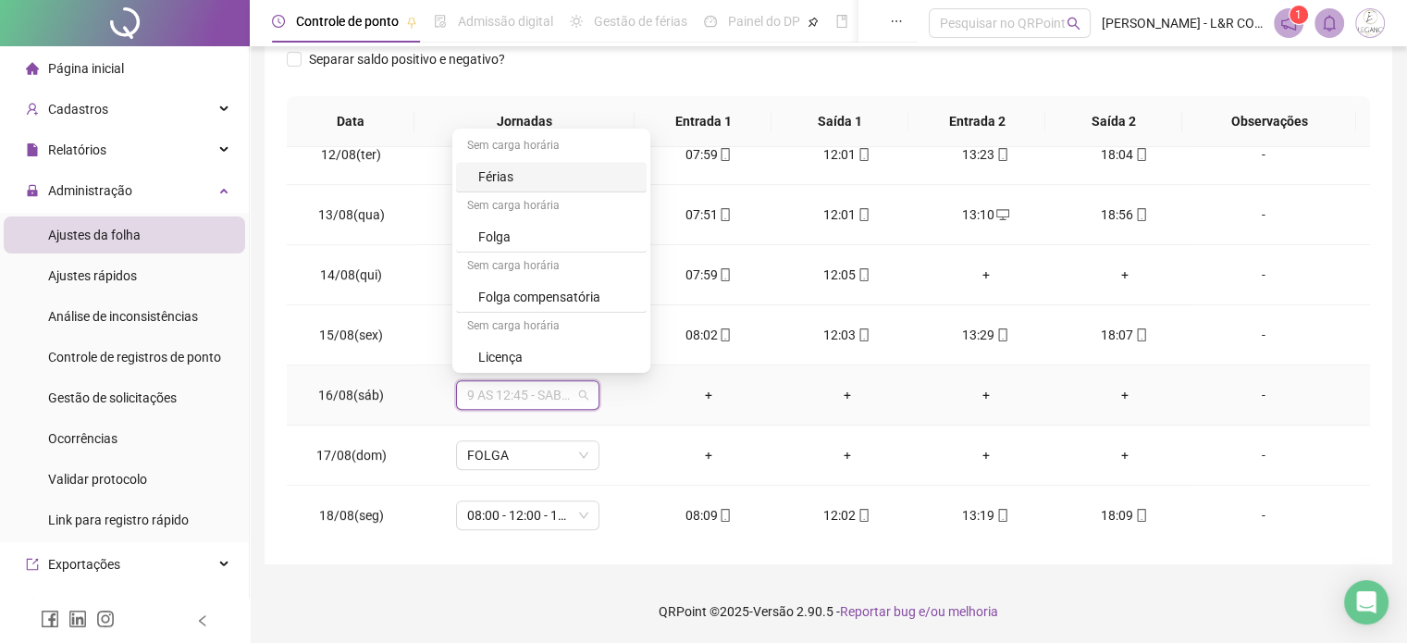
scroll to position [1110, 0]
click at [525, 215] on div "Dispensa" at bounding box center [556, 209] width 157 height 20
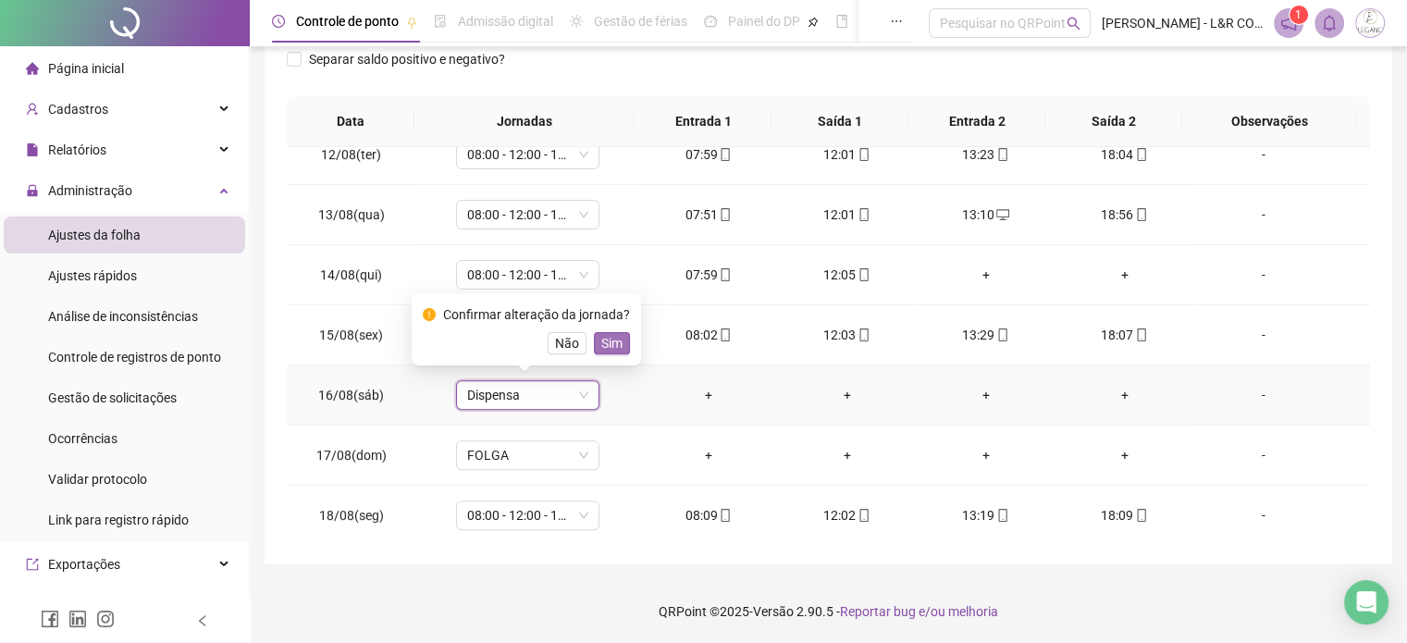
click at [605, 339] on span "Sim" at bounding box center [611, 343] width 21 height 20
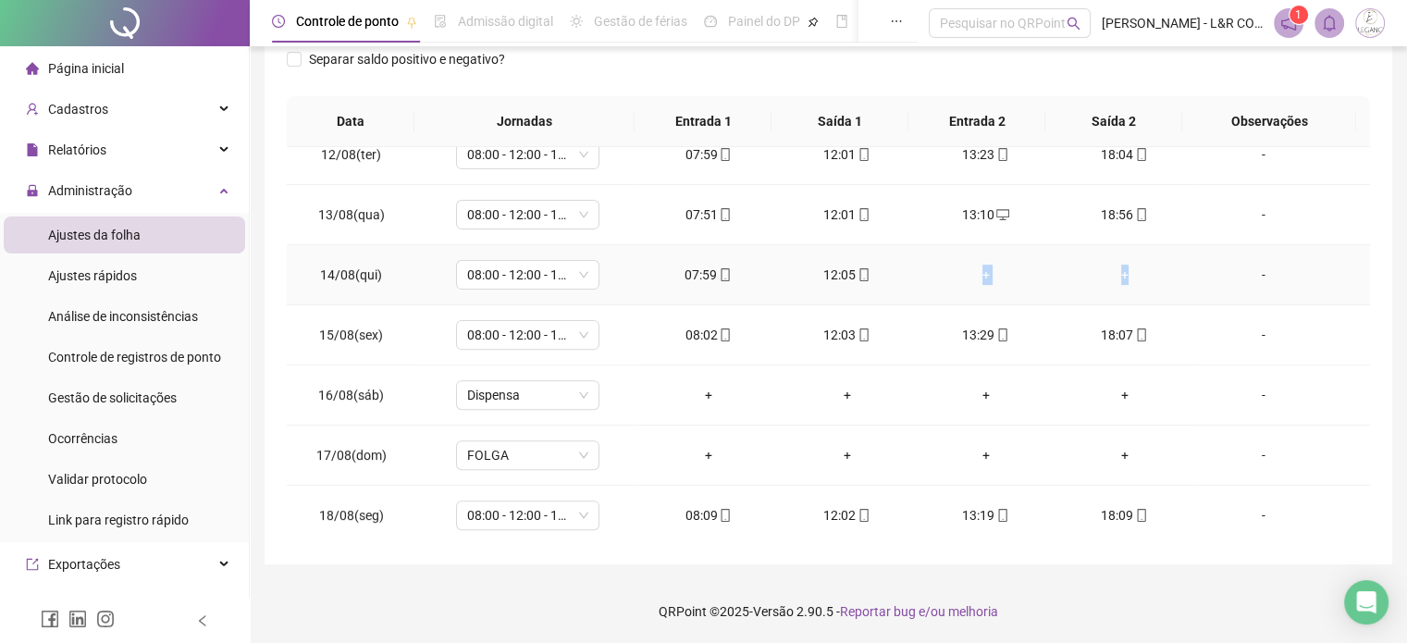
drag, startPoint x: 958, startPoint y: 262, endPoint x: 1144, endPoint y: 274, distance: 186.3
click at [1144, 274] on tr "14/08(qui) 08:00 - 12:00 - 13:30 - 18:00 07:59 12:05 + + -" at bounding box center [828, 275] width 1083 height 60
click at [1398, 480] on div "**********" at bounding box center [828, 170] width 1157 height 945
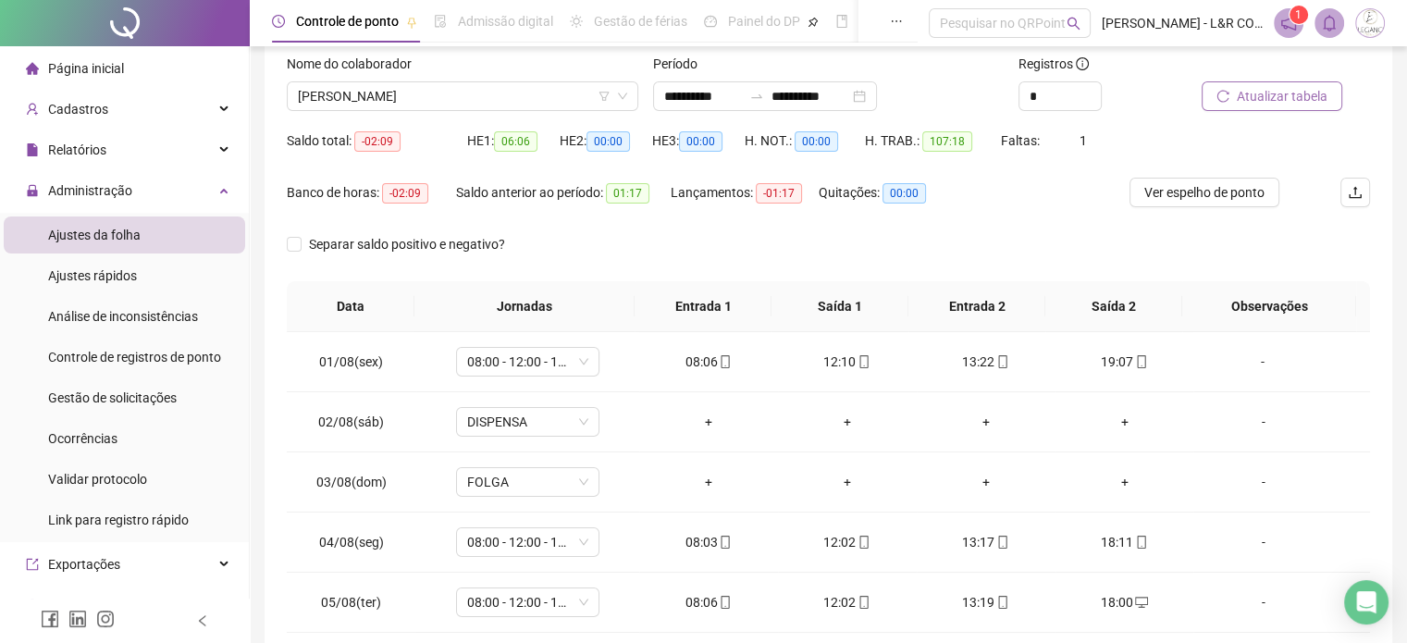
scroll to position [0, 0]
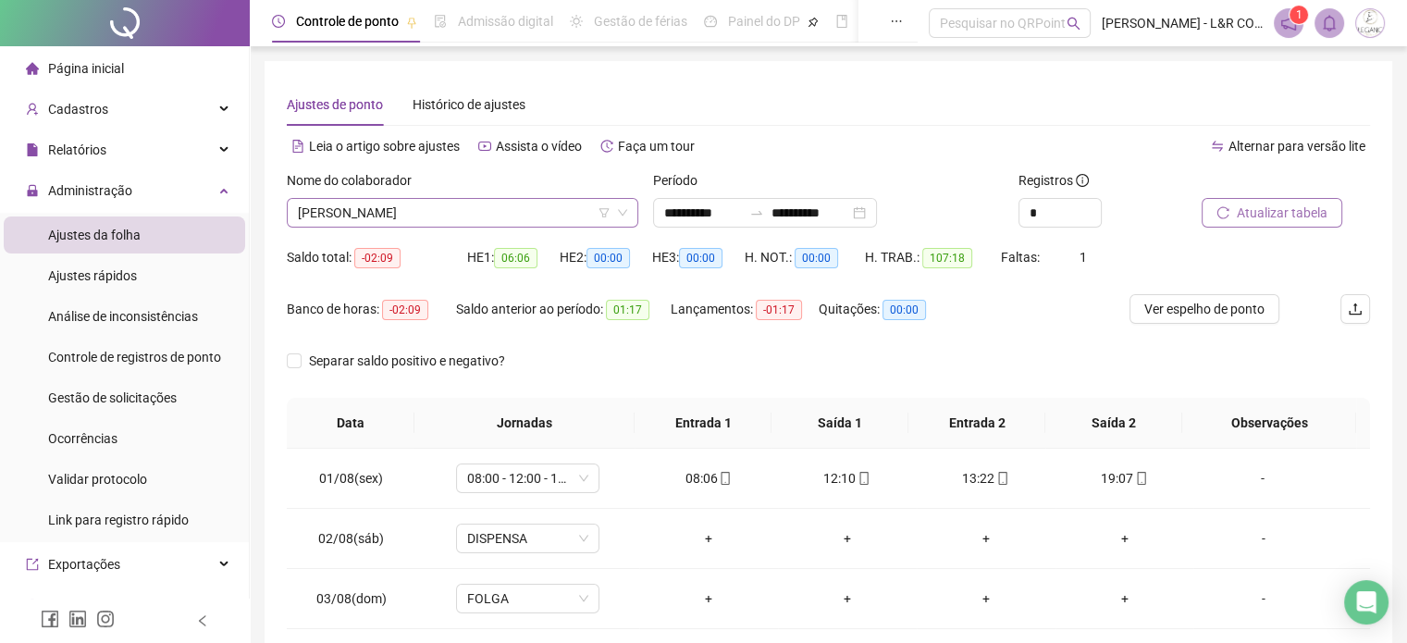
click at [523, 211] on span "[PERSON_NAME]" at bounding box center [462, 213] width 329 height 28
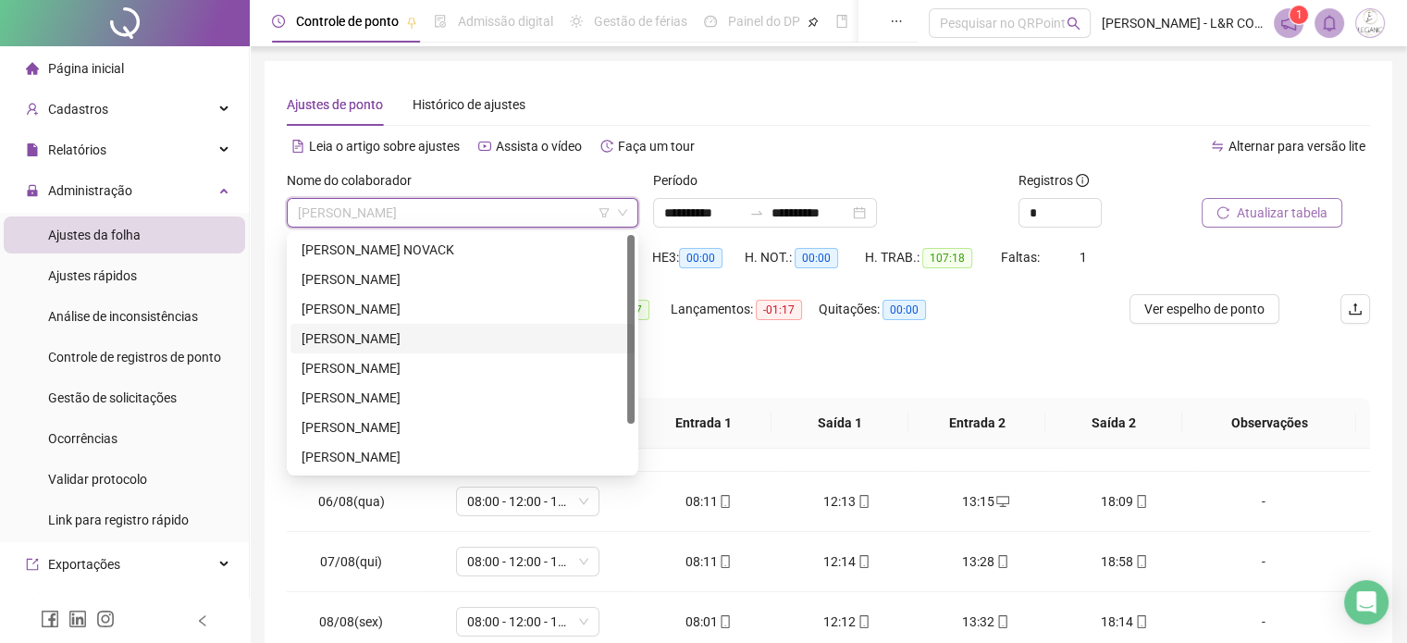
click at [372, 338] on div "[PERSON_NAME]" at bounding box center [463, 338] width 322 height 20
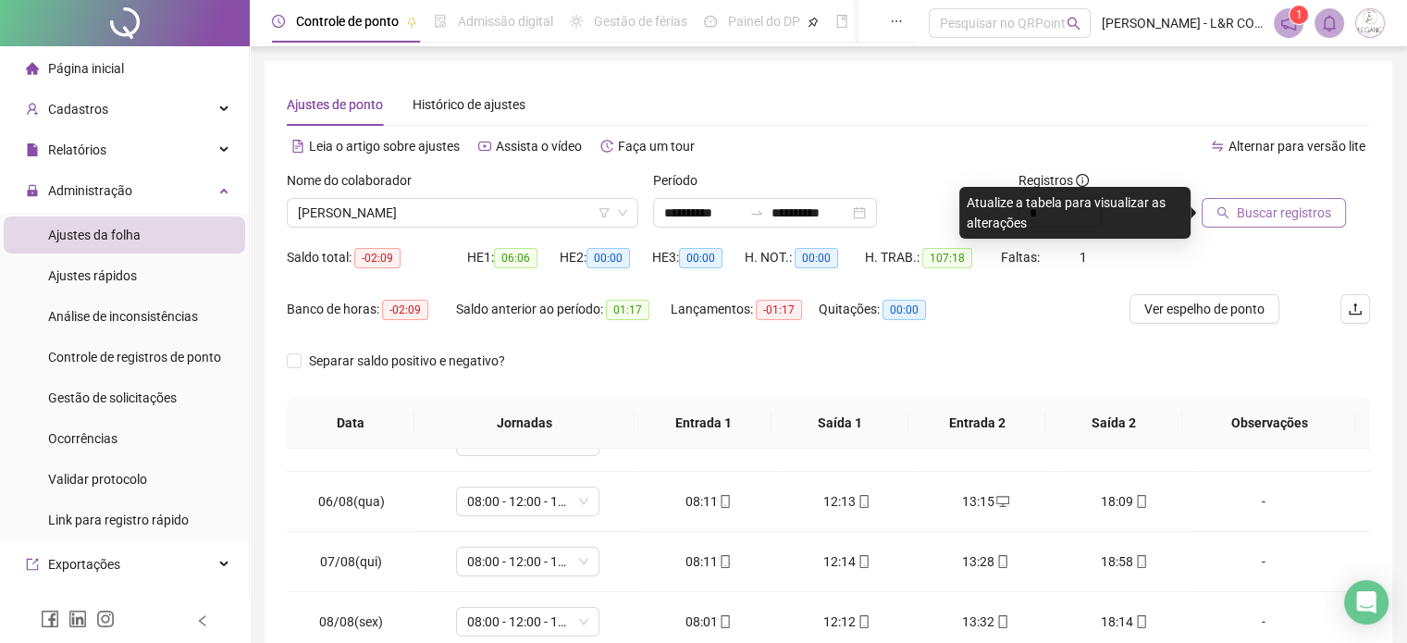
click at [894, 147] on div "Alternar para versão lite" at bounding box center [1100, 146] width 542 height 30
click at [152, 390] on span "Gestão de solicitações" at bounding box center [112, 397] width 129 height 15
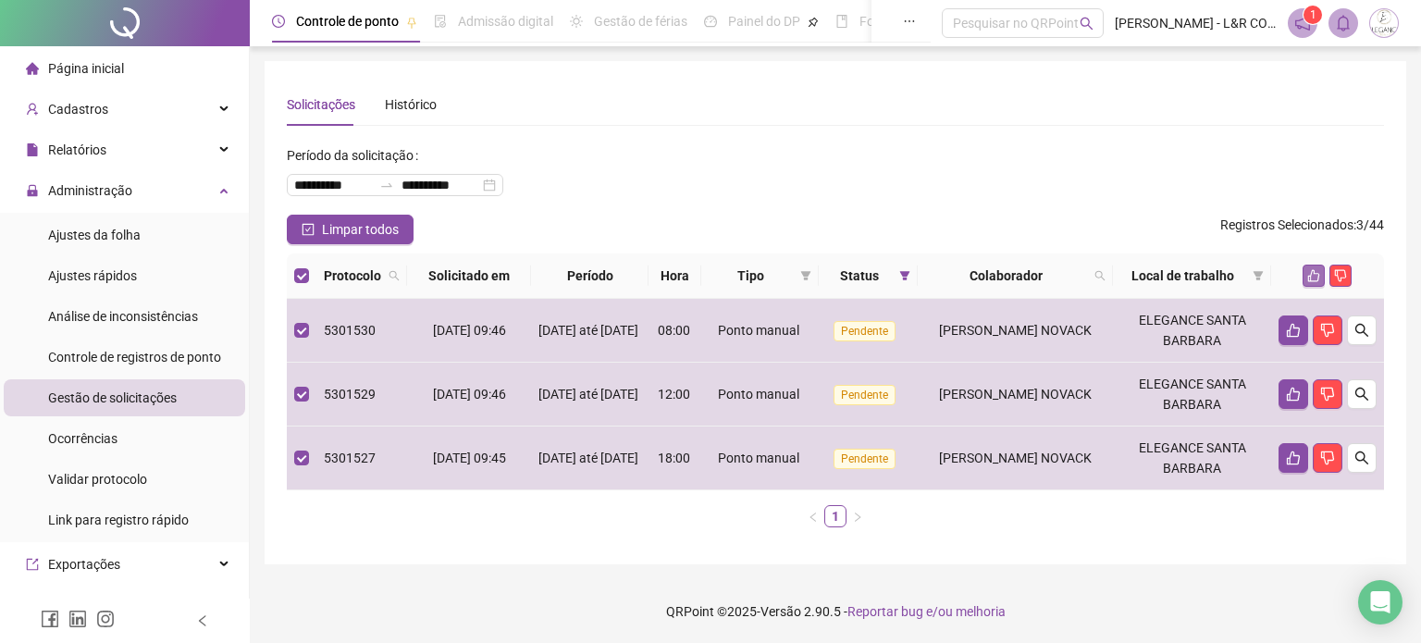
click at [1308, 275] on icon "like" at bounding box center [1313, 275] width 13 height 13
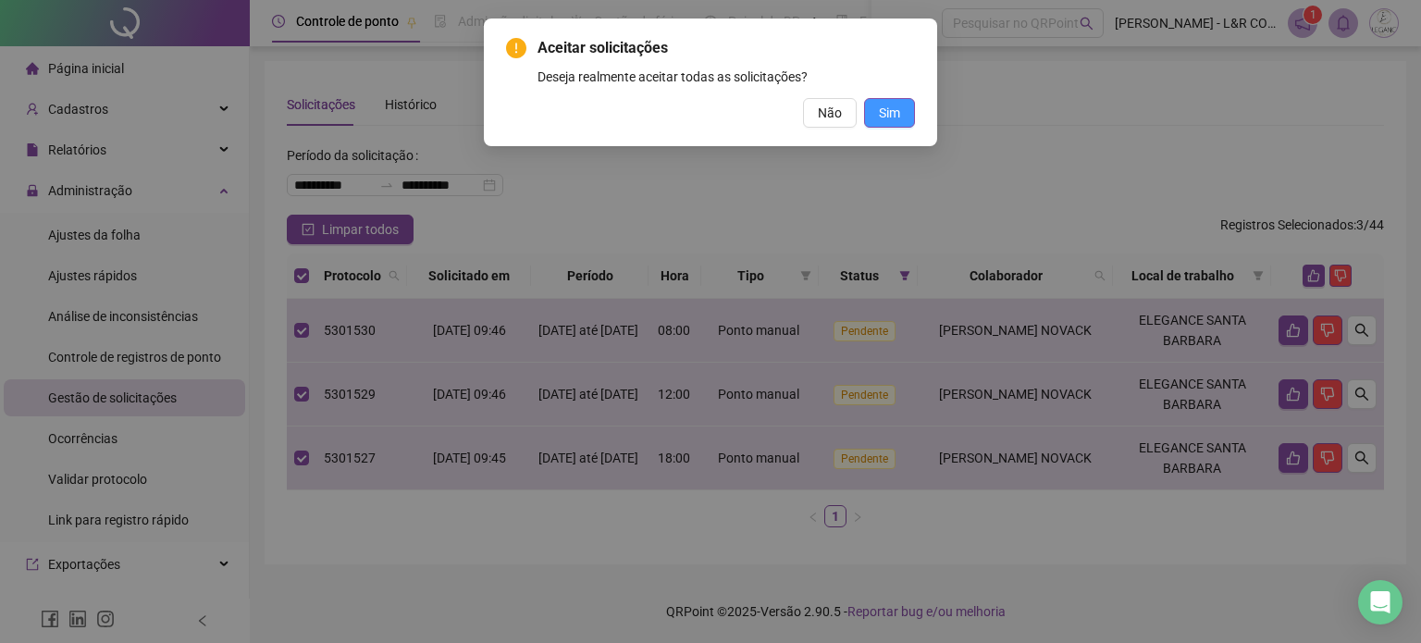
click at [895, 116] on span "Sim" at bounding box center [889, 113] width 21 height 20
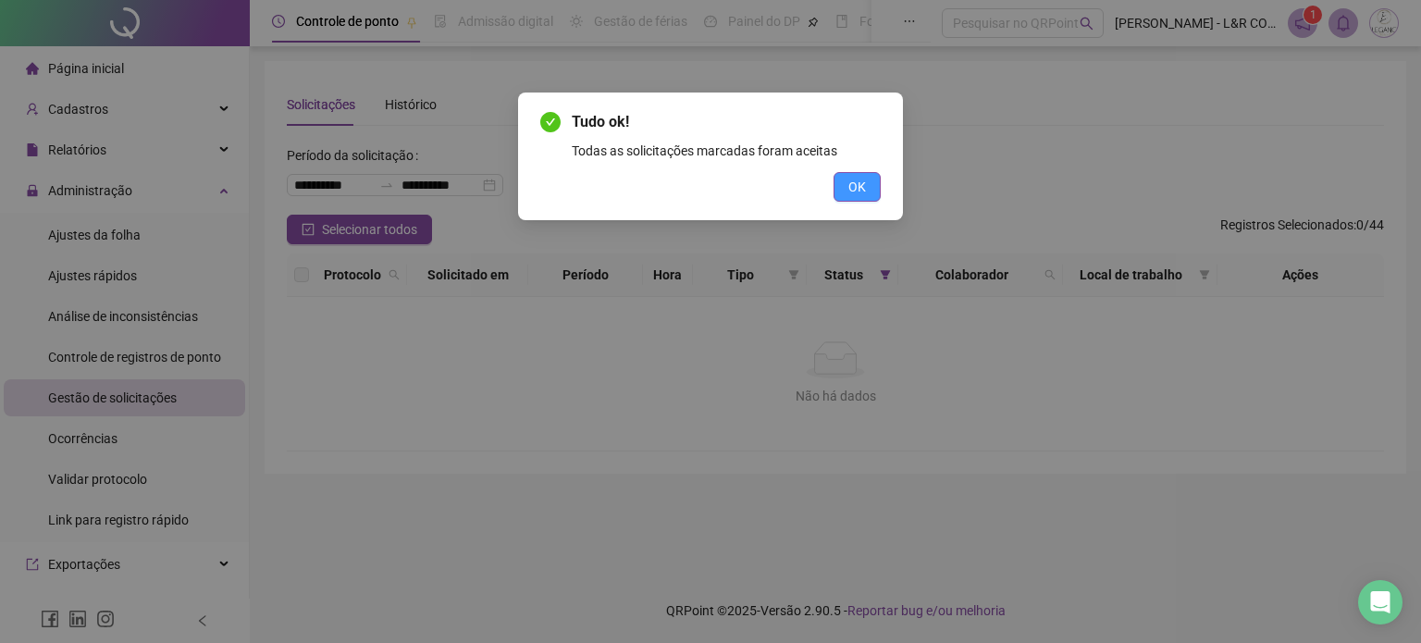
click at [851, 191] on span "OK" at bounding box center [857, 187] width 18 height 20
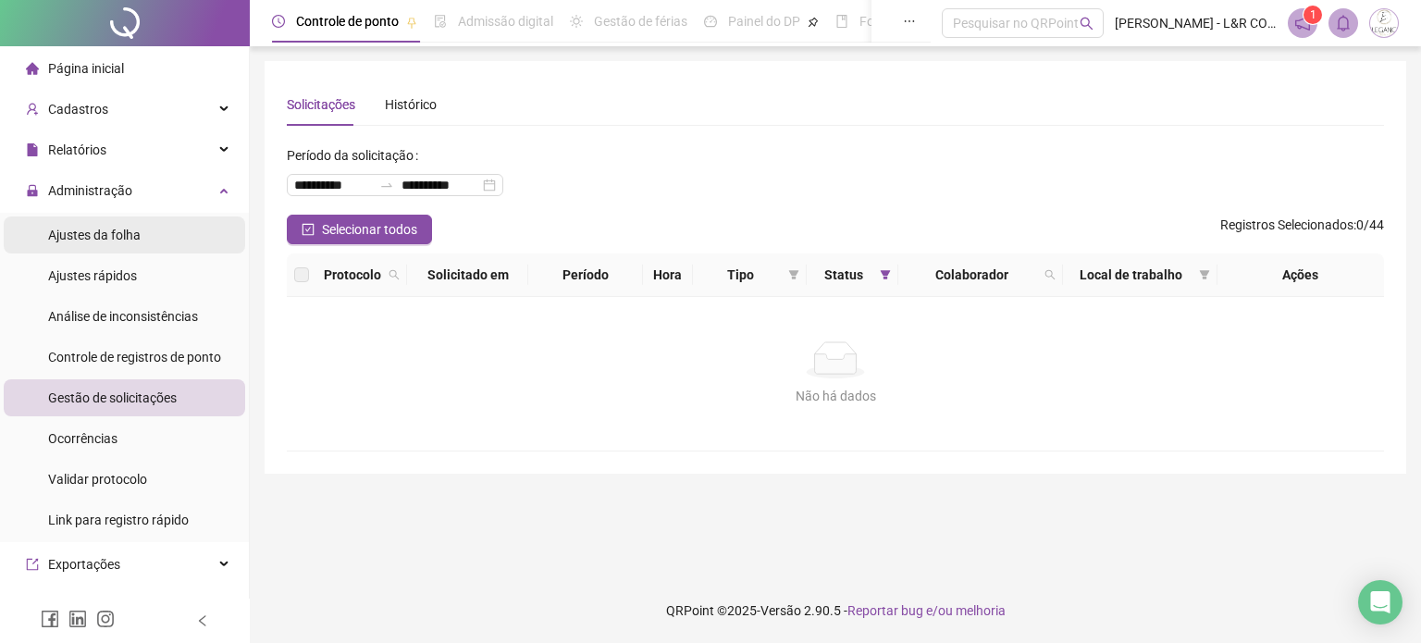
click at [88, 241] on span "Ajustes da folha" at bounding box center [94, 235] width 92 height 15
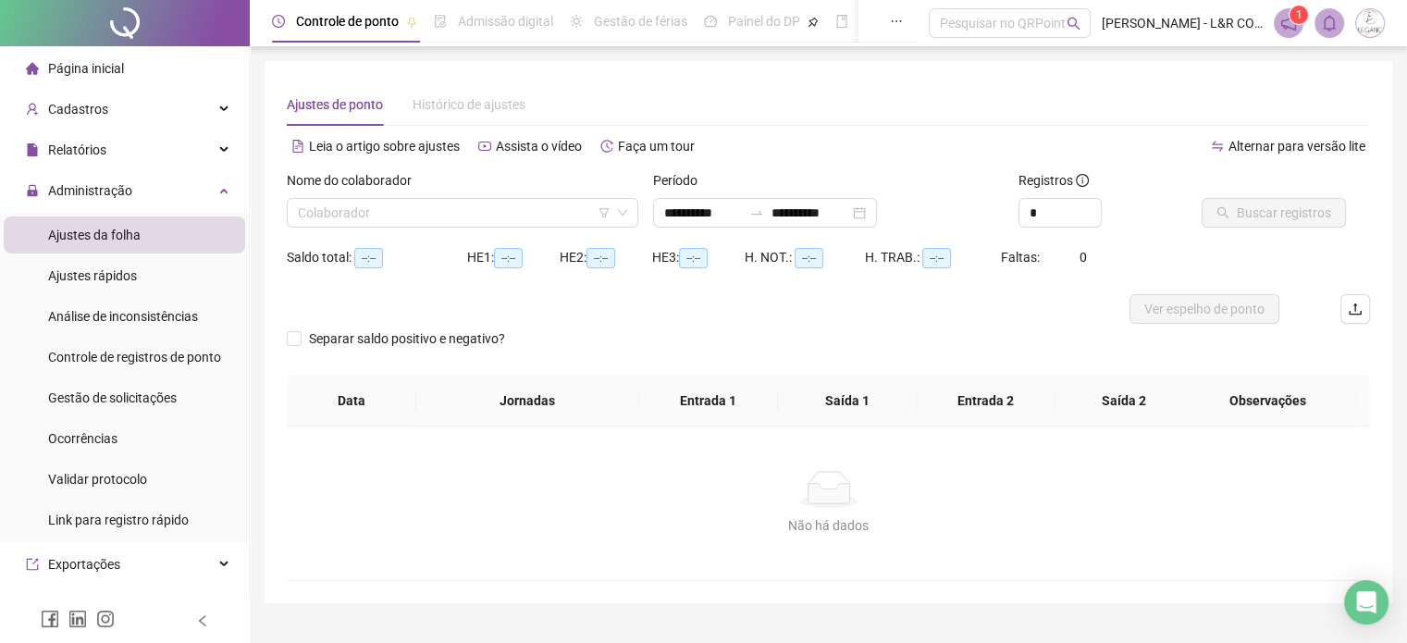
type input "**********"
click at [422, 204] on input "search" at bounding box center [454, 213] width 313 height 28
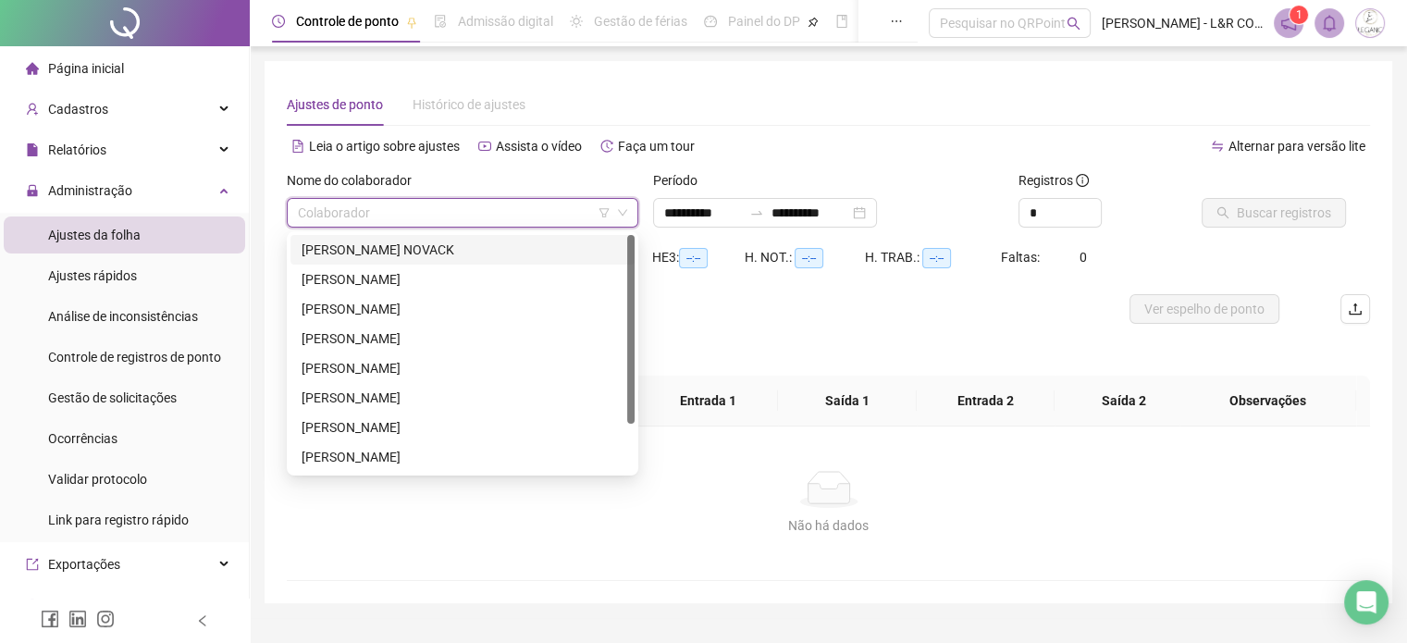
click at [374, 252] on div "[PERSON_NAME] NOVACK" at bounding box center [463, 250] width 322 height 20
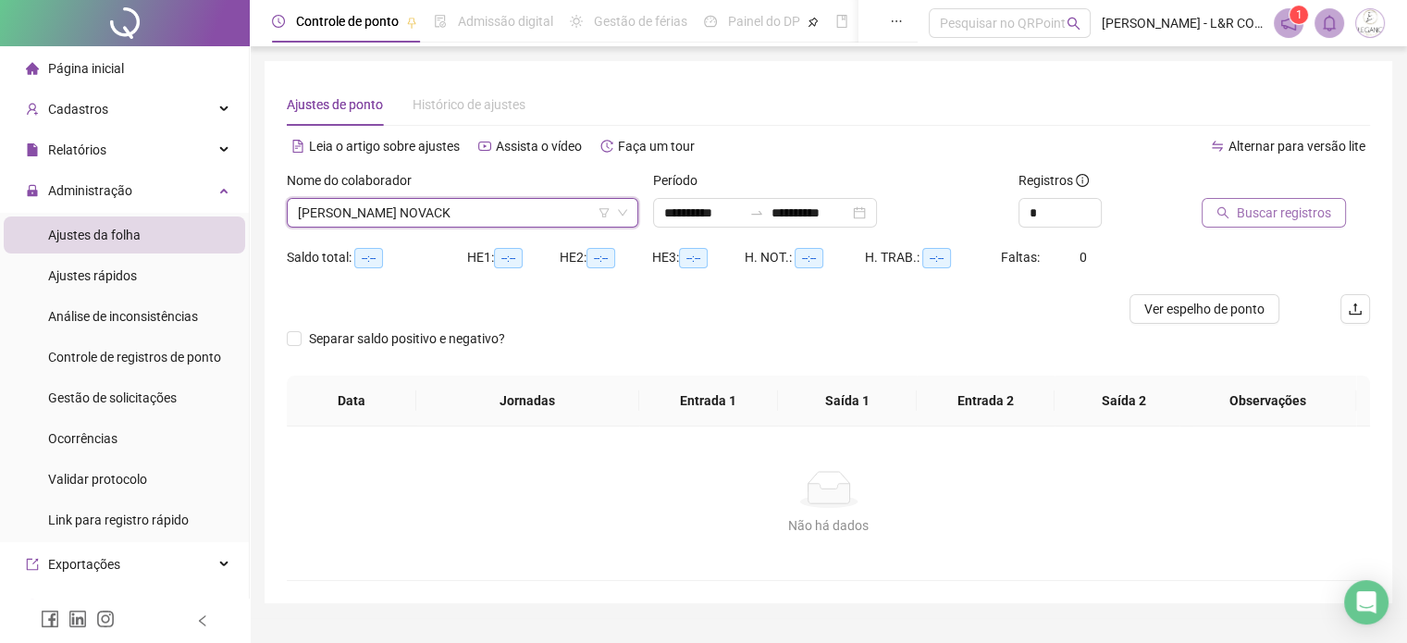
click at [1289, 214] on span "Buscar registros" at bounding box center [1284, 213] width 94 height 20
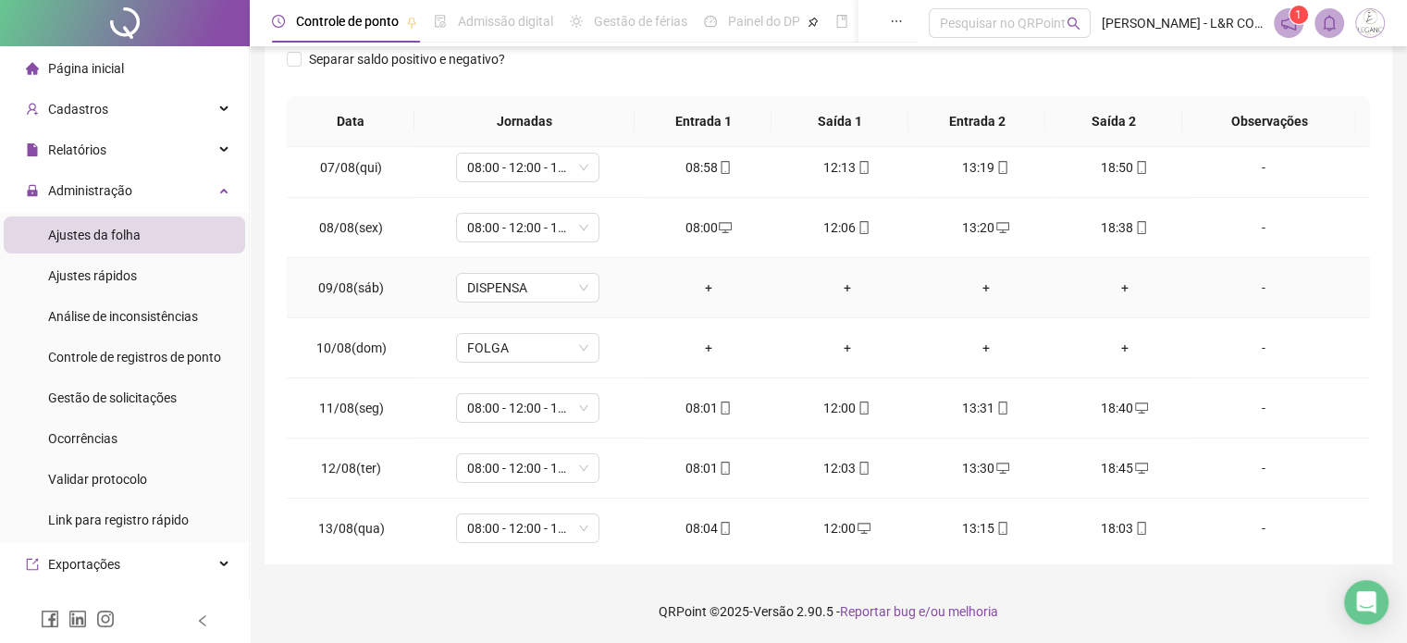
scroll to position [684, 0]
